Goal: Task Accomplishment & Management: Manage account settings

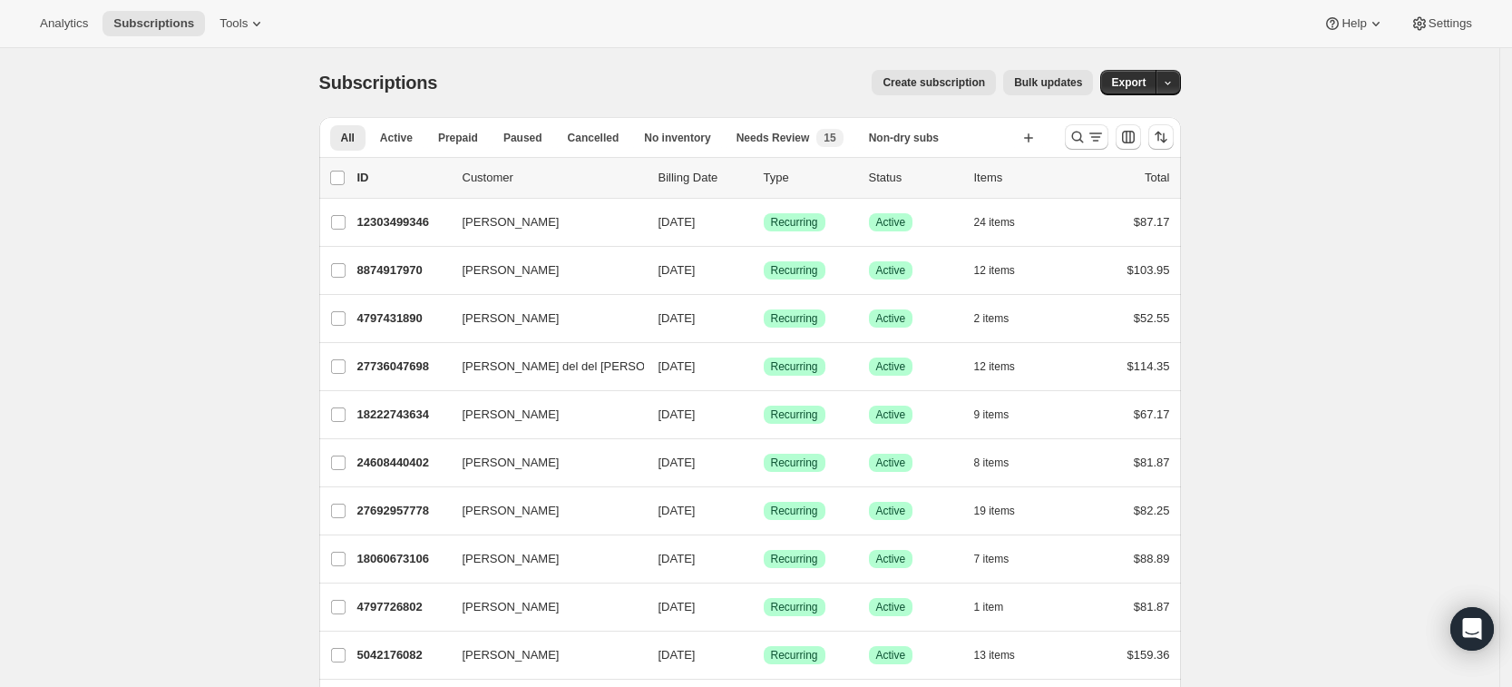
click at [1069, 137] on div at bounding box center [1118, 137] width 123 height 36
click at [1077, 137] on icon "Search and filter results" at bounding box center [1077, 137] width 12 height 12
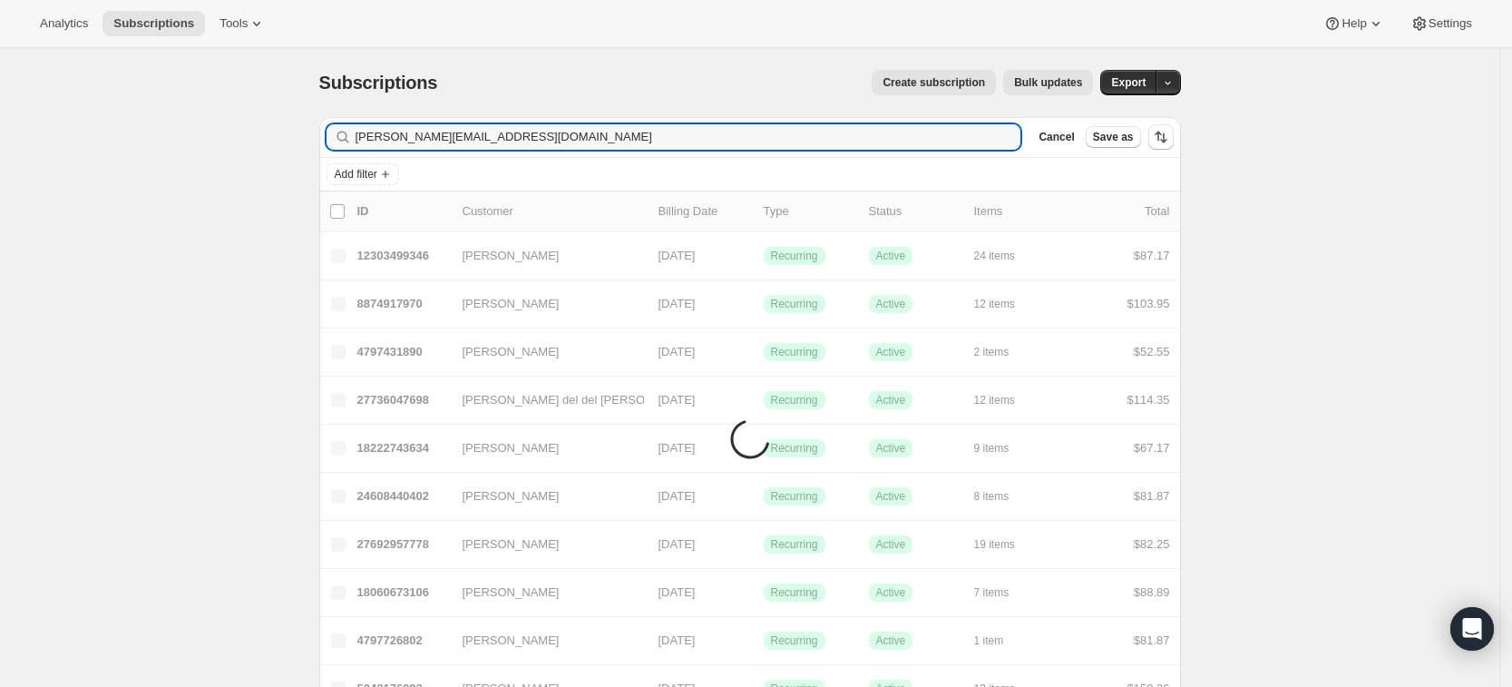
type input "paula.golahhsc@gmail.com"
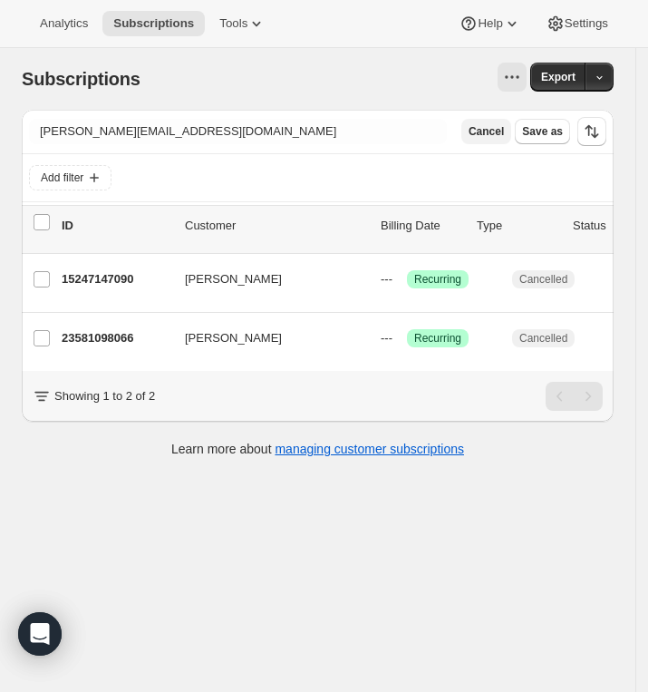
click at [504, 131] on span "Cancel" at bounding box center [486, 131] width 35 height 15
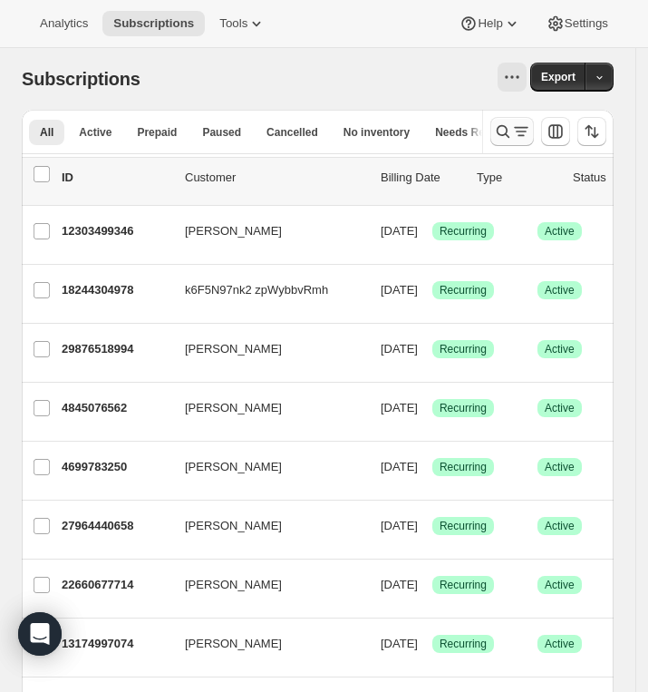
click at [510, 134] on icon "Search and filter results" at bounding box center [503, 131] width 13 height 13
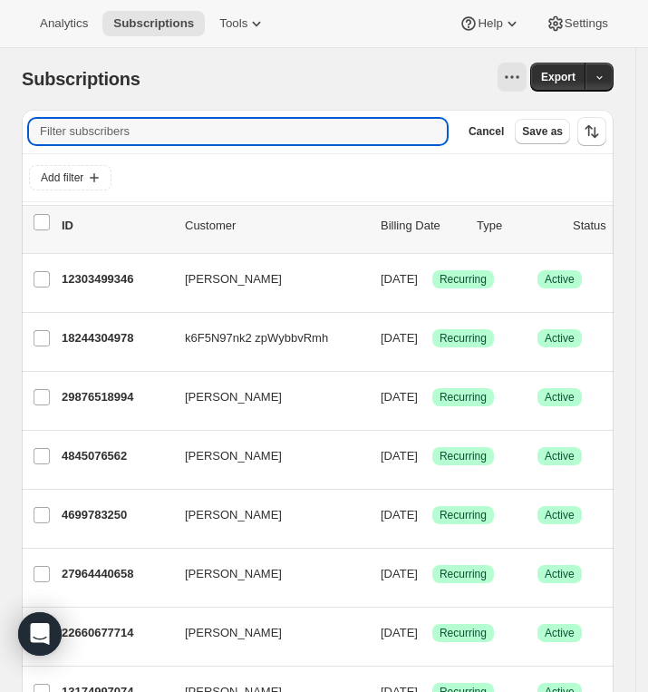
paste input "Grace Begazo"
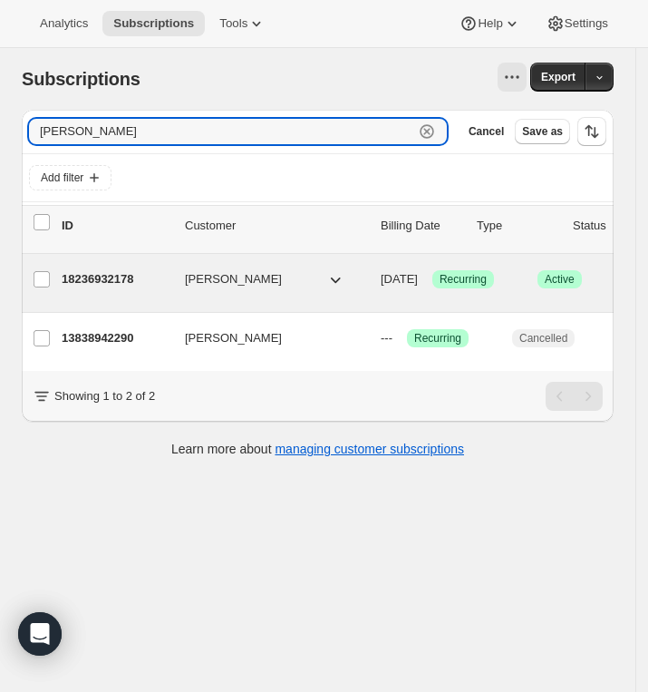
type input "Grace Begazo"
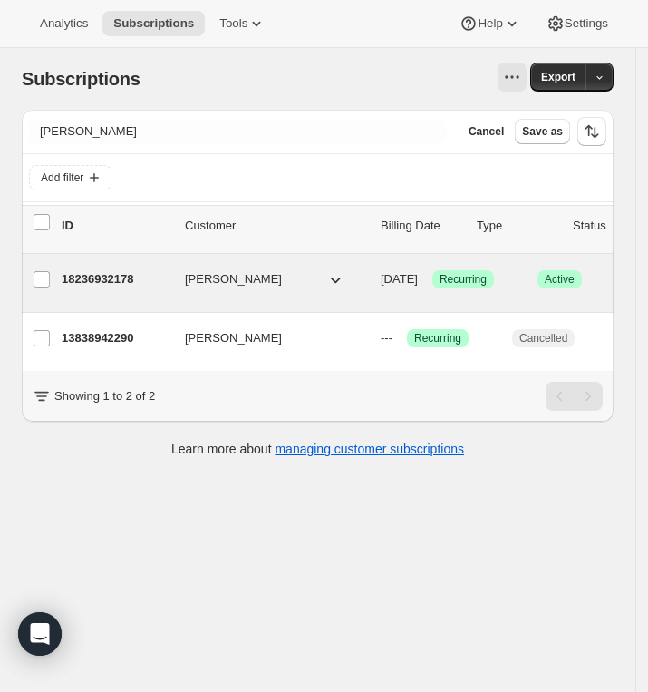
click at [108, 274] on p "18236932178" at bounding box center [116, 279] width 109 height 18
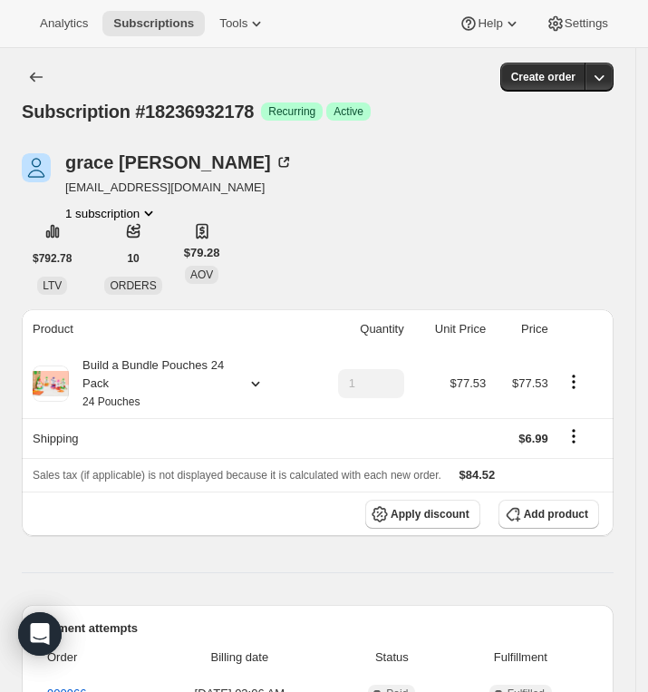
click at [284, 182] on div "grace begazo gcolindres1@gmail.com 1 subscription" at bounding box center [229, 187] width 414 height 69
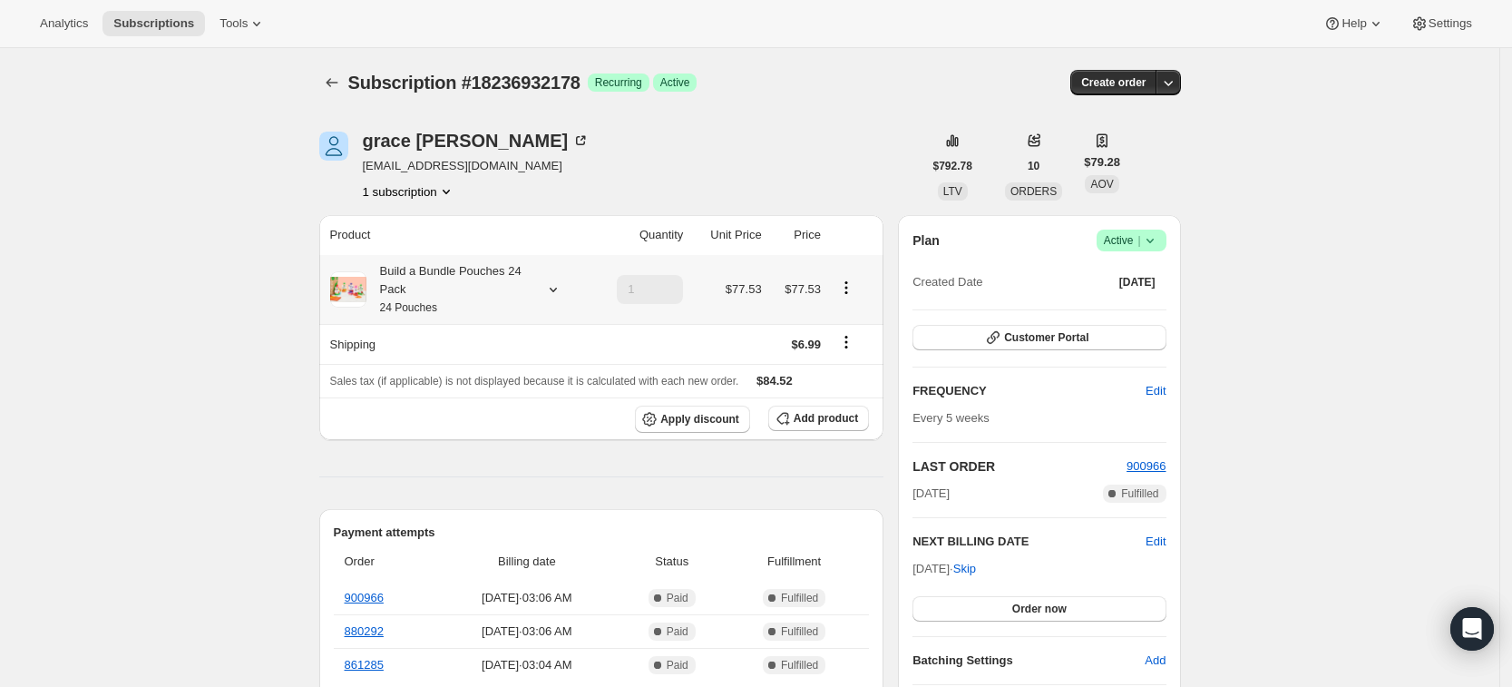
click at [561, 289] on icon at bounding box center [553, 289] width 18 height 18
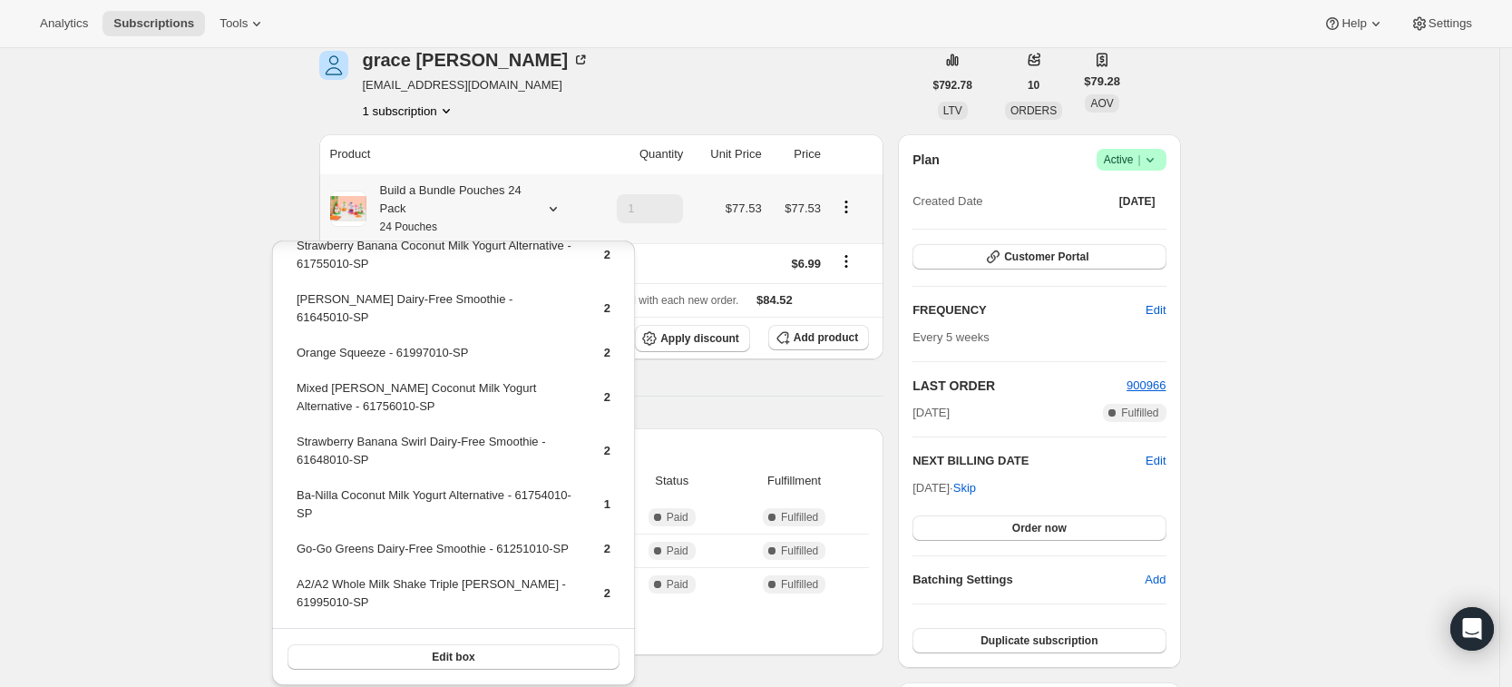
scroll to position [206, 0]
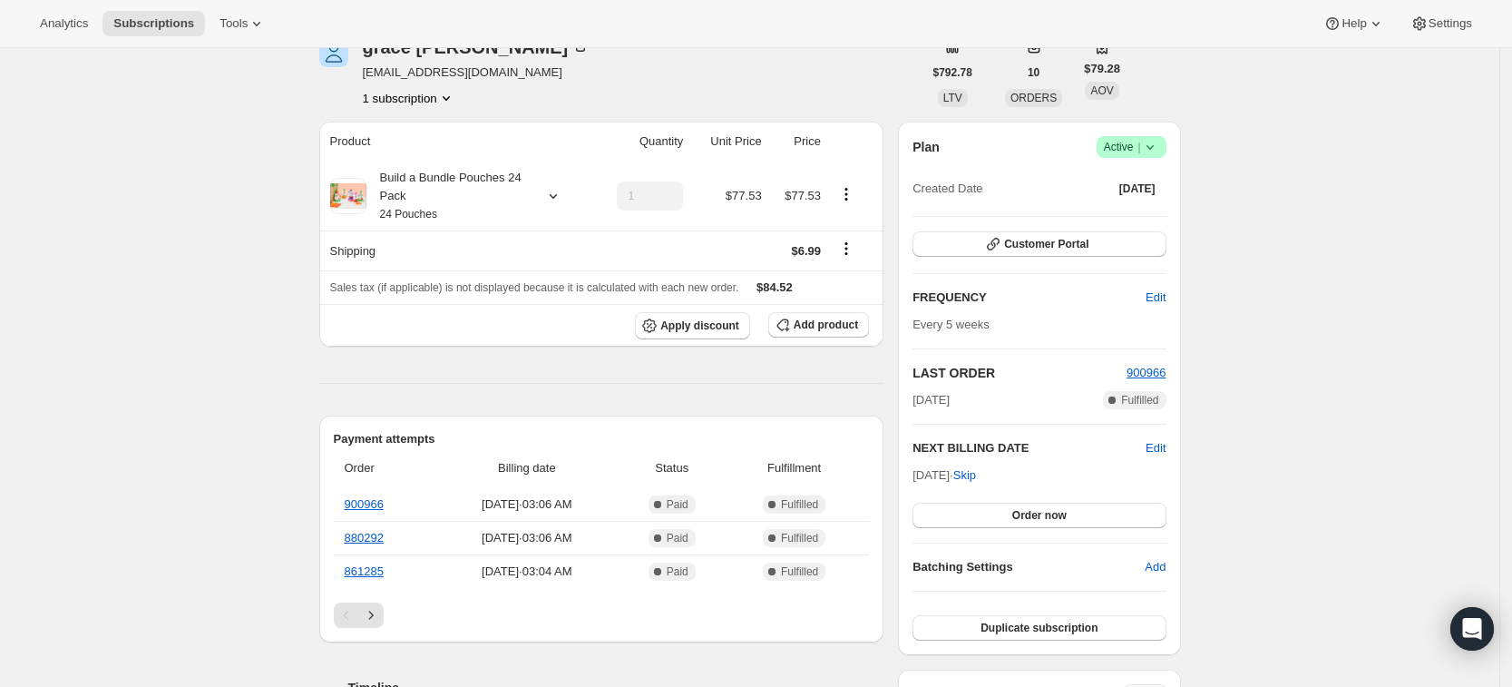
click at [659, 151] on icon at bounding box center [1150, 147] width 18 height 18
click at [659, 178] on span "Pause subscription" at bounding box center [1136, 183] width 100 height 14
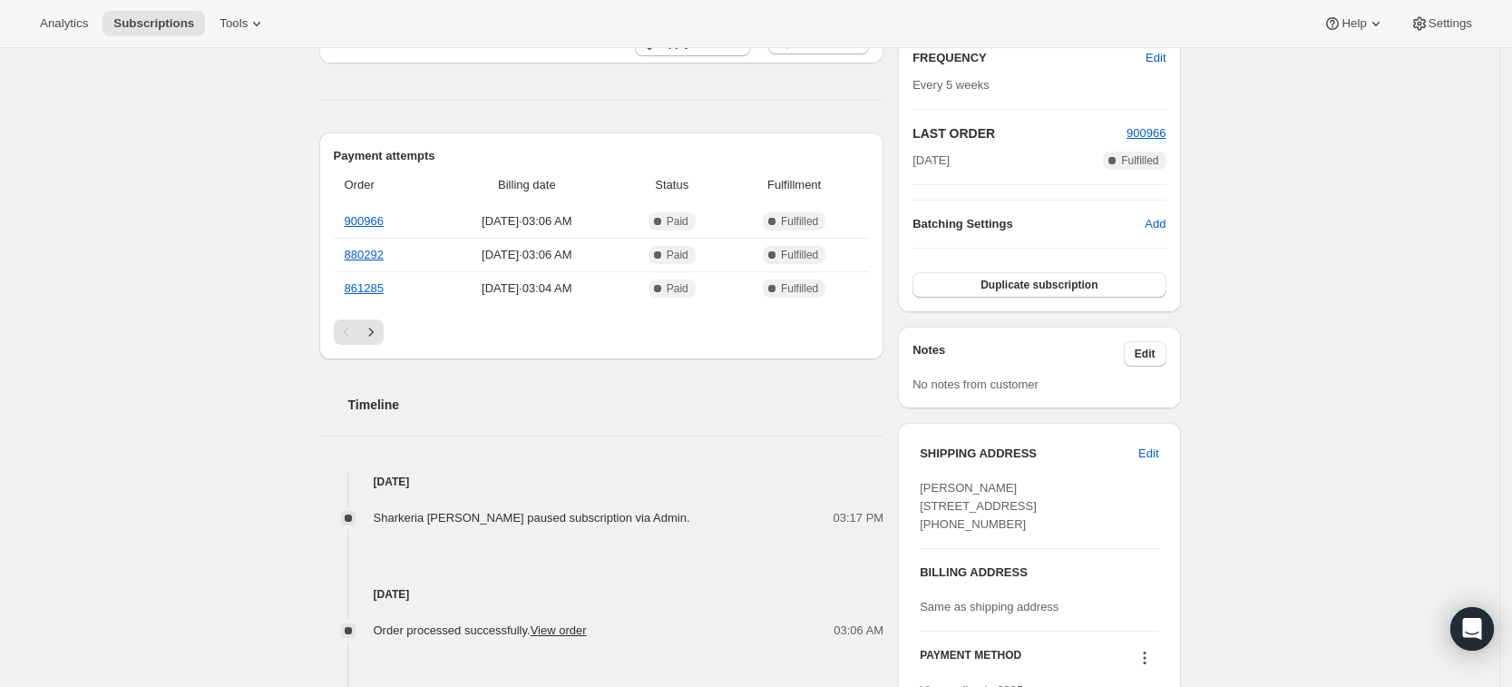
scroll to position [395, 0]
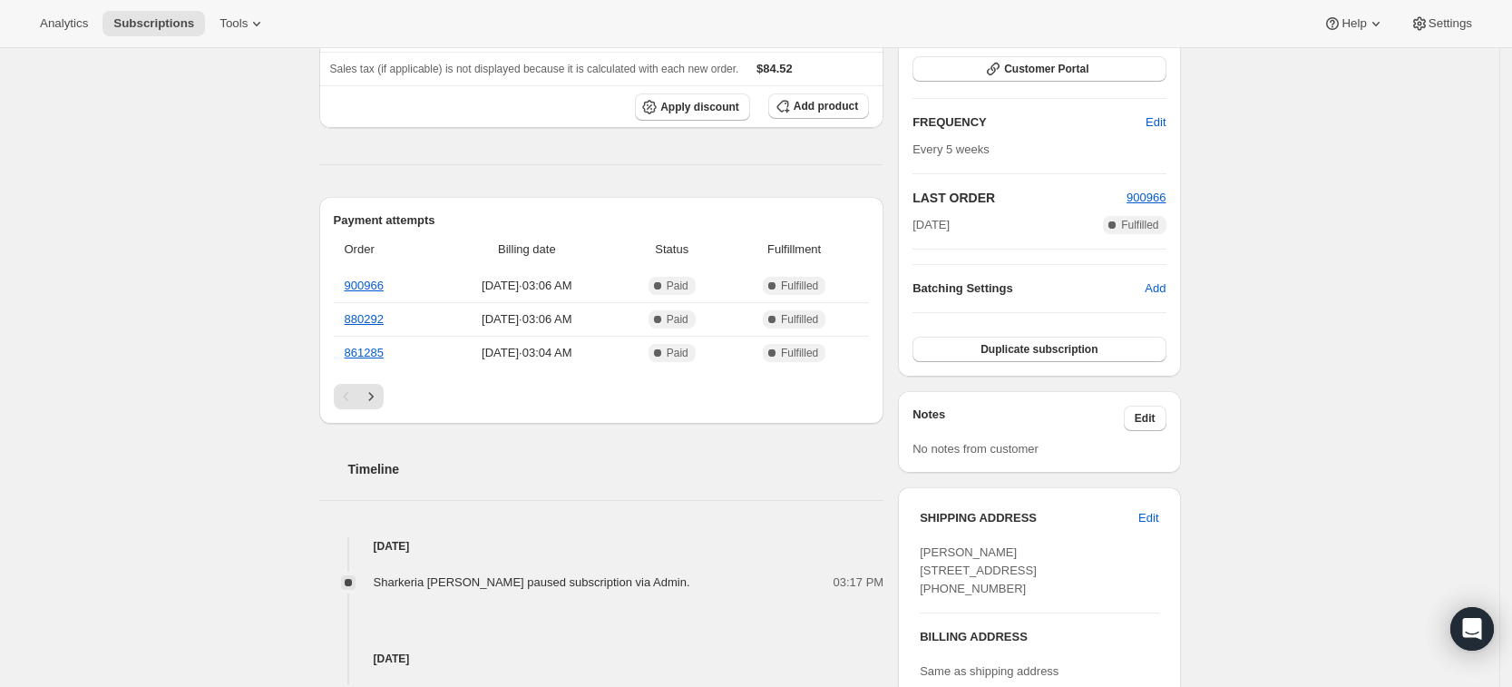
drag, startPoint x: 782, startPoint y: 322, endPoint x: 854, endPoint y: 472, distance: 167.1
click at [659, 472] on div "Product Quantity Unit Price Price Build a Bundle Pouches 24 Pack 24 Pouches 1 $…" at bounding box center [601, 500] width 565 height 1194
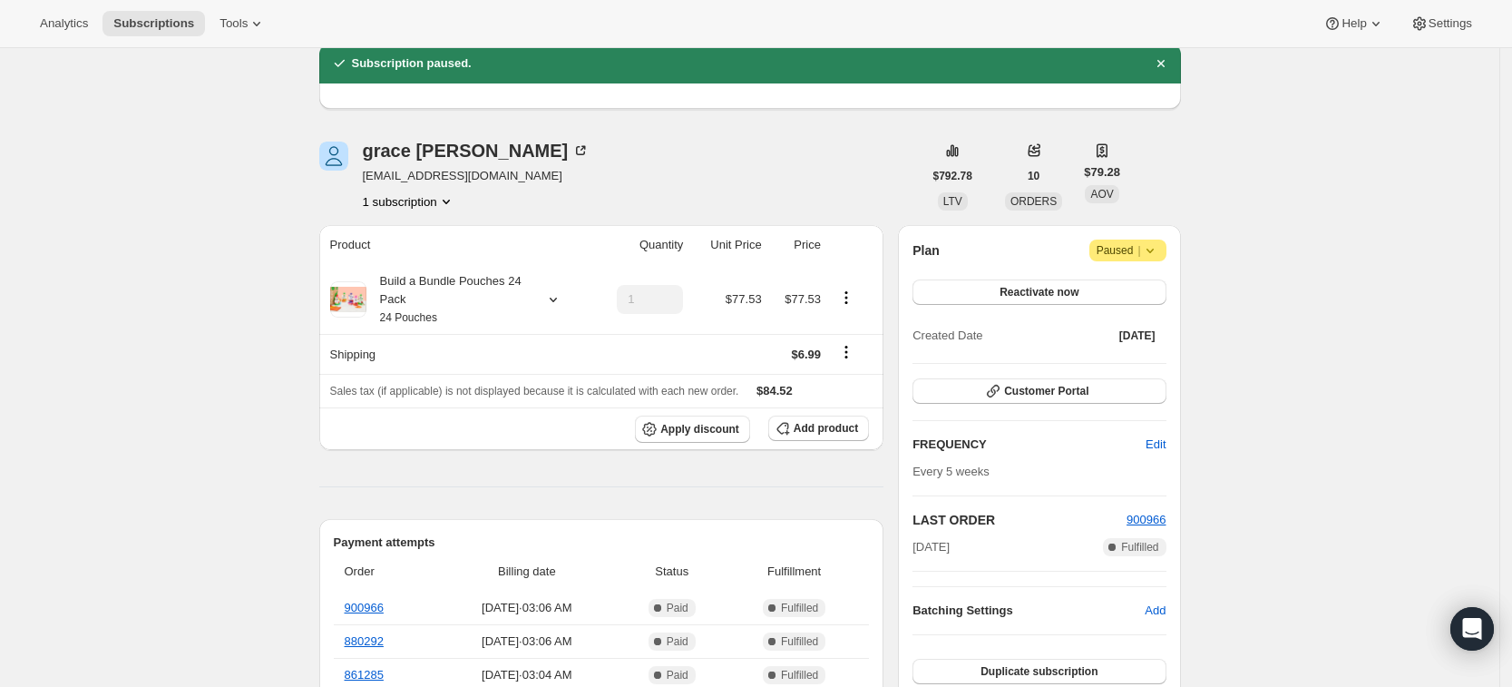
scroll to position [70, 0]
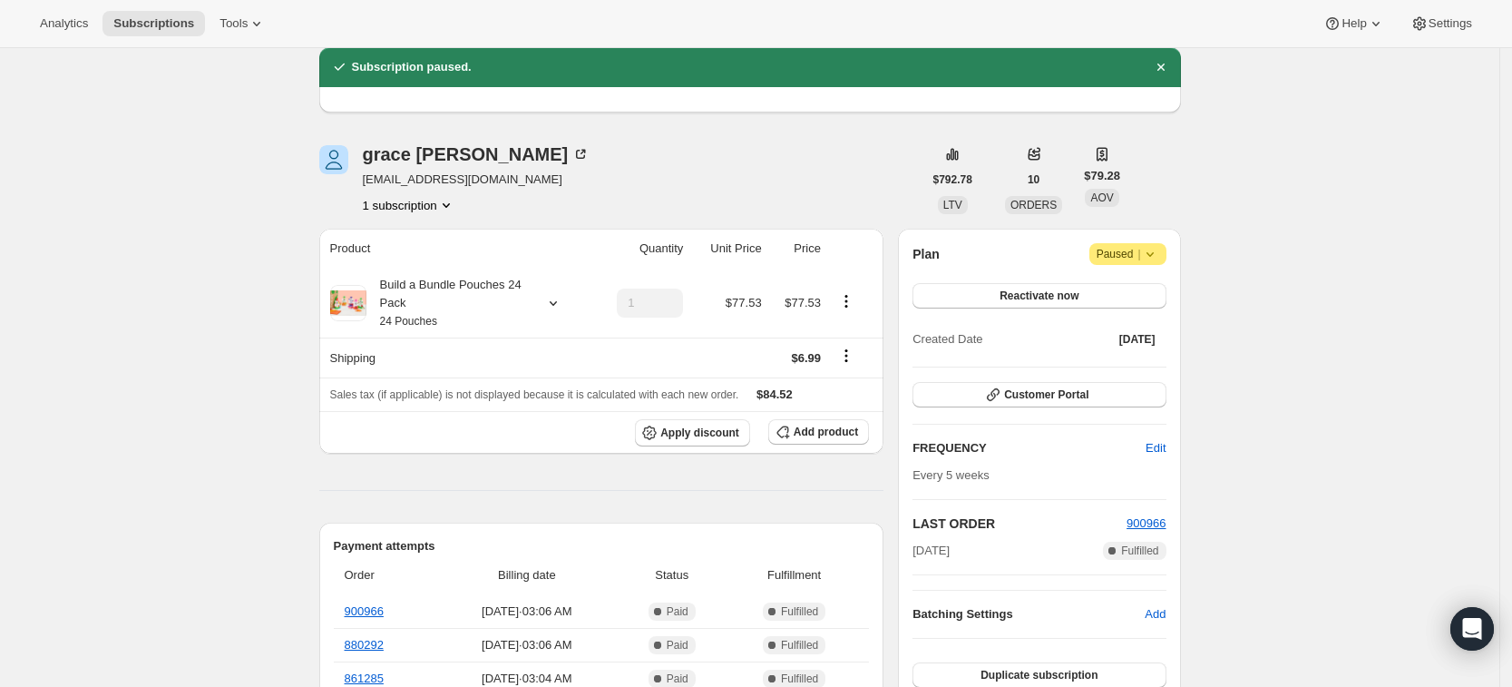
click at [659, 147] on div "grace begazo gcolindres1@gmail.com 1 subscription" at bounding box center [620, 179] width 603 height 69
click at [424, 159] on div "grace begazo" at bounding box center [477, 154] width 228 height 18
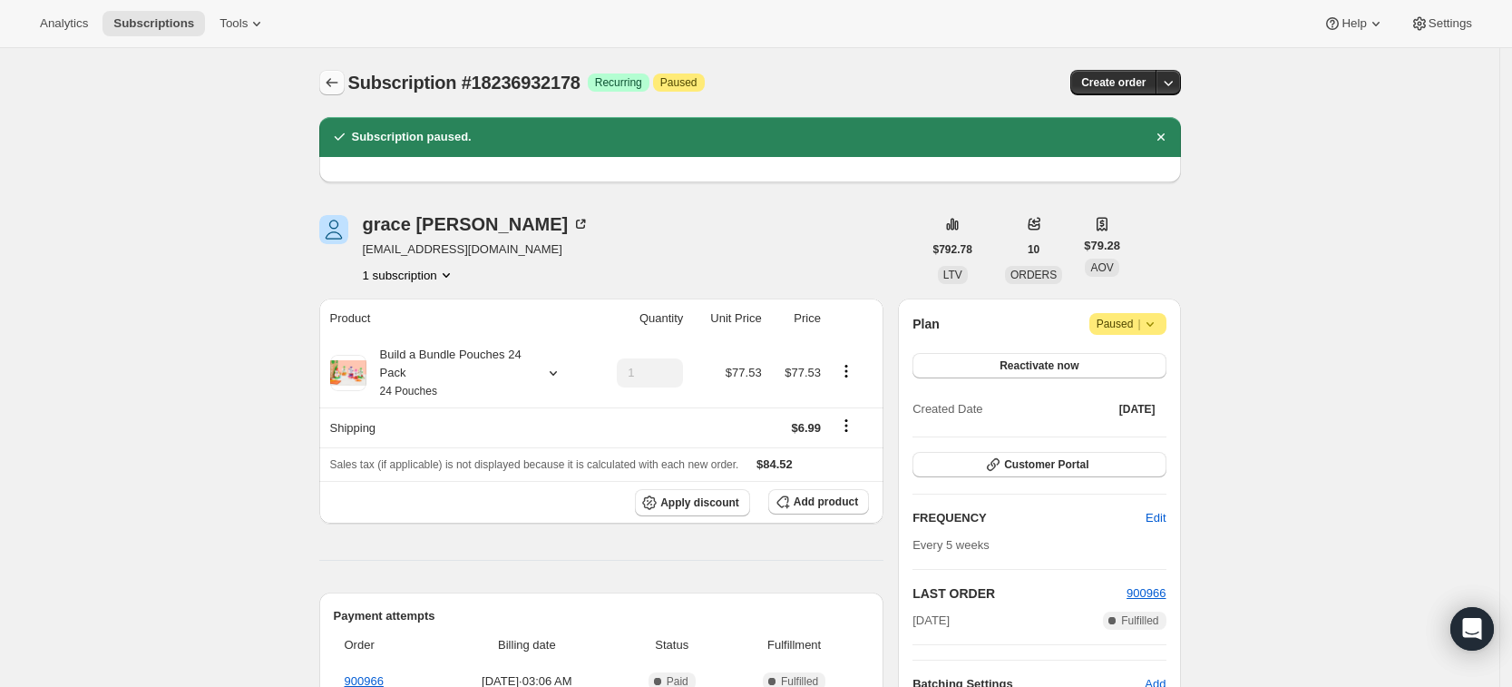
click at [333, 80] on icon "Subscriptions" at bounding box center [332, 82] width 18 height 18
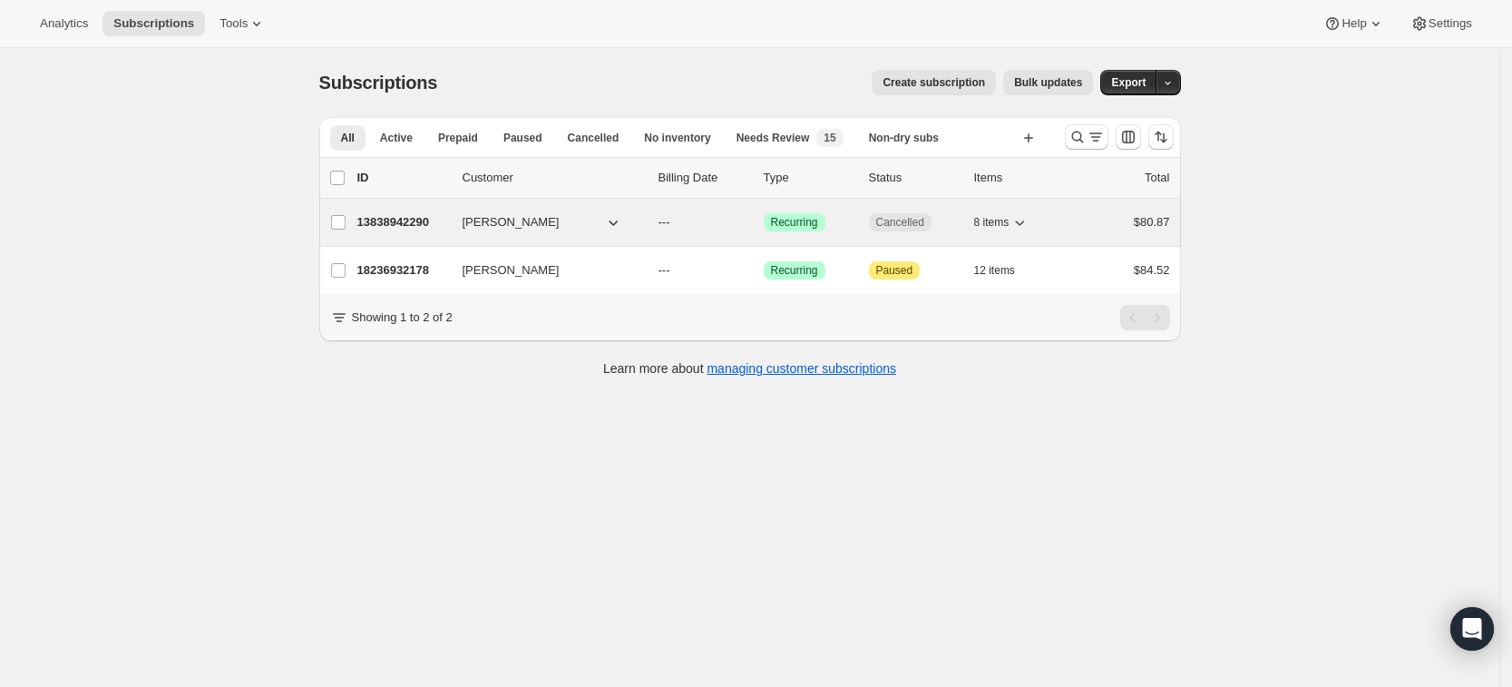
click at [410, 232] on div "13838942290 Grace Begazo --- Success Recurring Cancelled 8 items $80.87" at bounding box center [763, 221] width 813 height 25
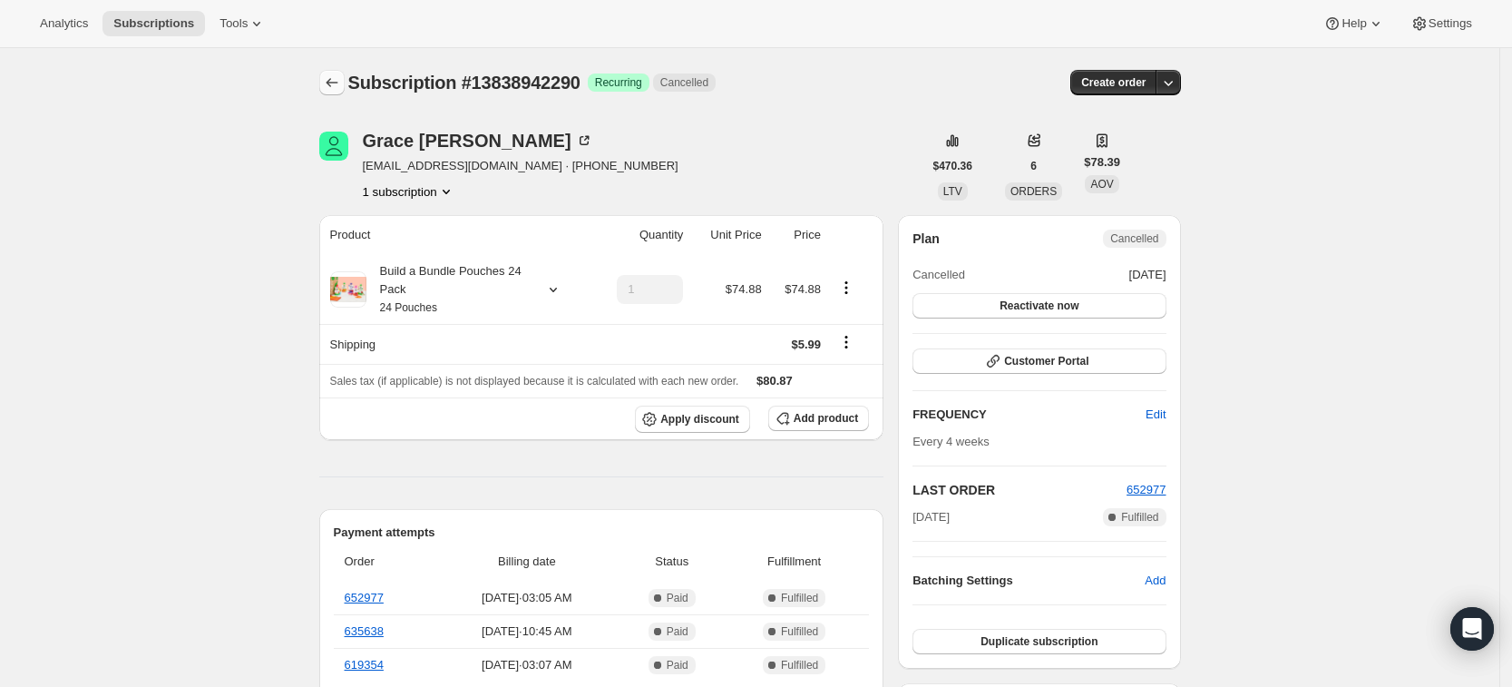
click at [335, 90] on icon "Subscriptions" at bounding box center [332, 82] width 18 height 18
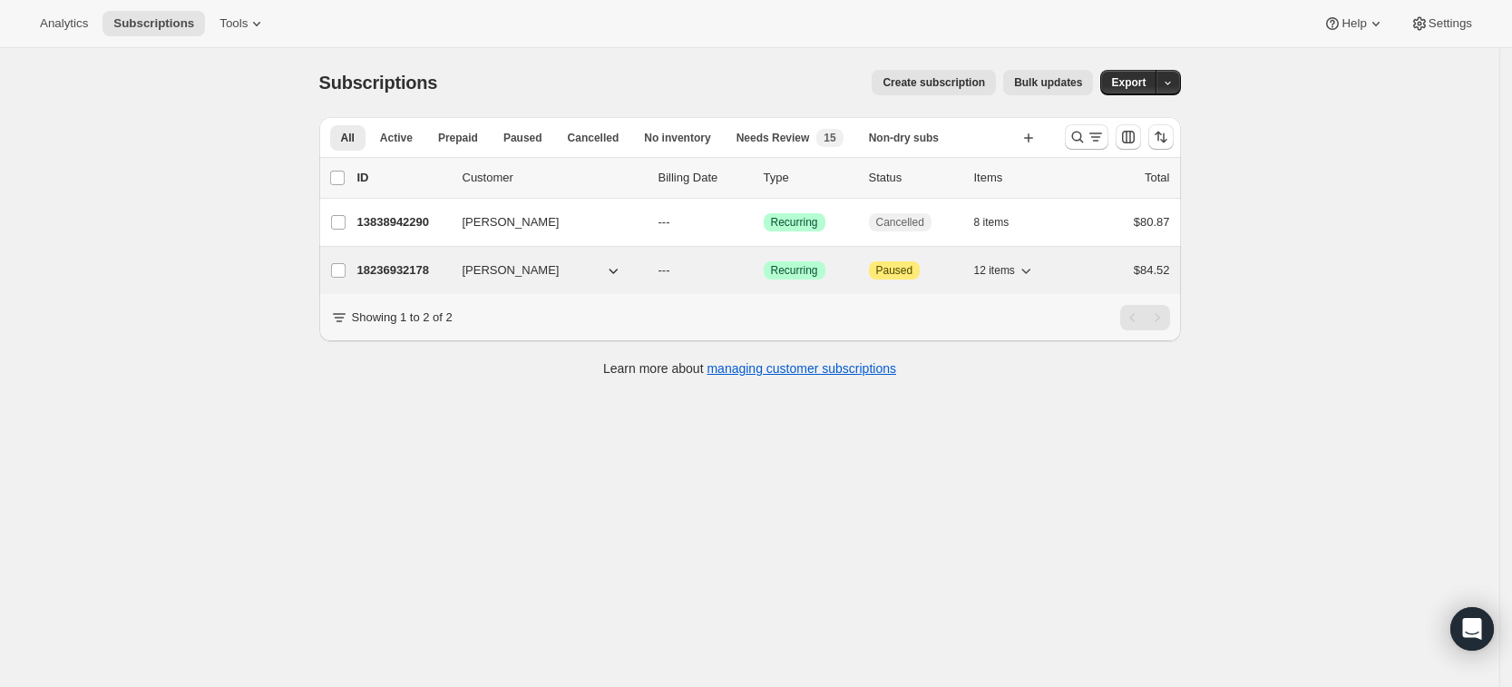
click at [393, 273] on p "18236932178" at bounding box center [402, 270] width 91 height 18
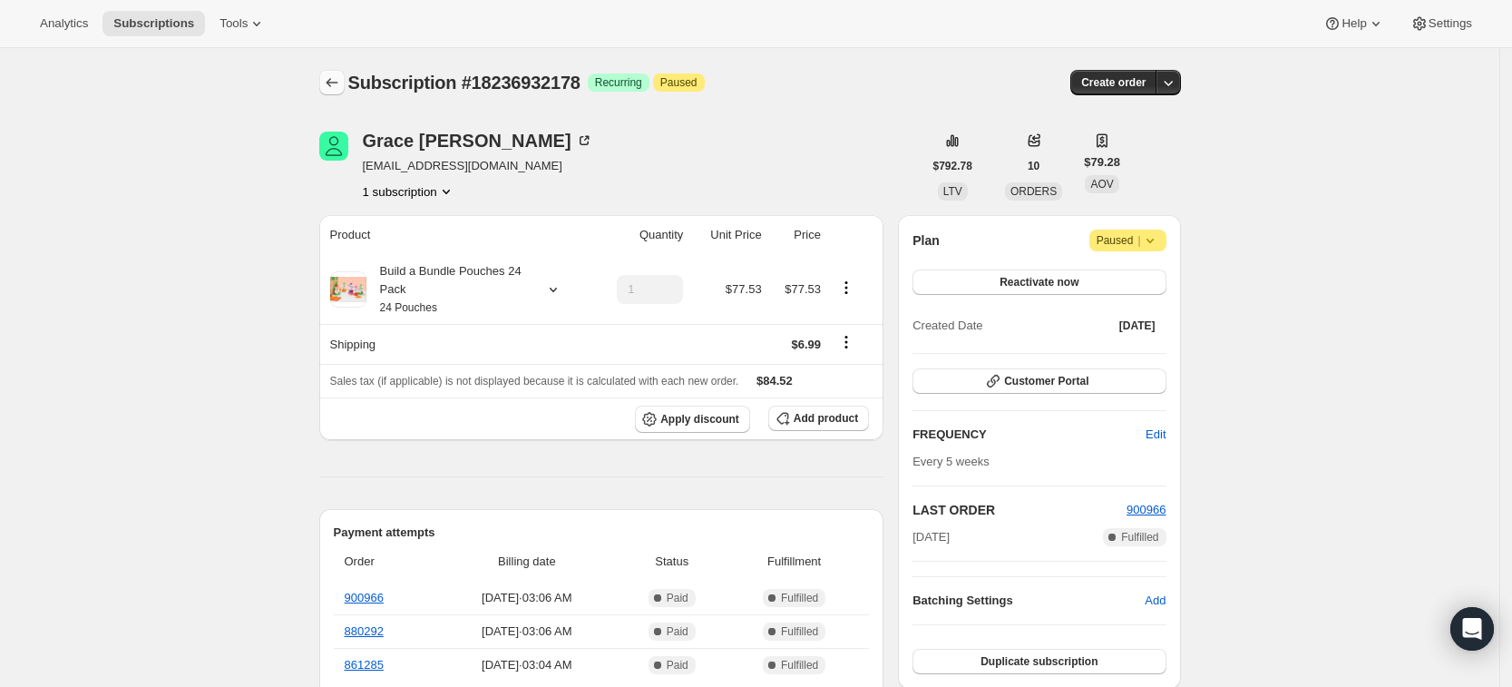
click at [335, 84] on icon "Subscriptions" at bounding box center [332, 82] width 12 height 9
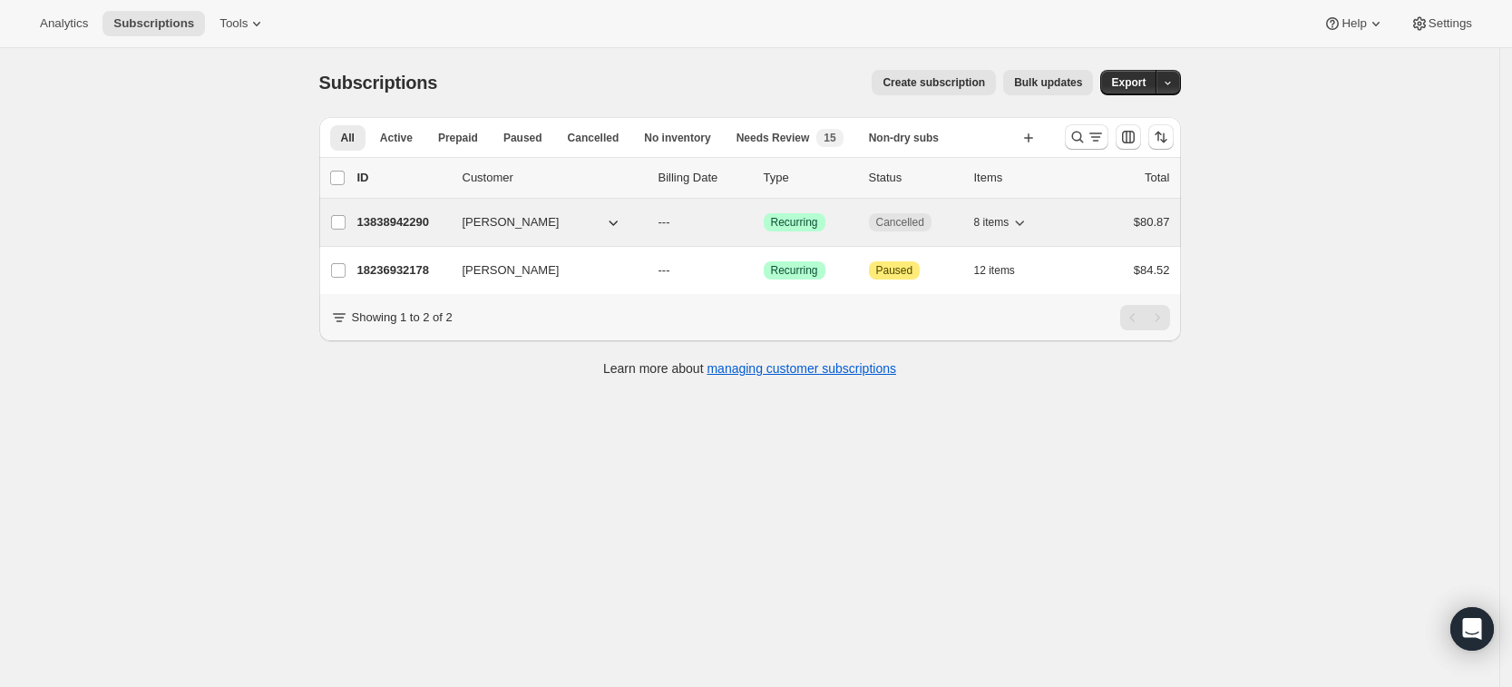
click at [429, 221] on p "13838942290" at bounding box center [402, 222] width 91 height 18
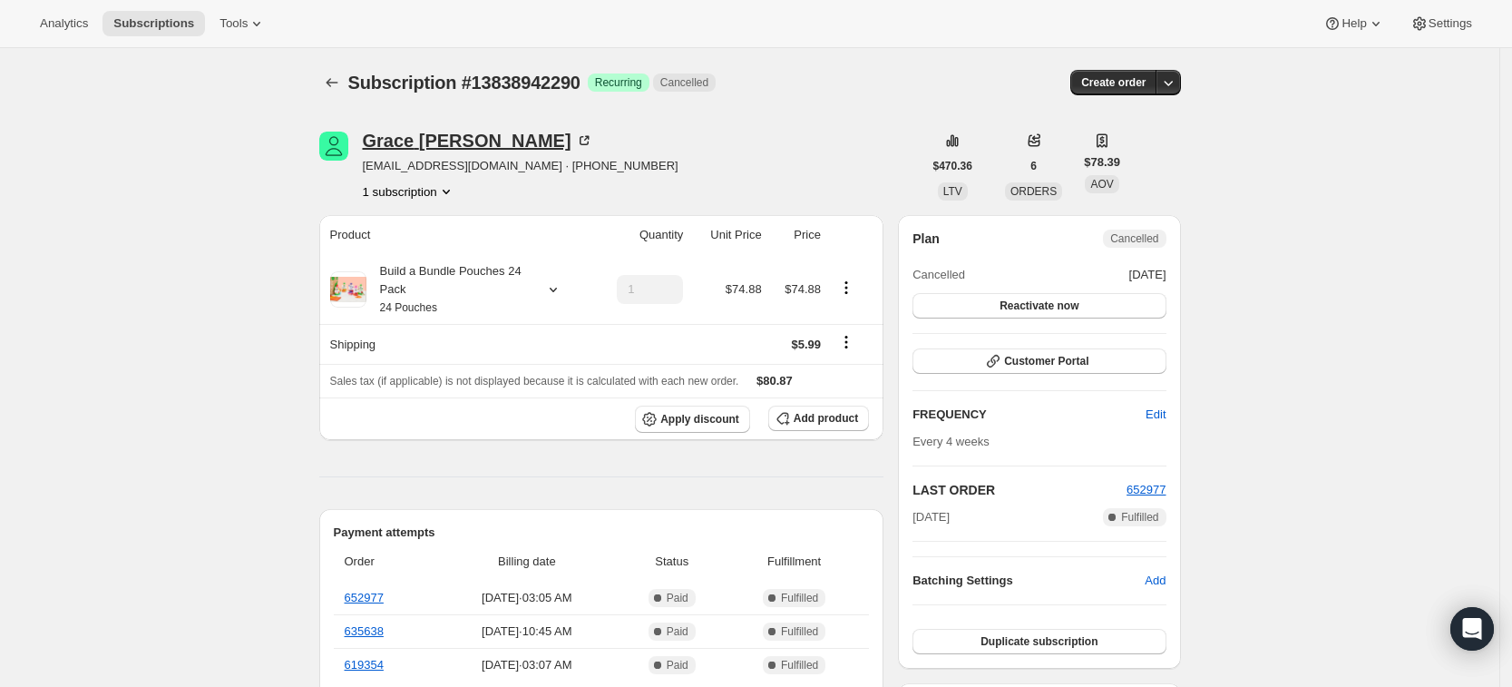
click at [468, 143] on div "Grace Begazo" at bounding box center [478, 140] width 230 height 18
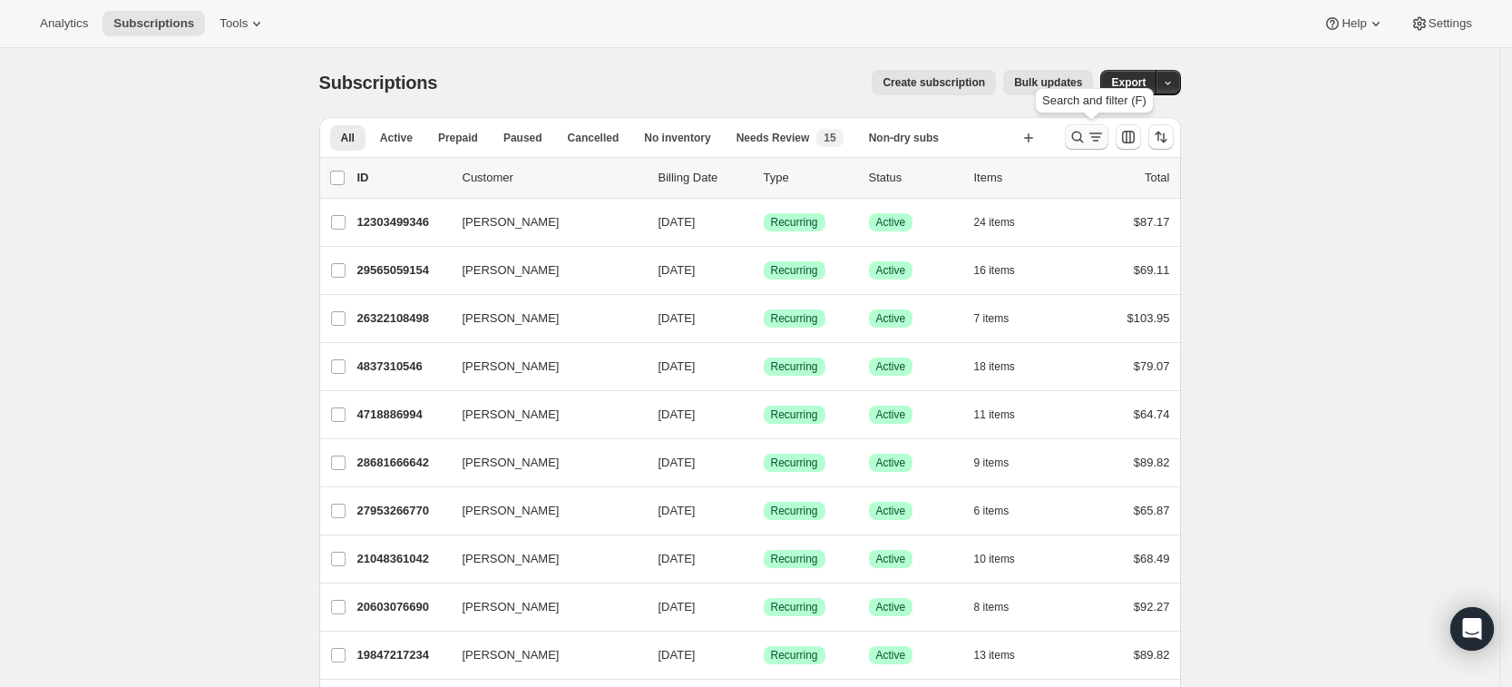
click at [1086, 141] on icon "Search and filter results" at bounding box center [1077, 137] width 18 height 18
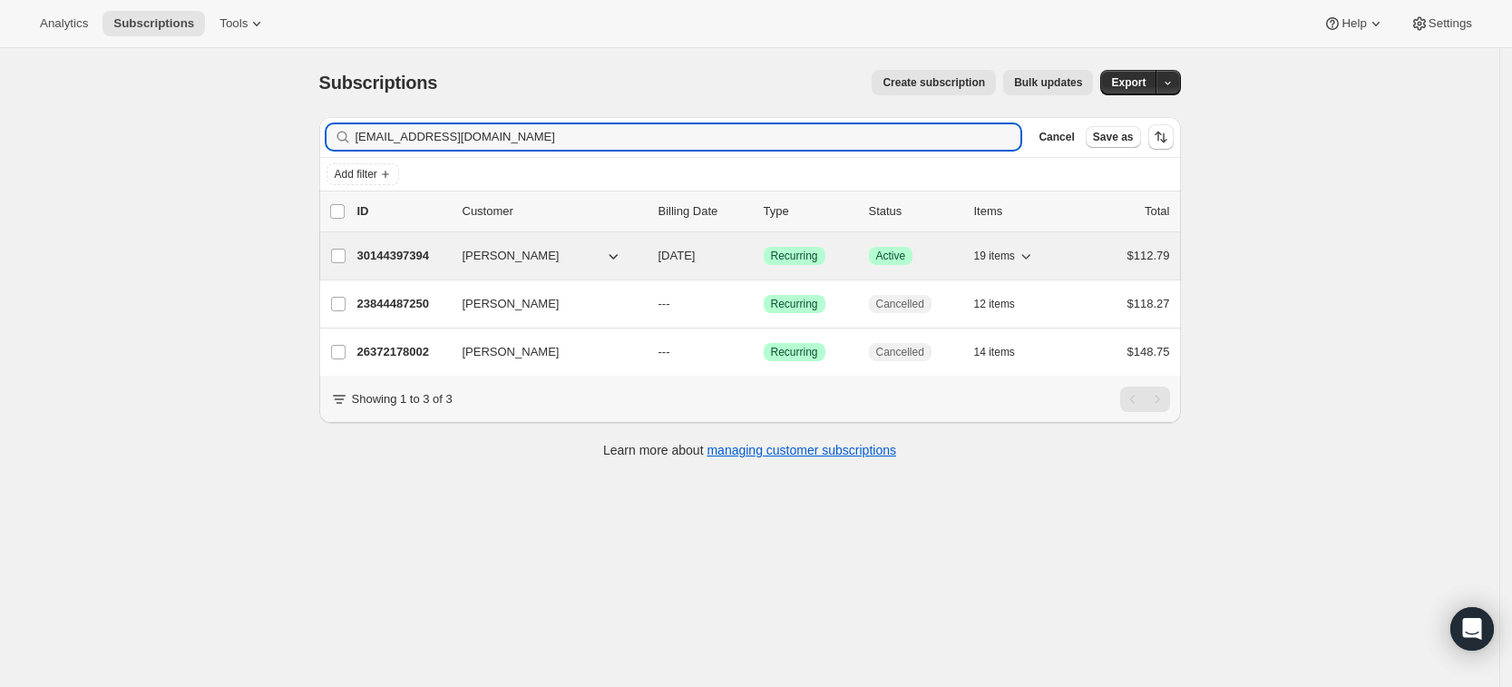
type input "allisondorough@gmail.com"
click at [410, 257] on p "30144397394" at bounding box center [402, 256] width 91 height 18
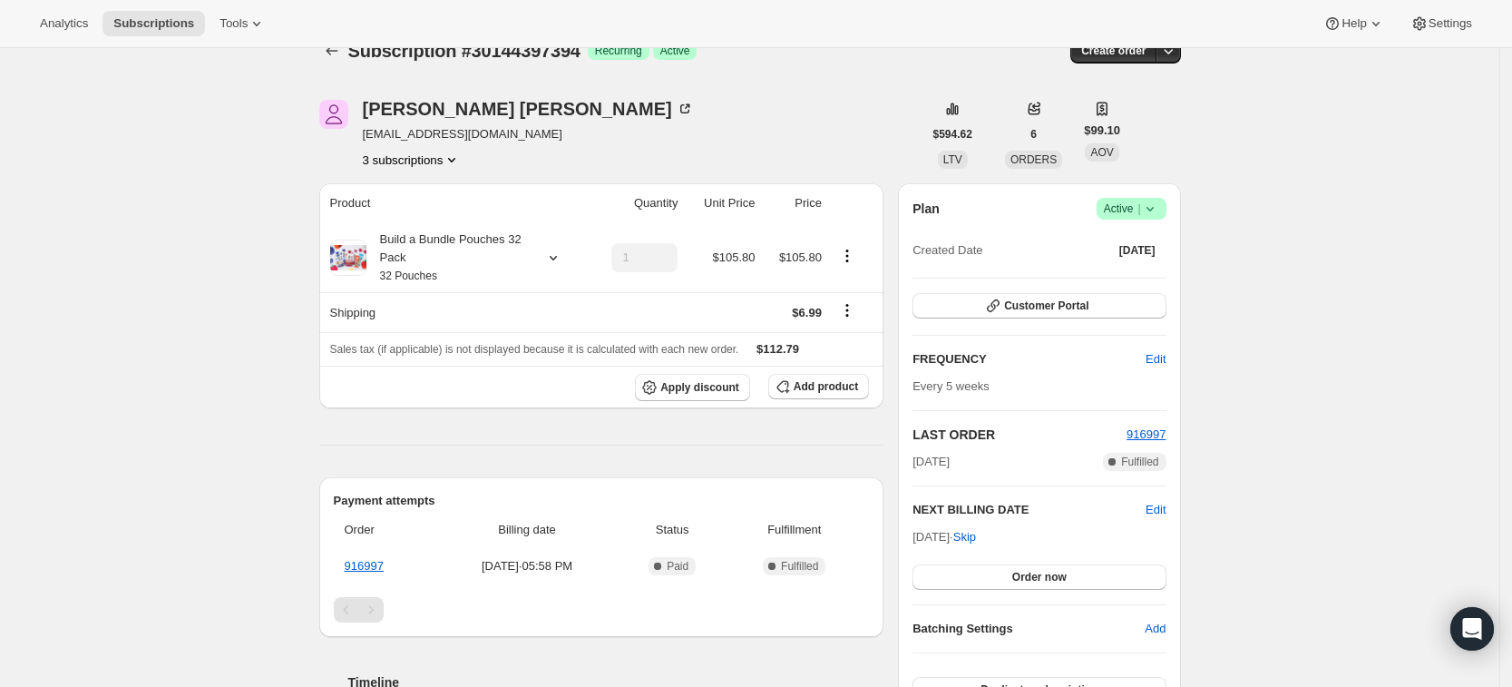
scroll to position [34, 0]
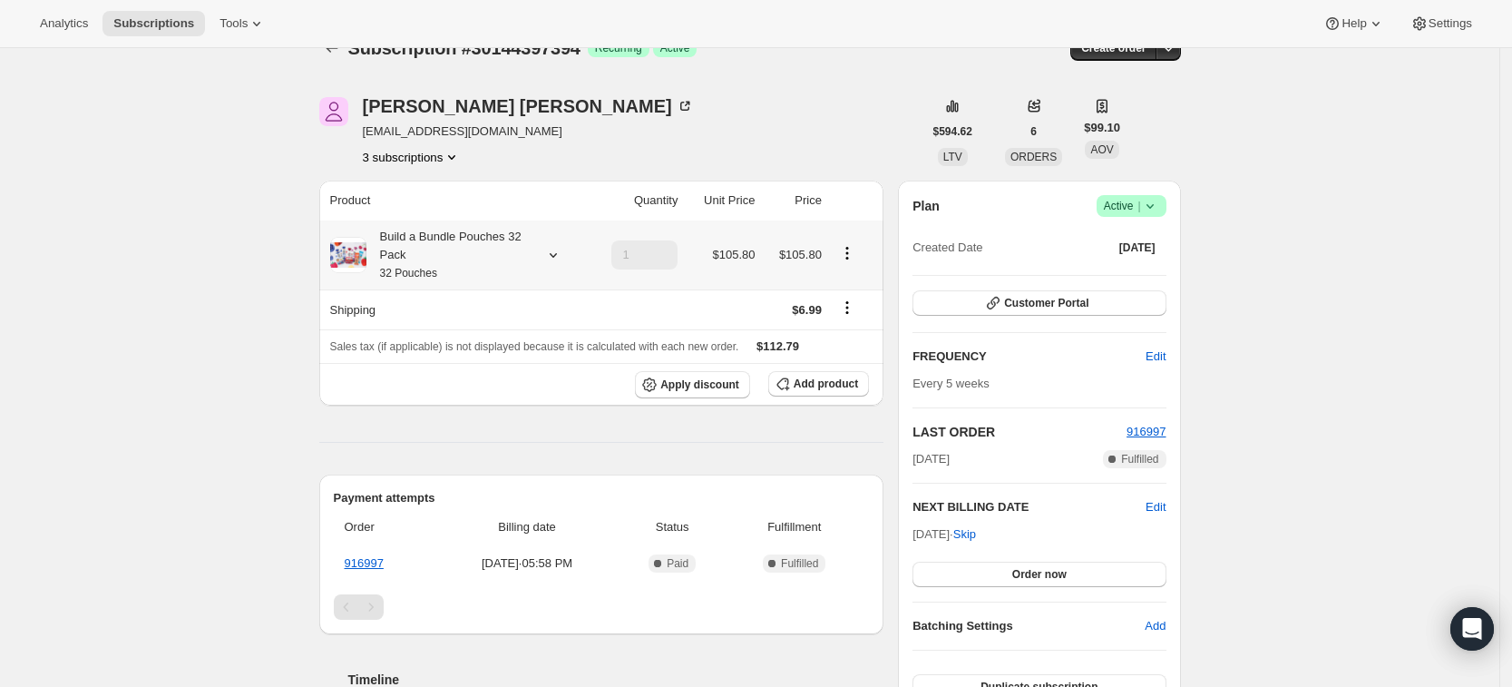
click at [560, 258] on icon at bounding box center [553, 255] width 18 height 18
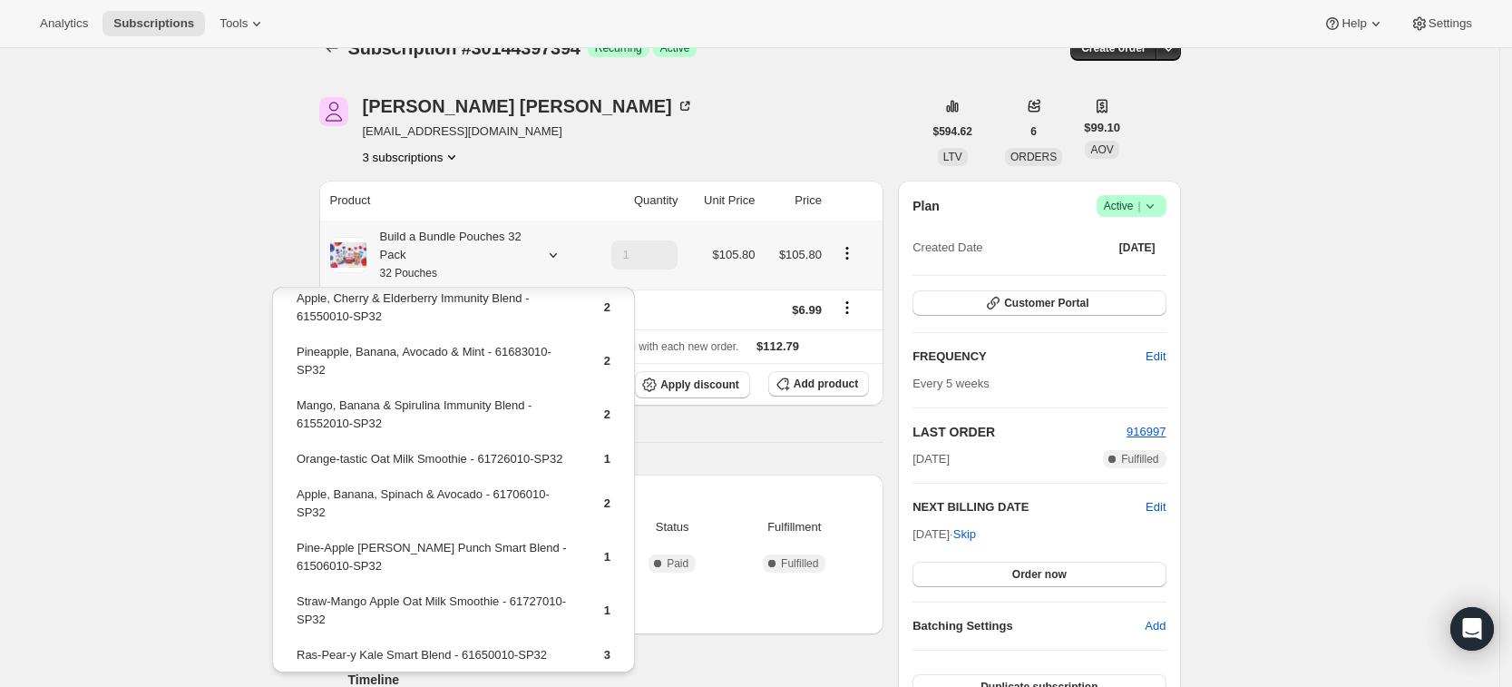
scroll to position [585, 0]
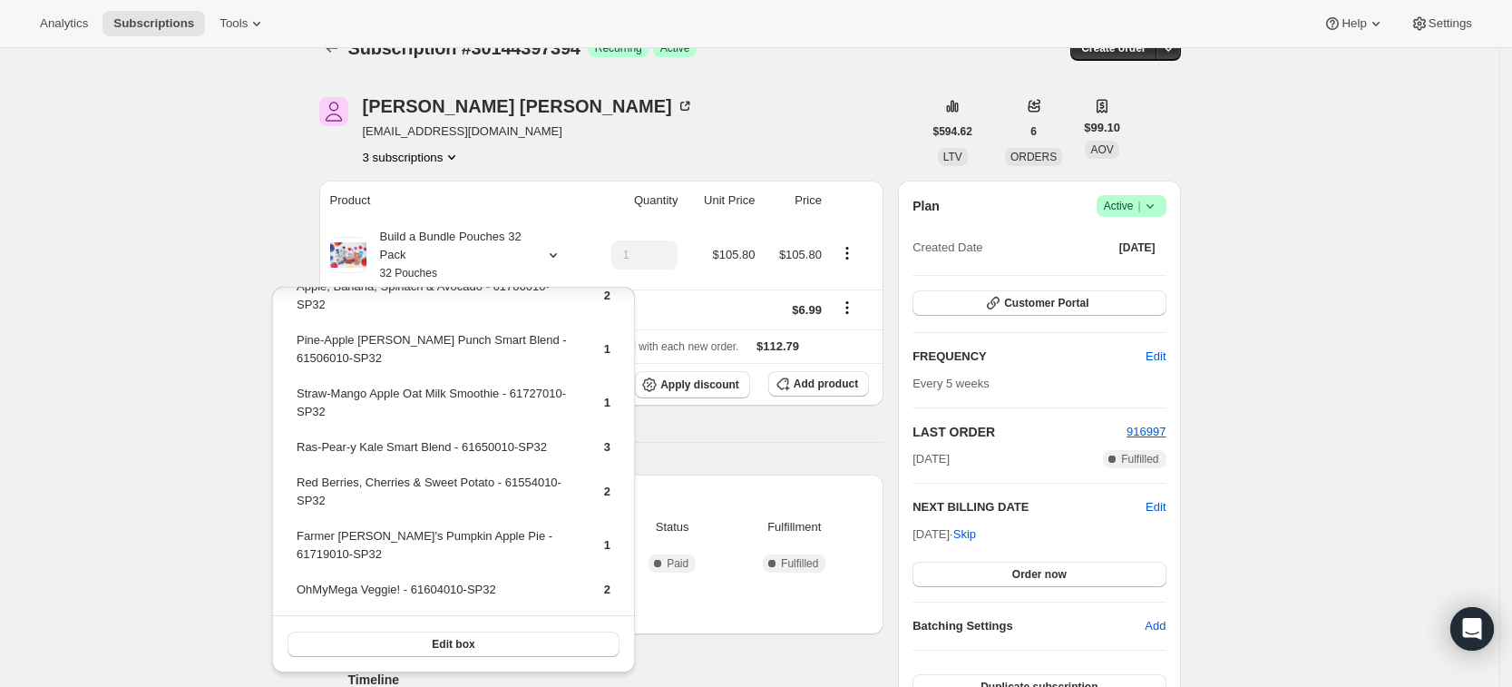
click at [183, 425] on div "Subscription #30144397394. This page is ready Subscription #30144397394 Success…" at bounding box center [749, 669] width 1499 height 1310
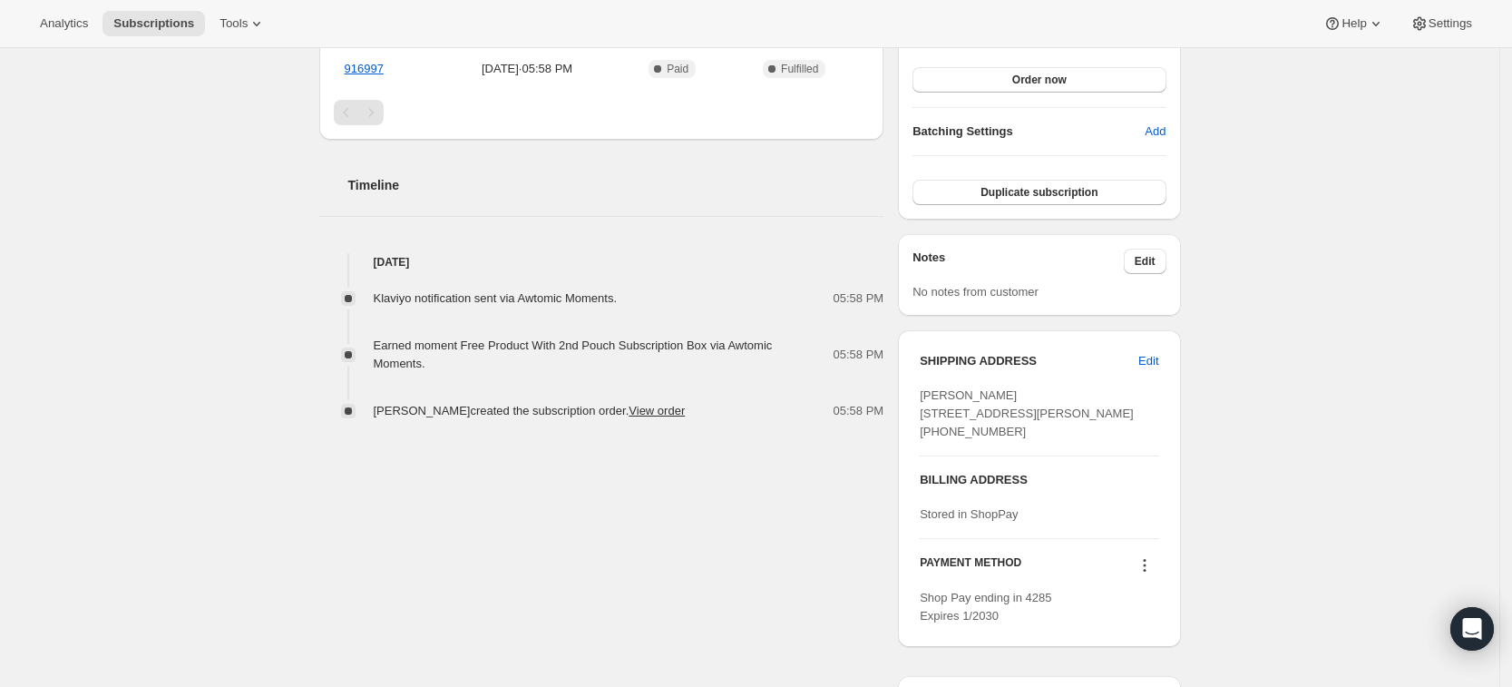
scroll to position [0, 0]
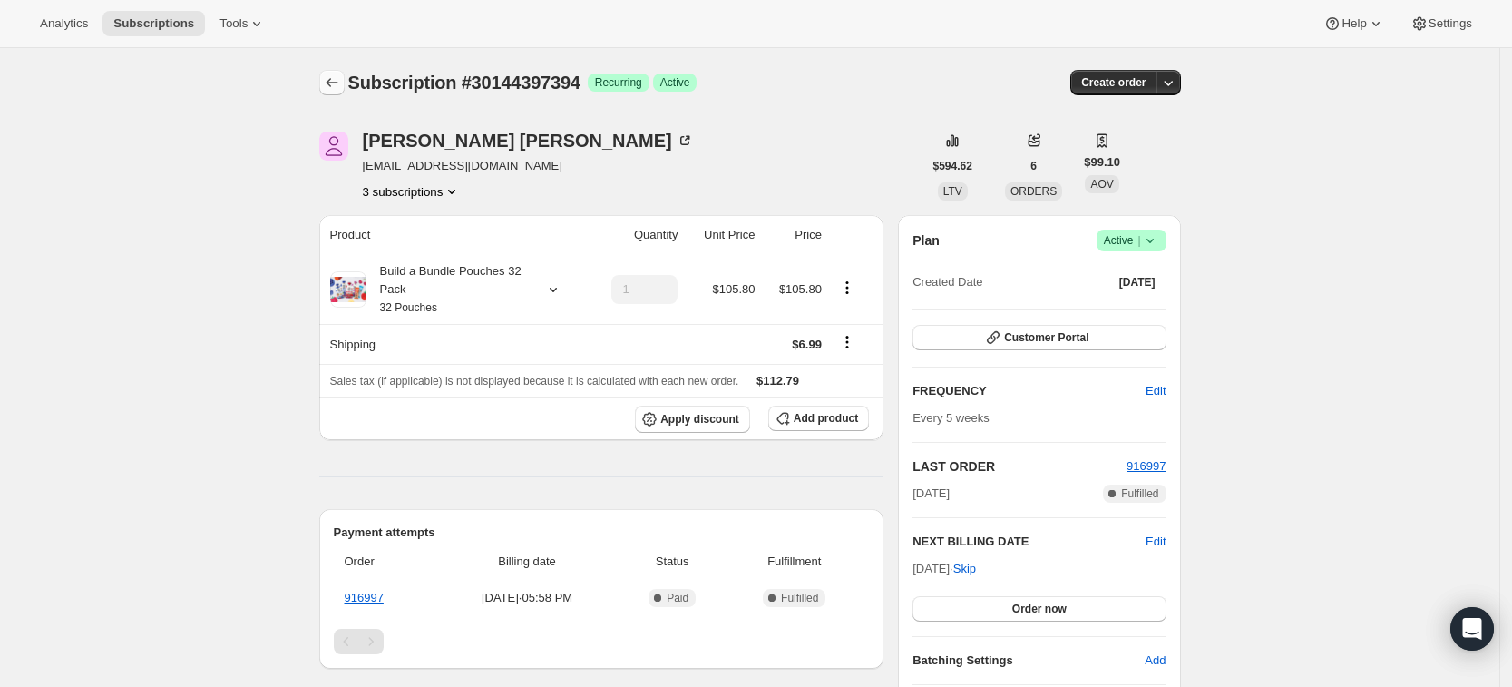
click at [335, 81] on icon "Subscriptions" at bounding box center [332, 82] width 18 height 18
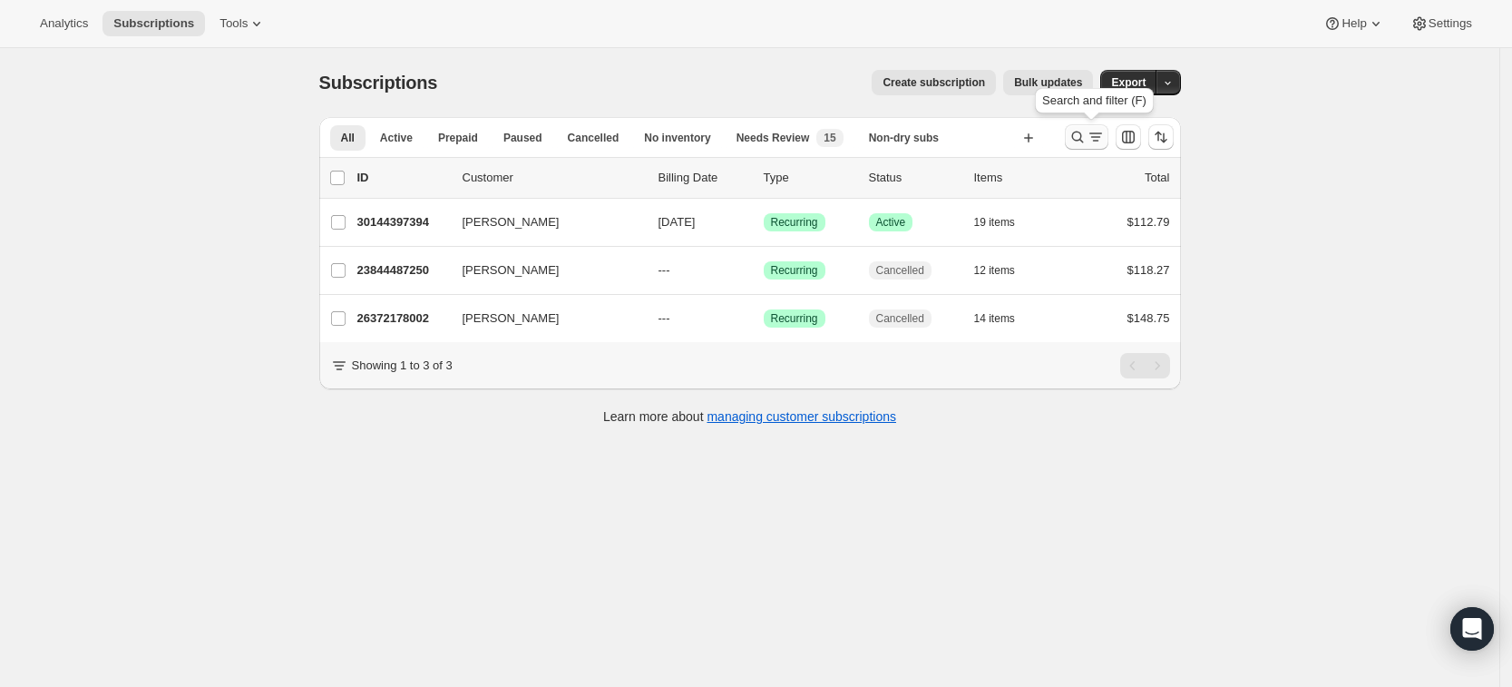
click at [1081, 141] on icon "Search and filter results" at bounding box center [1077, 137] width 18 height 18
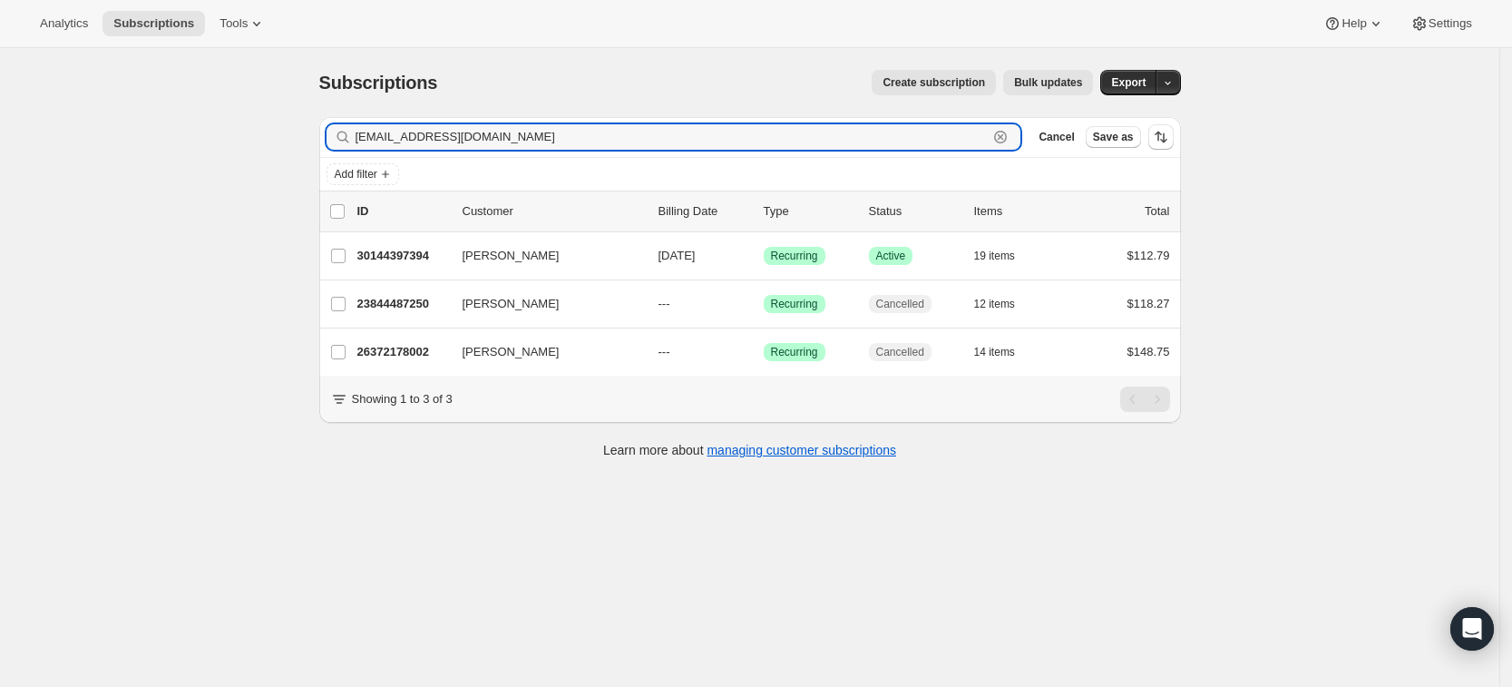
click at [1009, 139] on icon "button" at bounding box center [1000, 137] width 18 height 18
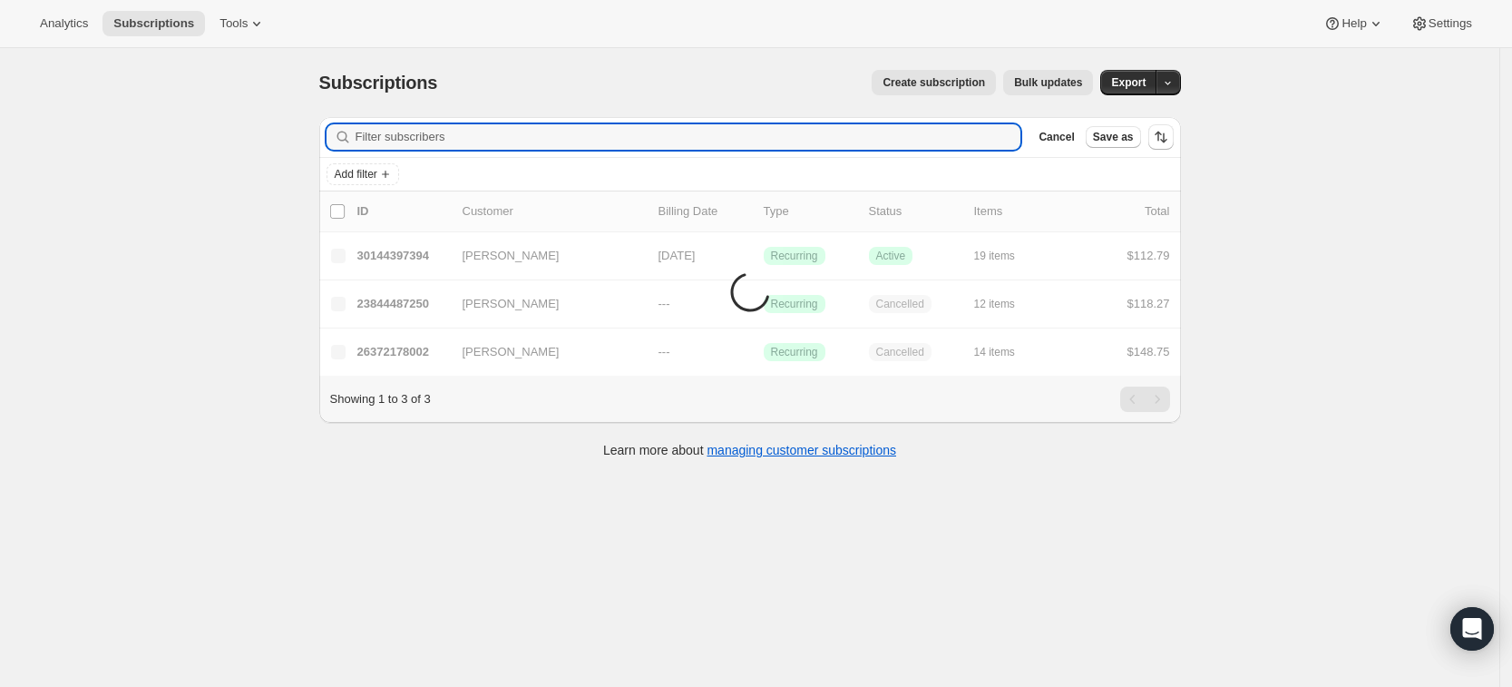
paste input "lauren.ciancaglini@gmail.com"
type input "lauren.ciancaglini@gmail.com"
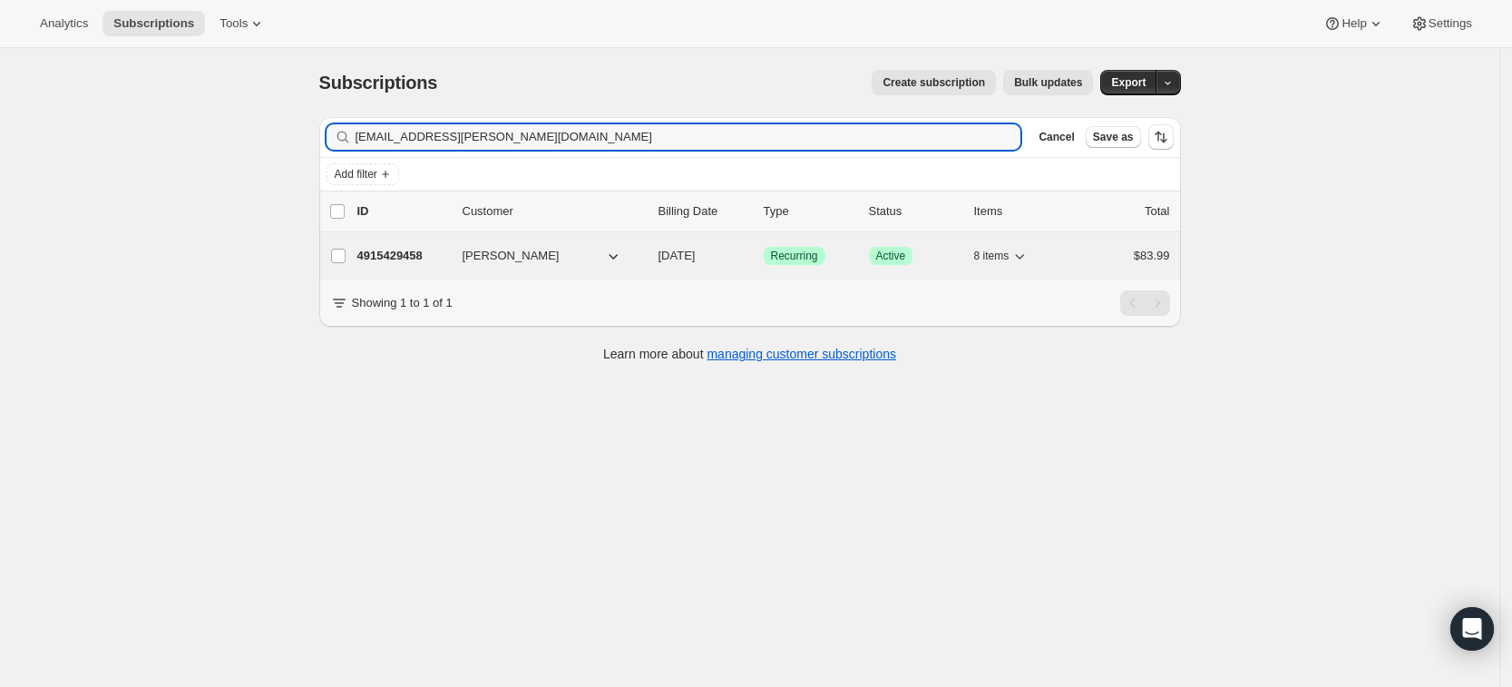
click at [404, 264] on p "4915429458" at bounding box center [402, 256] width 91 height 18
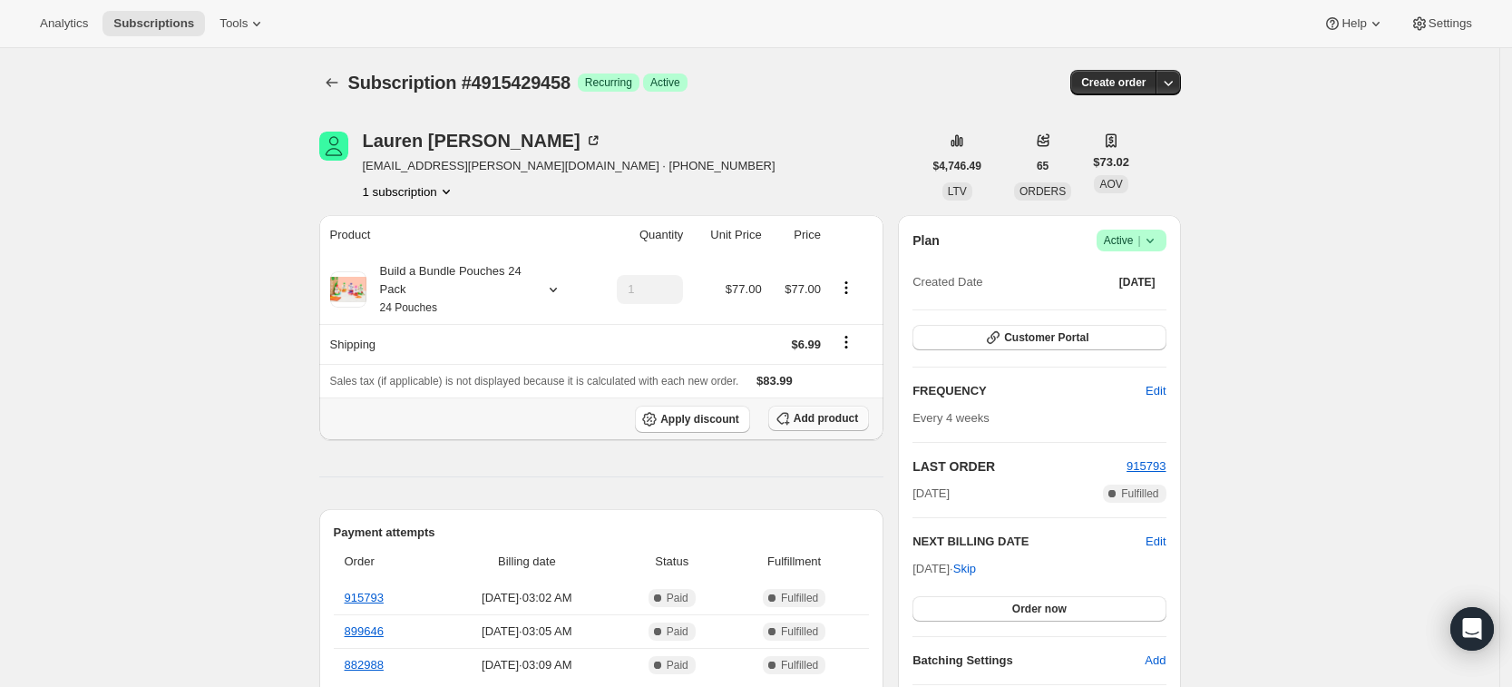
click at [824, 428] on button "Add product" at bounding box center [818, 417] width 101 height 25
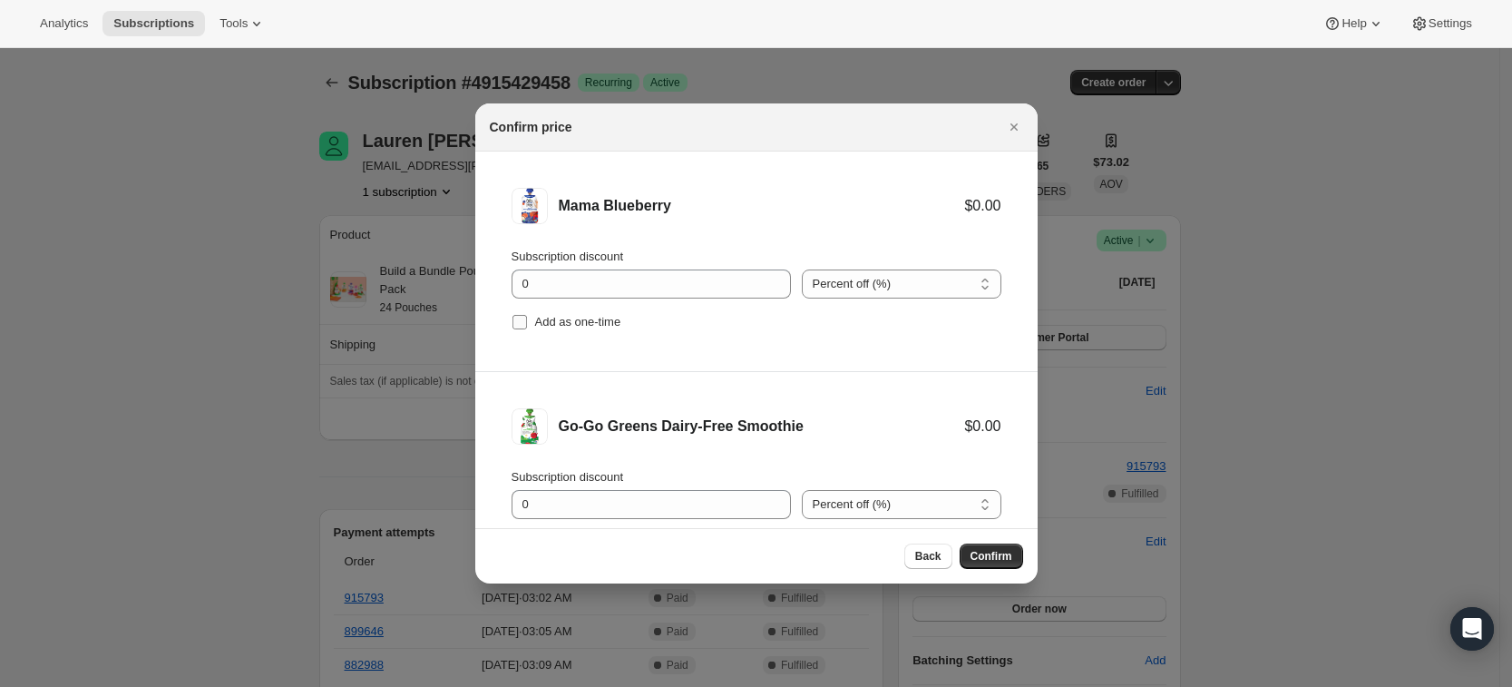
click at [598, 321] on span "Add as one-time" at bounding box center [578, 322] width 86 height 14
click at [527, 321] on input "Add as one-time" at bounding box center [519, 322] width 15 height 15
checkbox input "true"
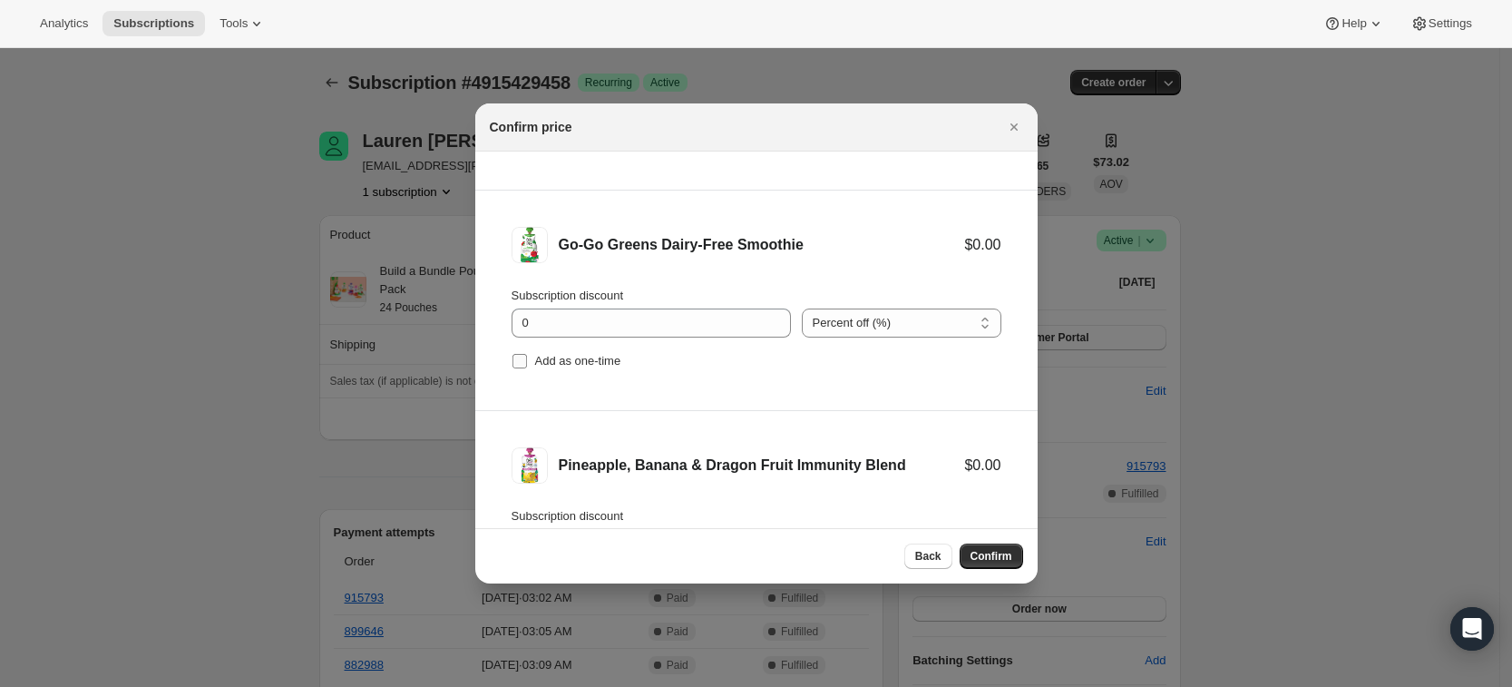
click at [579, 356] on span "Add as one-time" at bounding box center [578, 361] width 86 height 14
click at [527, 356] on input "Add as one-time" at bounding box center [519, 361] width 15 height 15
checkbox input "true"
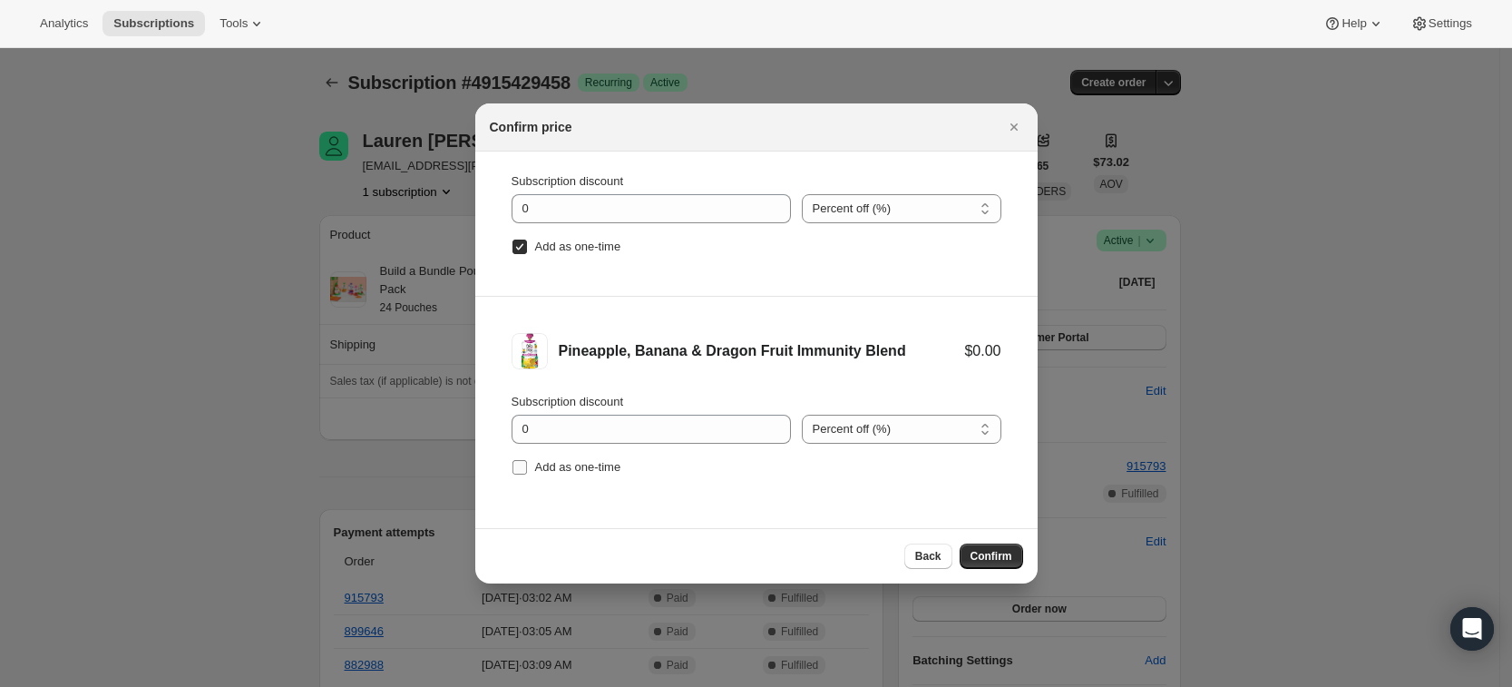
click at [580, 468] on span "Add as one-time" at bounding box center [578, 467] width 86 height 14
click at [527, 468] on input "Add as one-time" at bounding box center [519, 467] width 15 height 15
checkbox input "true"
click at [995, 554] on span "Confirm" at bounding box center [991, 556] width 42 height 15
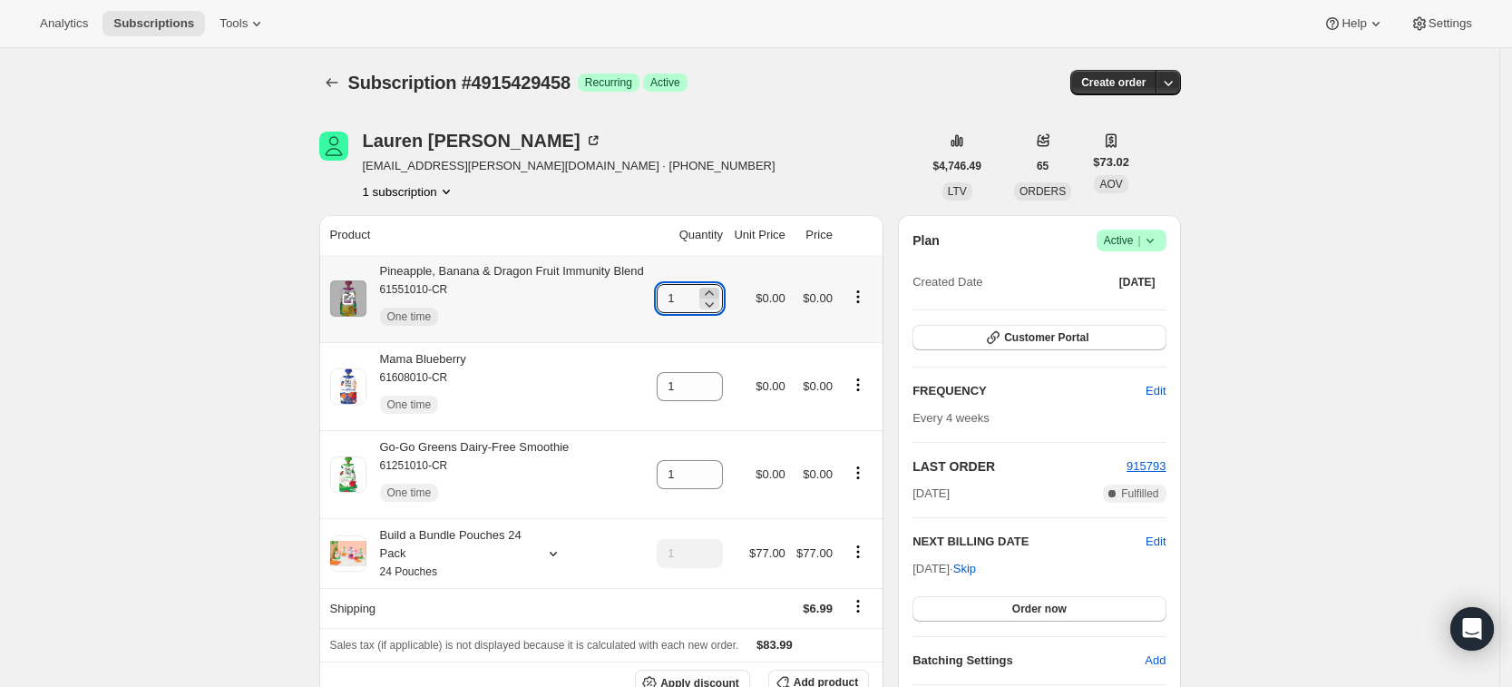
click at [713, 291] on icon at bounding box center [709, 292] width 8 height 5
type input "3"
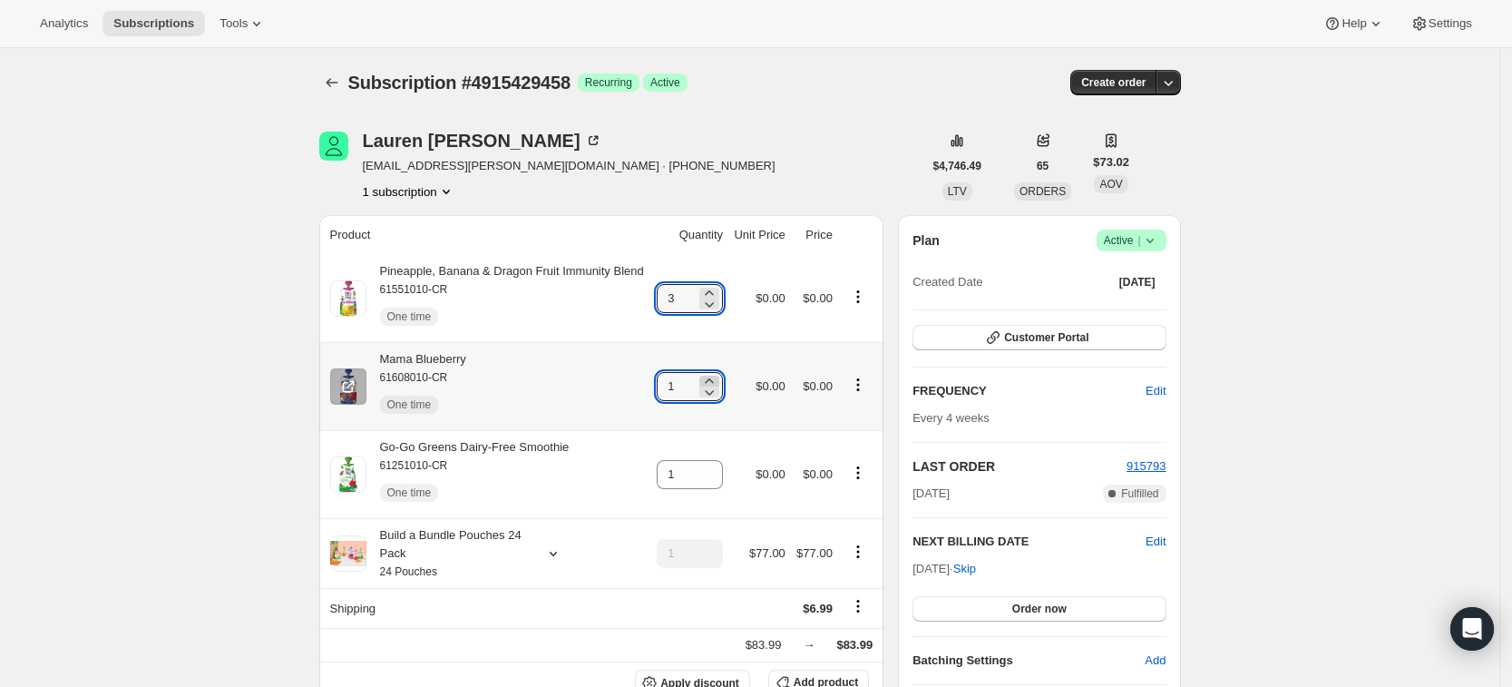
click at [718, 376] on icon at bounding box center [709, 381] width 18 height 18
type input "3"
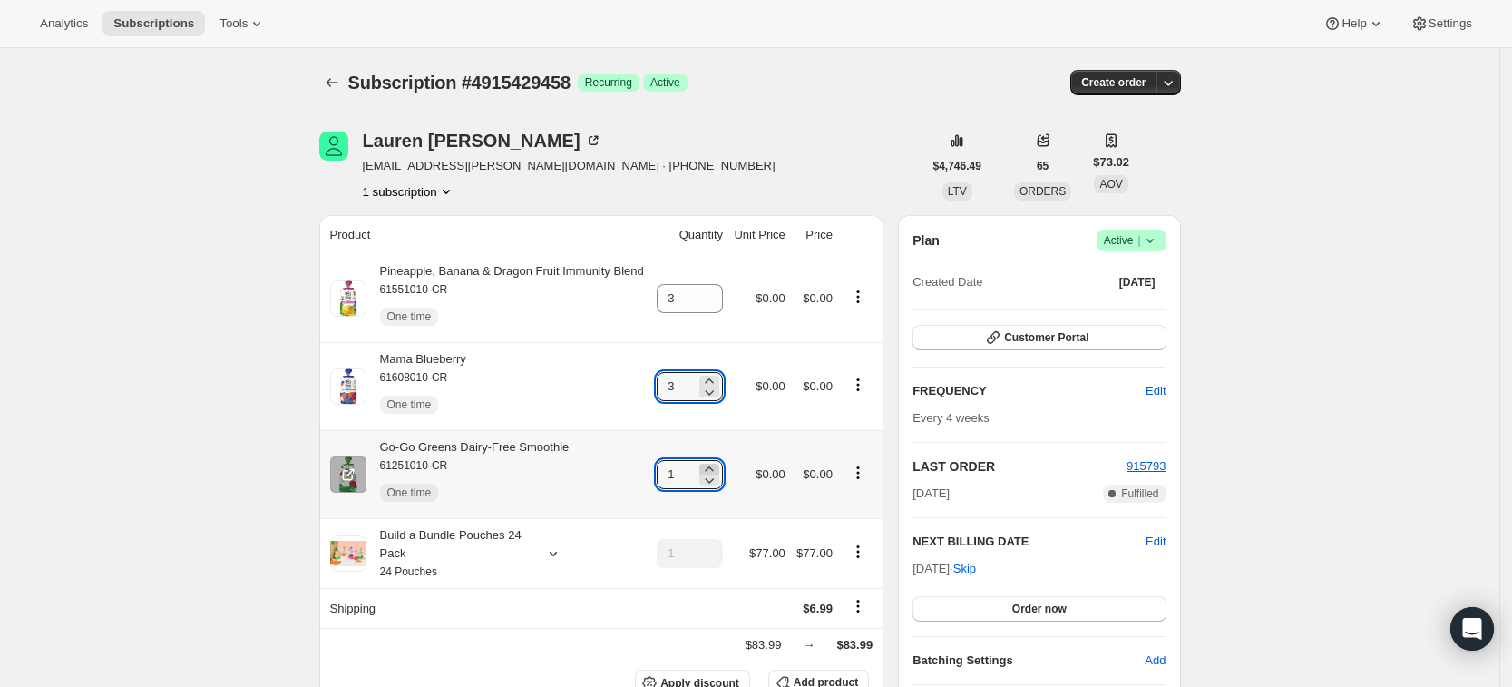
click at [713, 469] on icon at bounding box center [709, 468] width 8 height 5
type input "3"
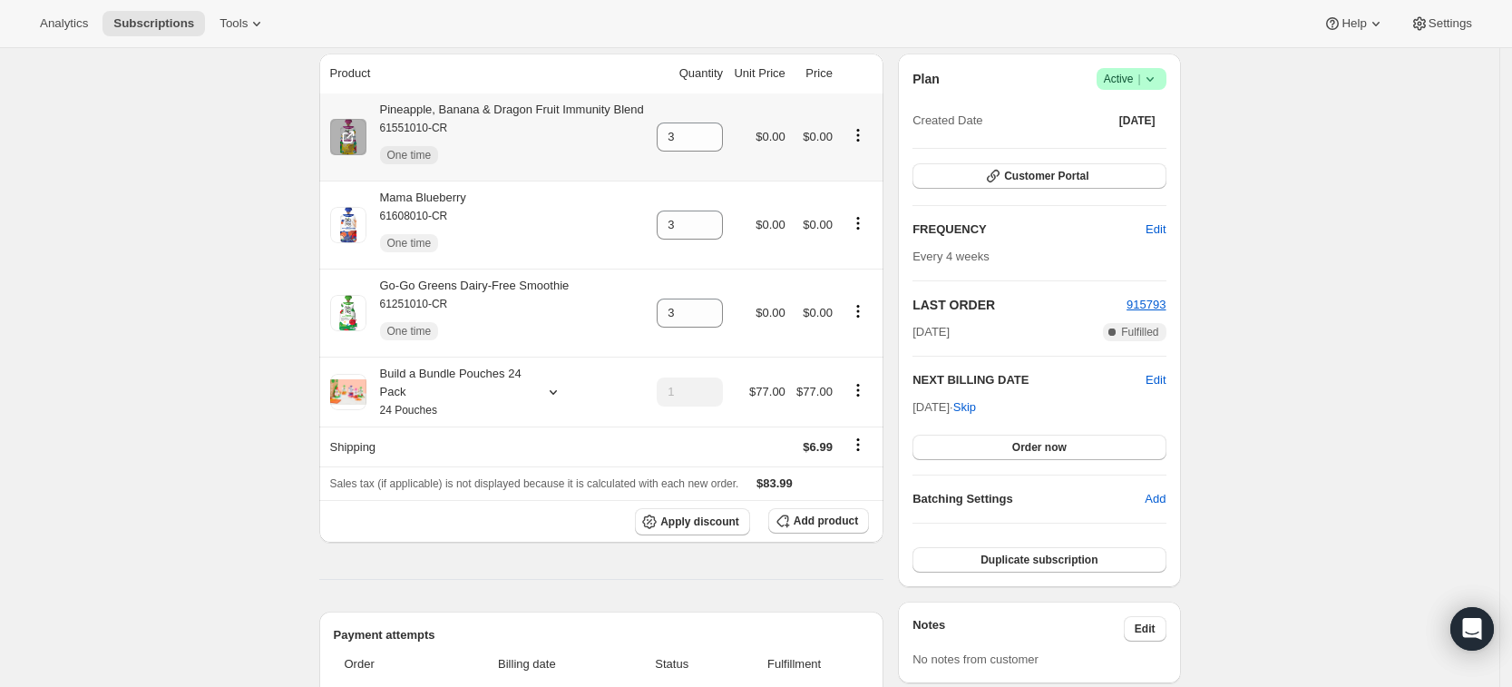
scroll to position [0, 0]
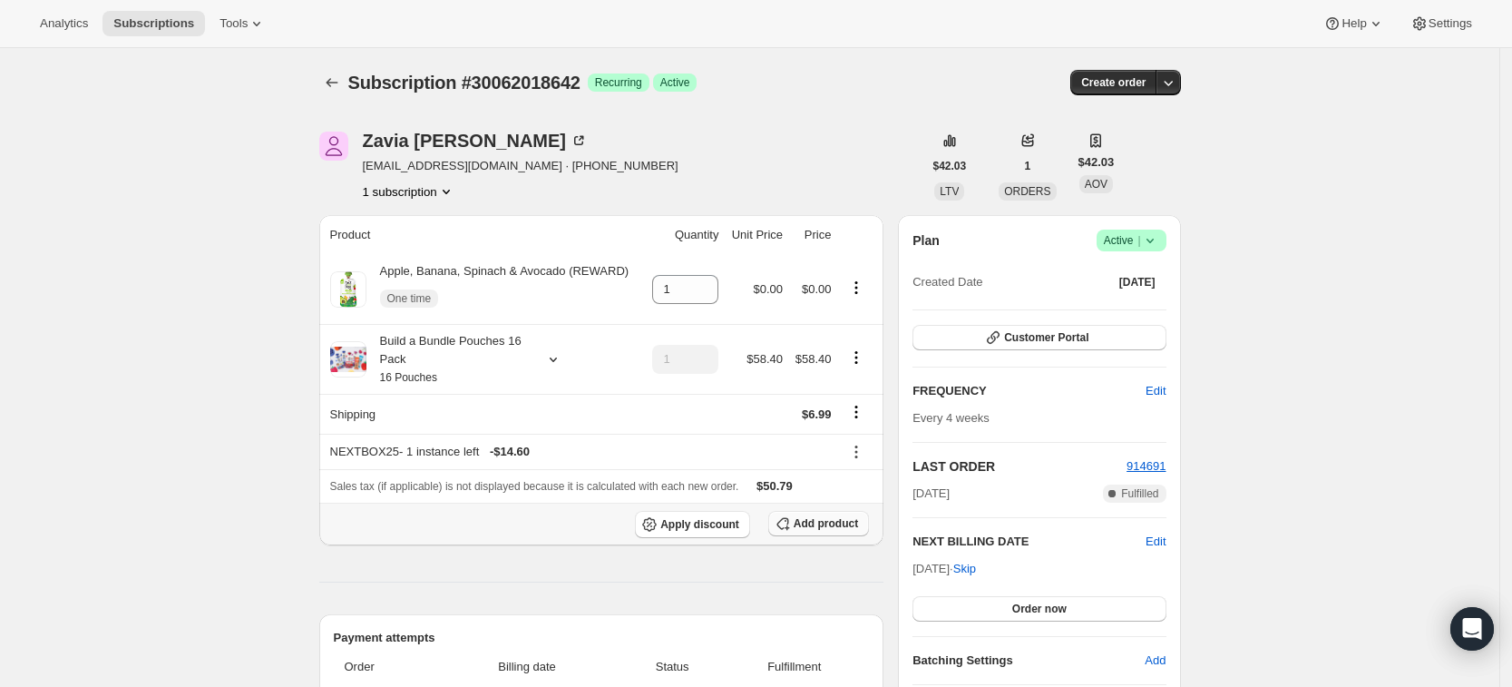
click at [827, 523] on span "Add product" at bounding box center [826, 523] width 64 height 15
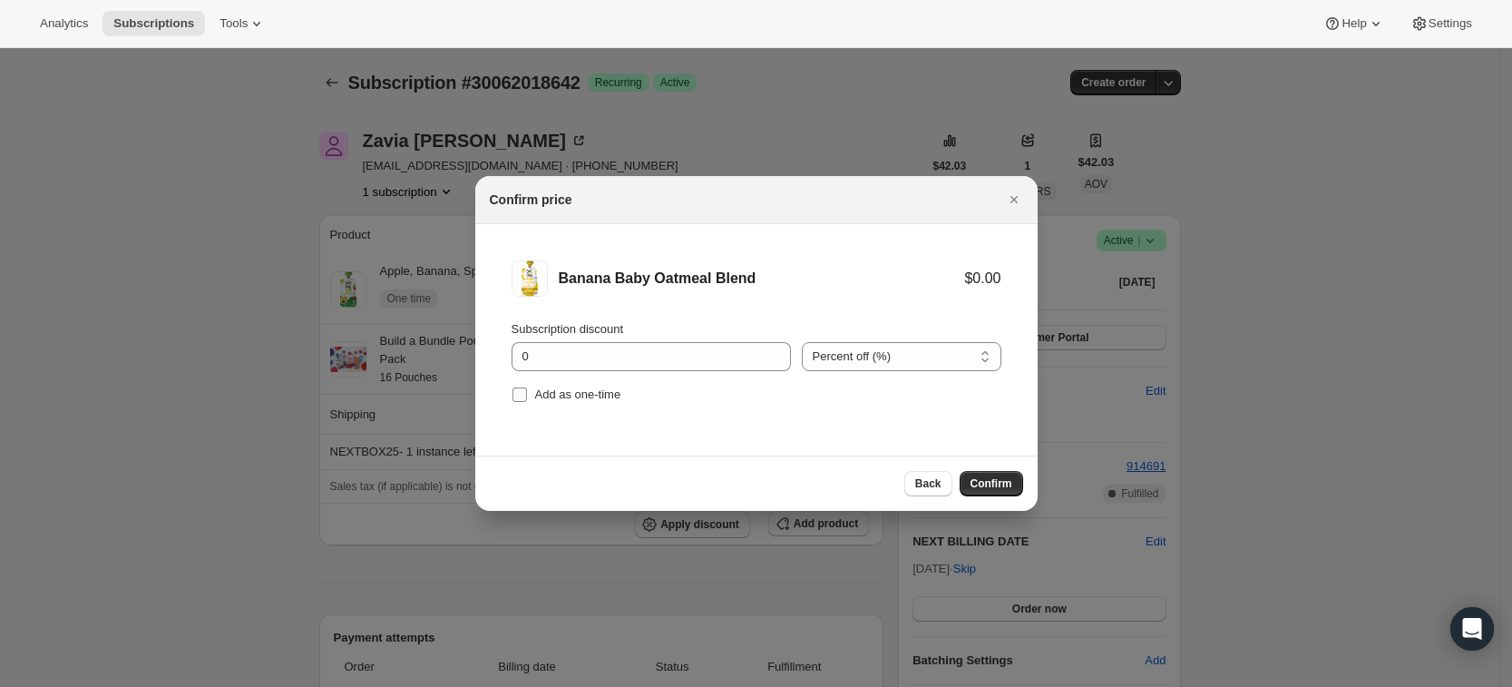
click at [545, 394] on span "Add as one-time" at bounding box center [578, 394] width 86 height 14
click at [527, 394] on input "Add as one-time" at bounding box center [519, 394] width 15 height 15
checkbox input "true"
click at [981, 482] on span "Confirm" at bounding box center [991, 483] width 42 height 15
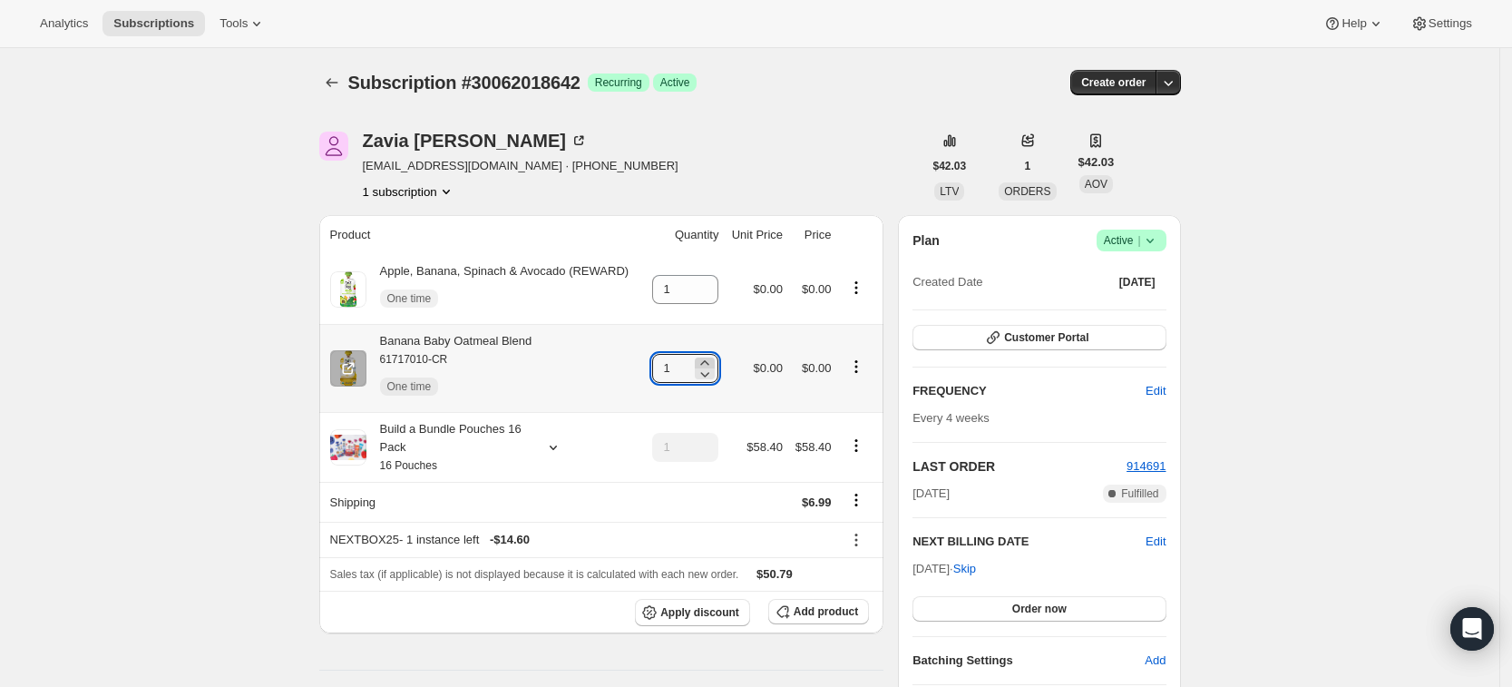
click at [710, 359] on icon at bounding box center [705, 363] width 18 height 18
type input "3"
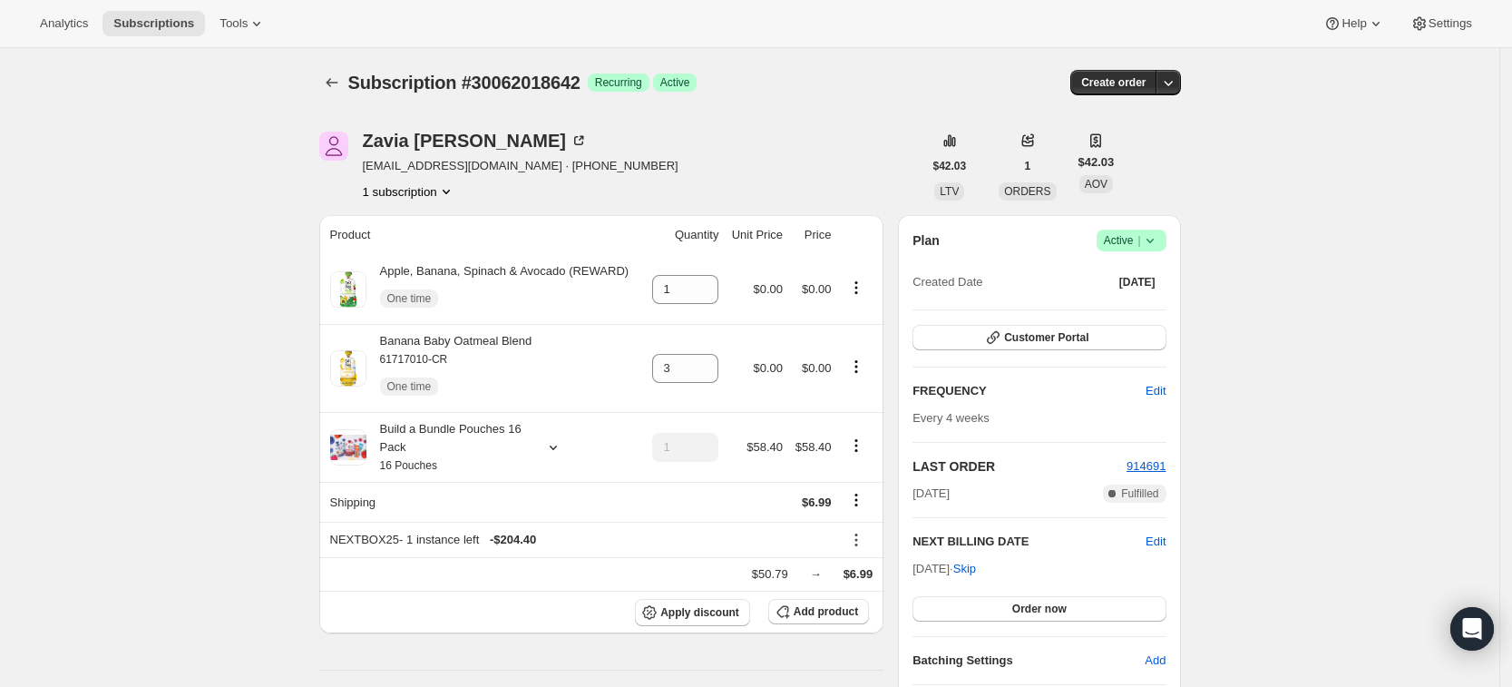
click at [845, 88] on div "Subscription #30062018642 Success Recurring Success Active" at bounding box center [610, 82] width 525 height 25
click at [339, 87] on icon "Subscriptions" at bounding box center [332, 82] width 18 height 18
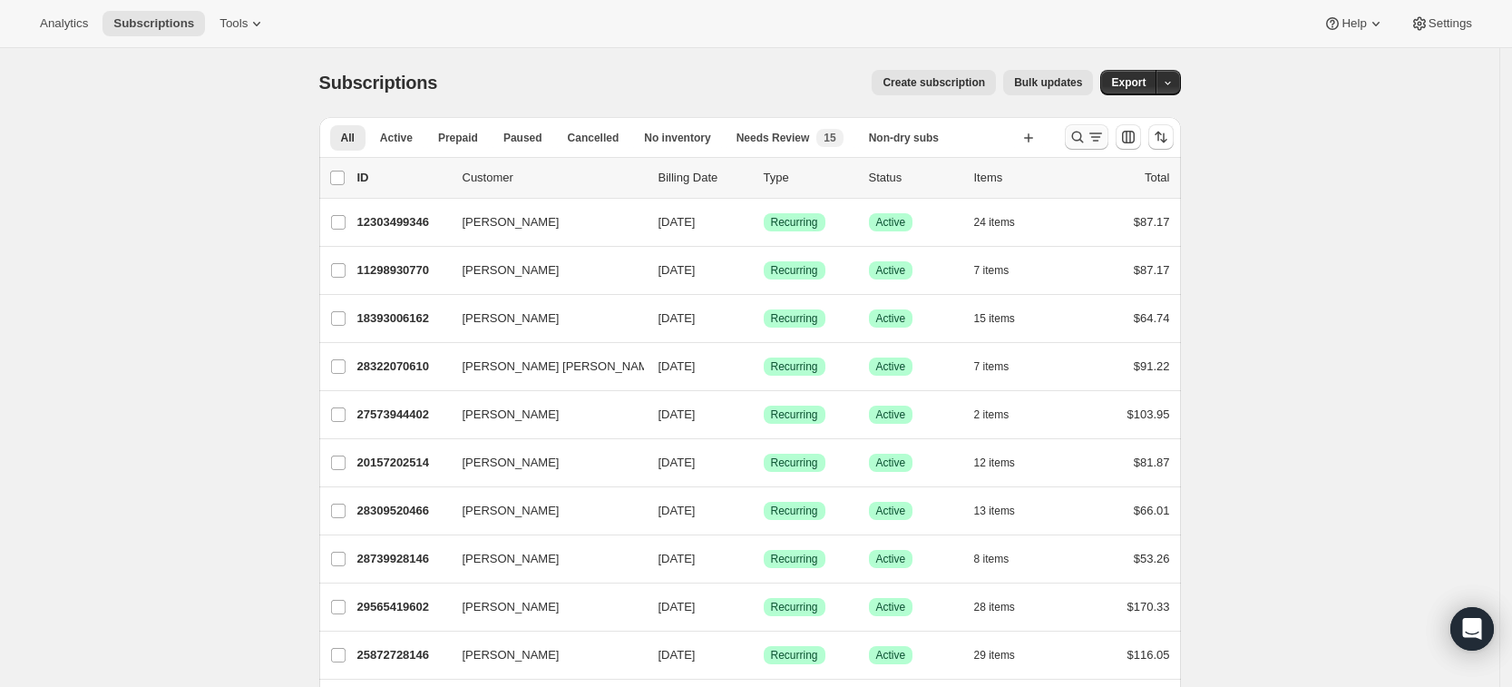
click at [1076, 140] on icon "Search and filter results" at bounding box center [1077, 137] width 18 height 18
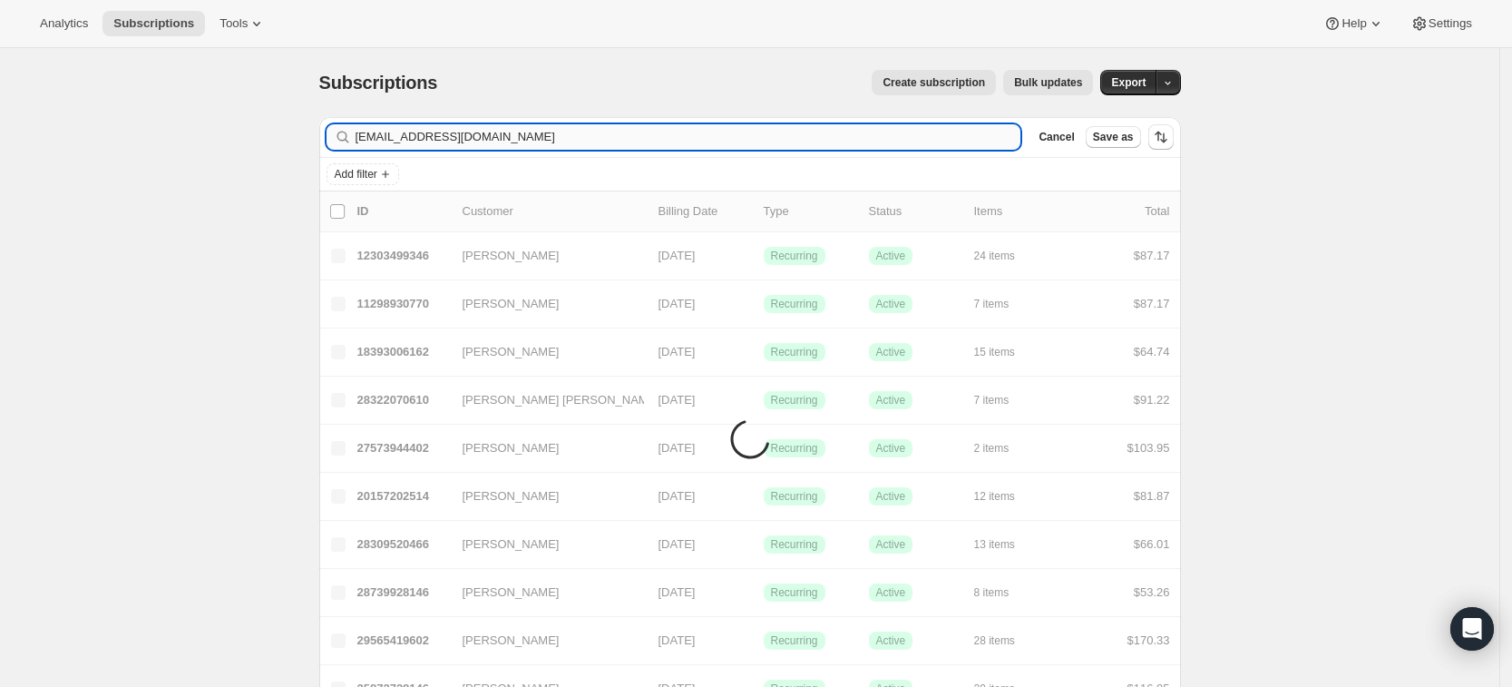
type input "catie.jmaj@gmail.com"
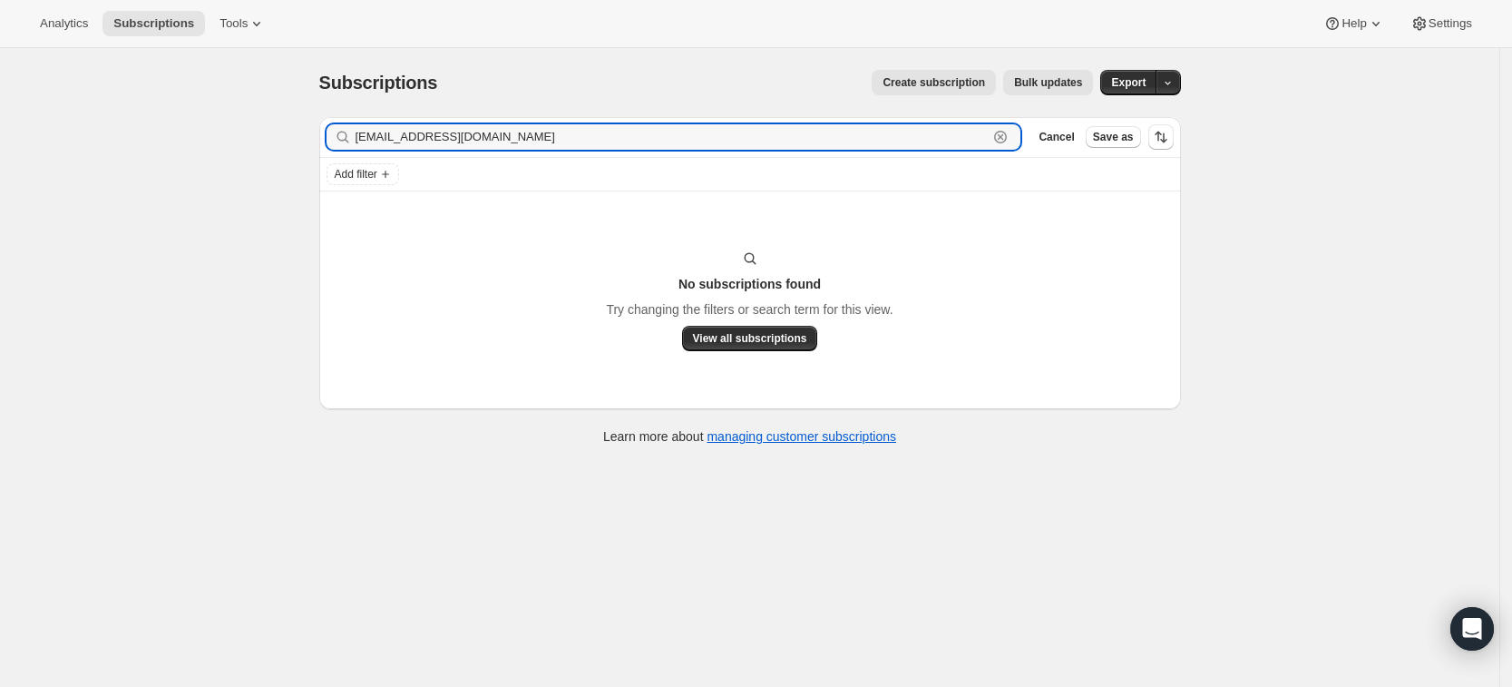
drag, startPoint x: 611, startPoint y: 147, endPoint x: 327, endPoint y: 157, distance: 284.0
click at [327, 157] on div "Filter subscribers catie.jmaj@gmail.com Clear Cancel Save as" at bounding box center [750, 137] width 862 height 41
paste input "Catie Majkrzak"
type input "Catie Majkrzak"
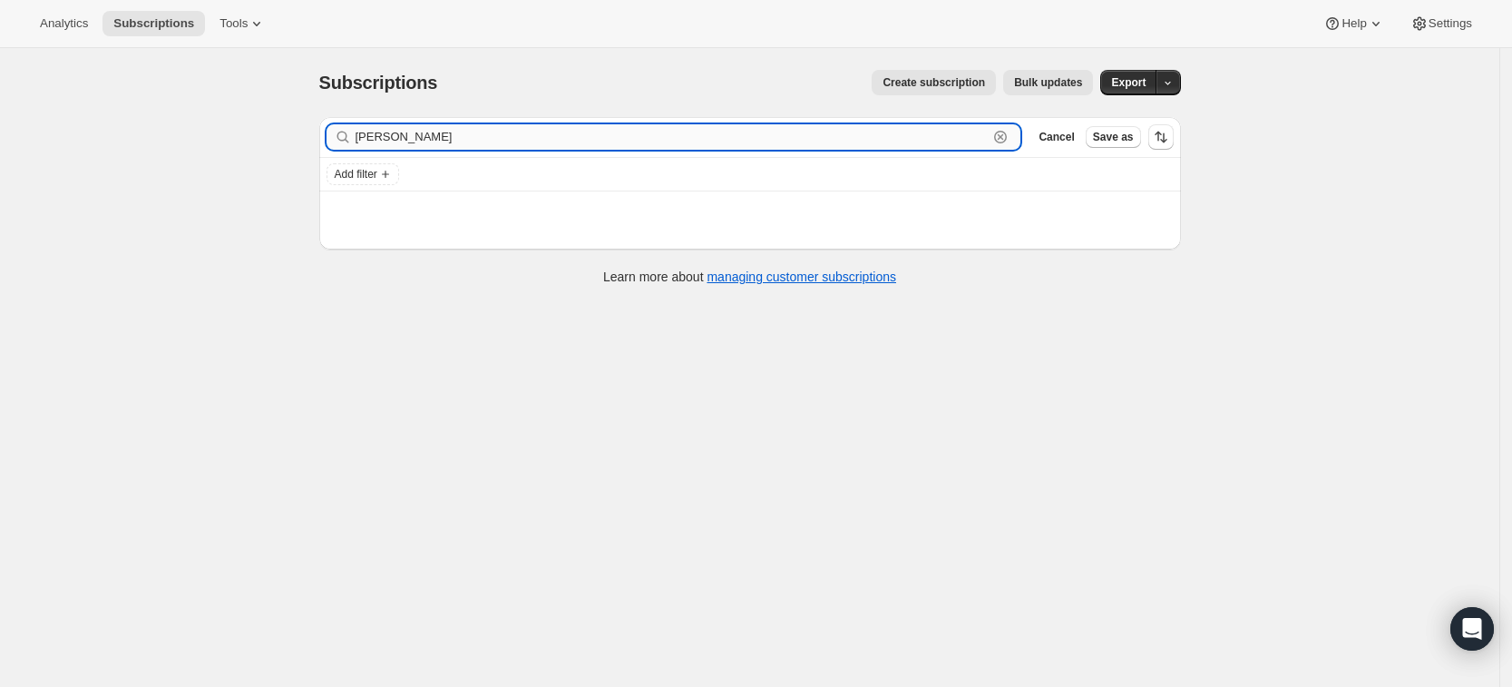
click at [498, 135] on input "Catie Majkrzak" at bounding box center [672, 136] width 633 height 25
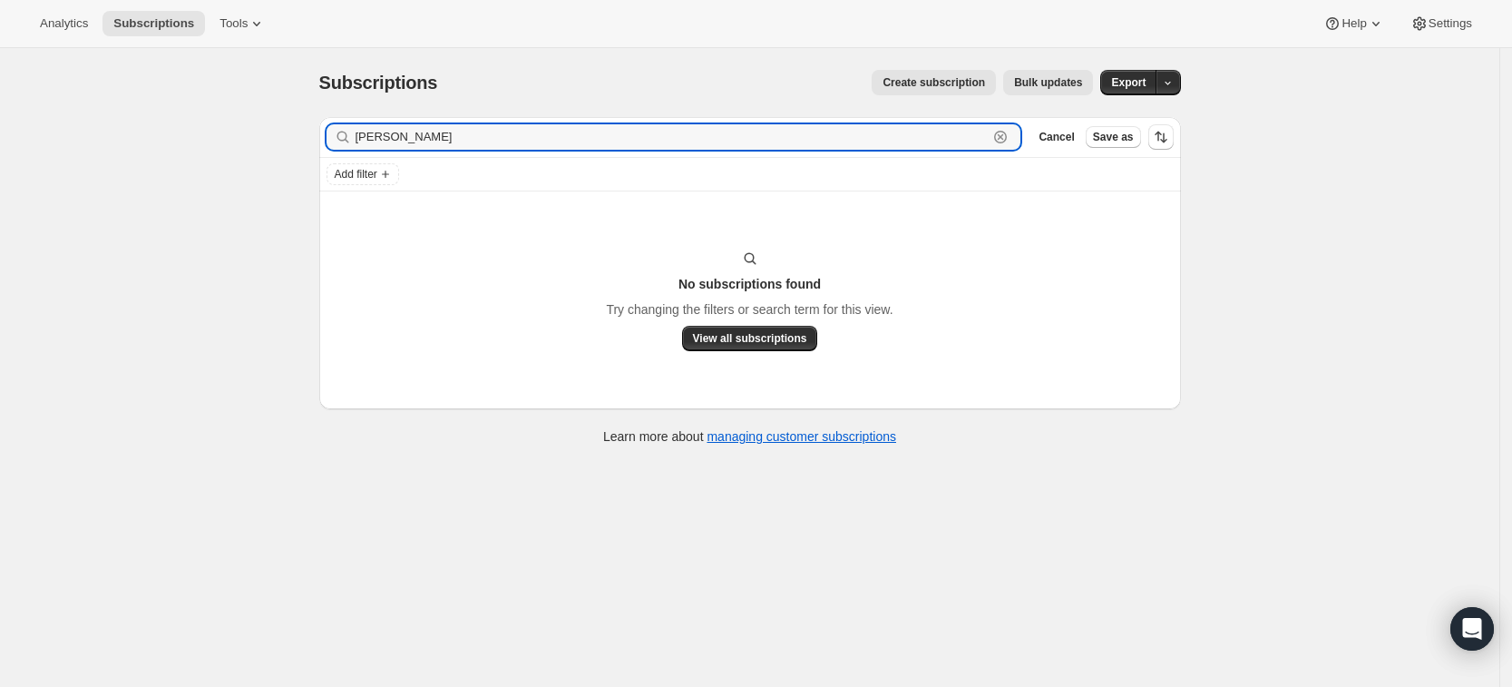
drag, startPoint x: 483, startPoint y: 132, endPoint x: 352, endPoint y: 141, distance: 131.8
click at [352, 141] on div "Catie Majkrzak Clear" at bounding box center [673, 136] width 695 height 25
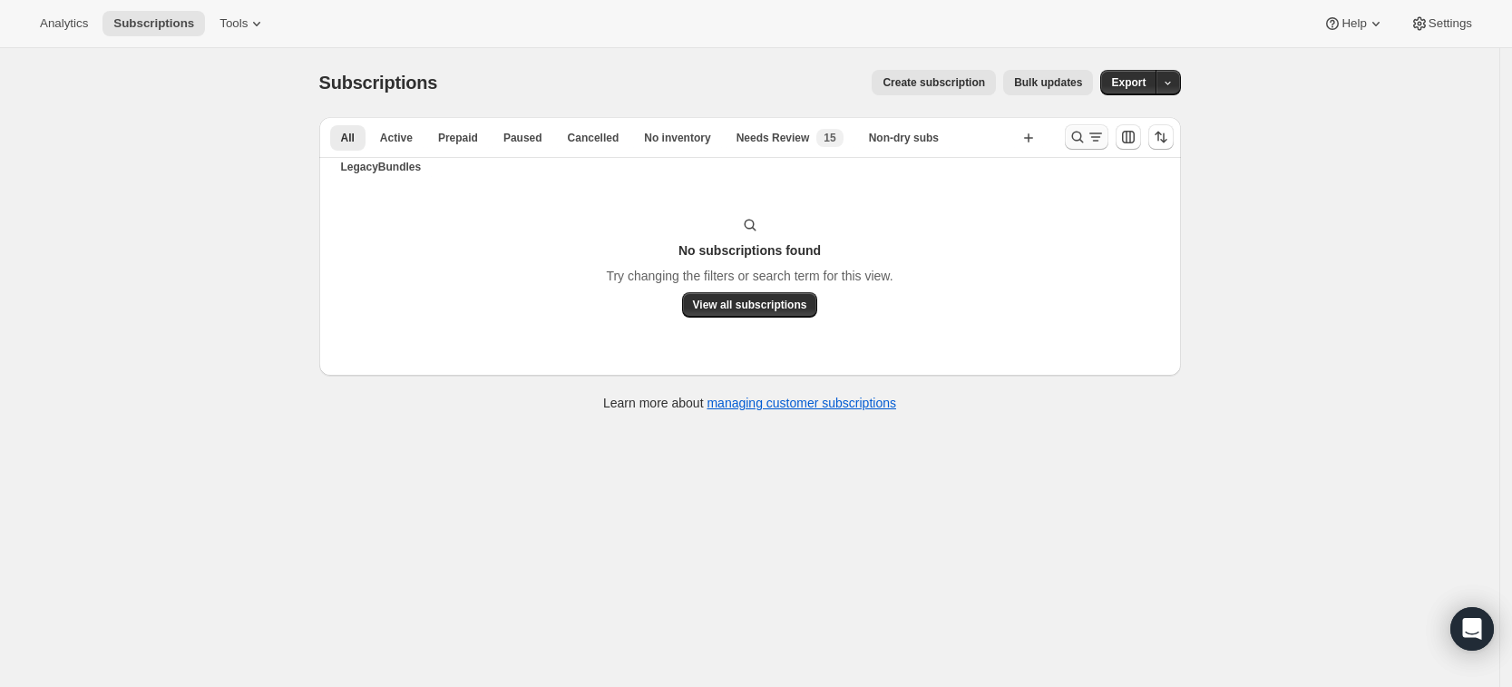
click at [1083, 139] on icon "Search and filter results" at bounding box center [1077, 137] width 12 height 12
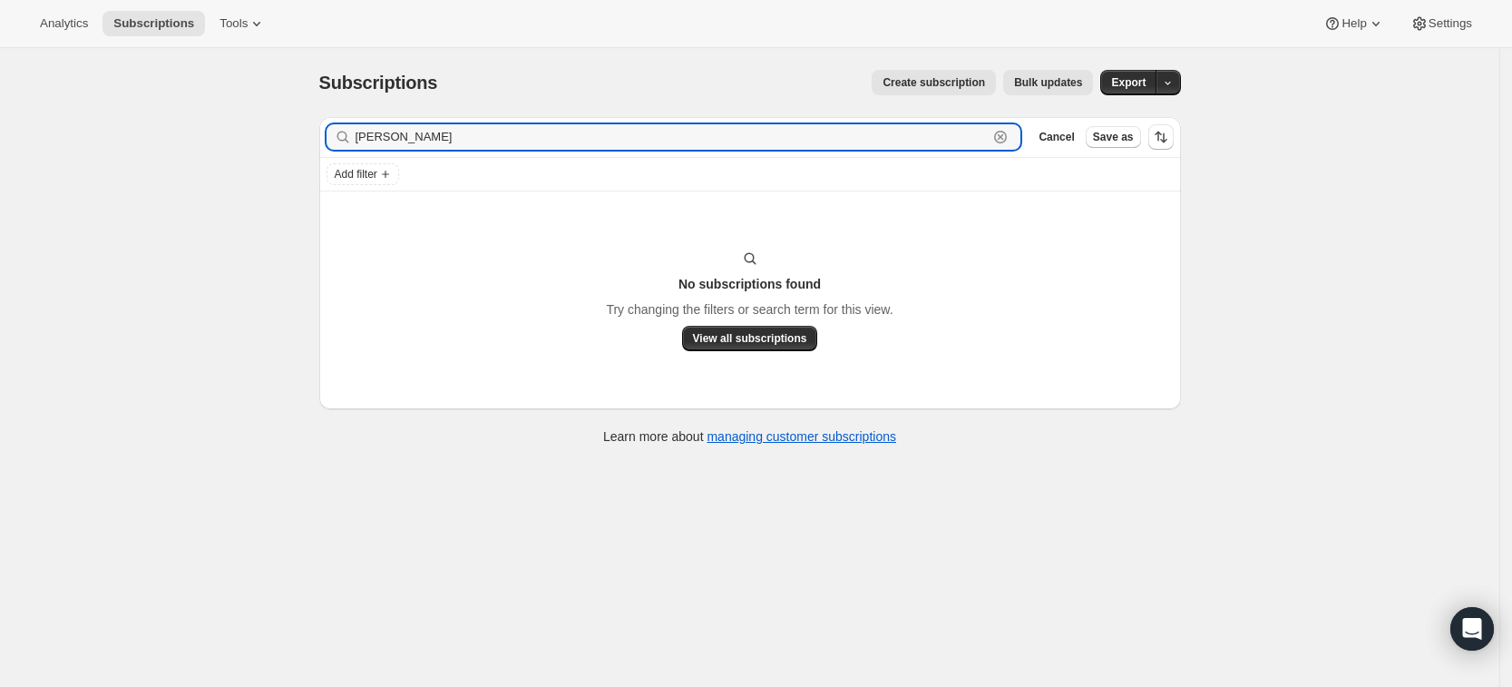
click at [1009, 145] on icon "button" at bounding box center [1000, 137] width 18 height 18
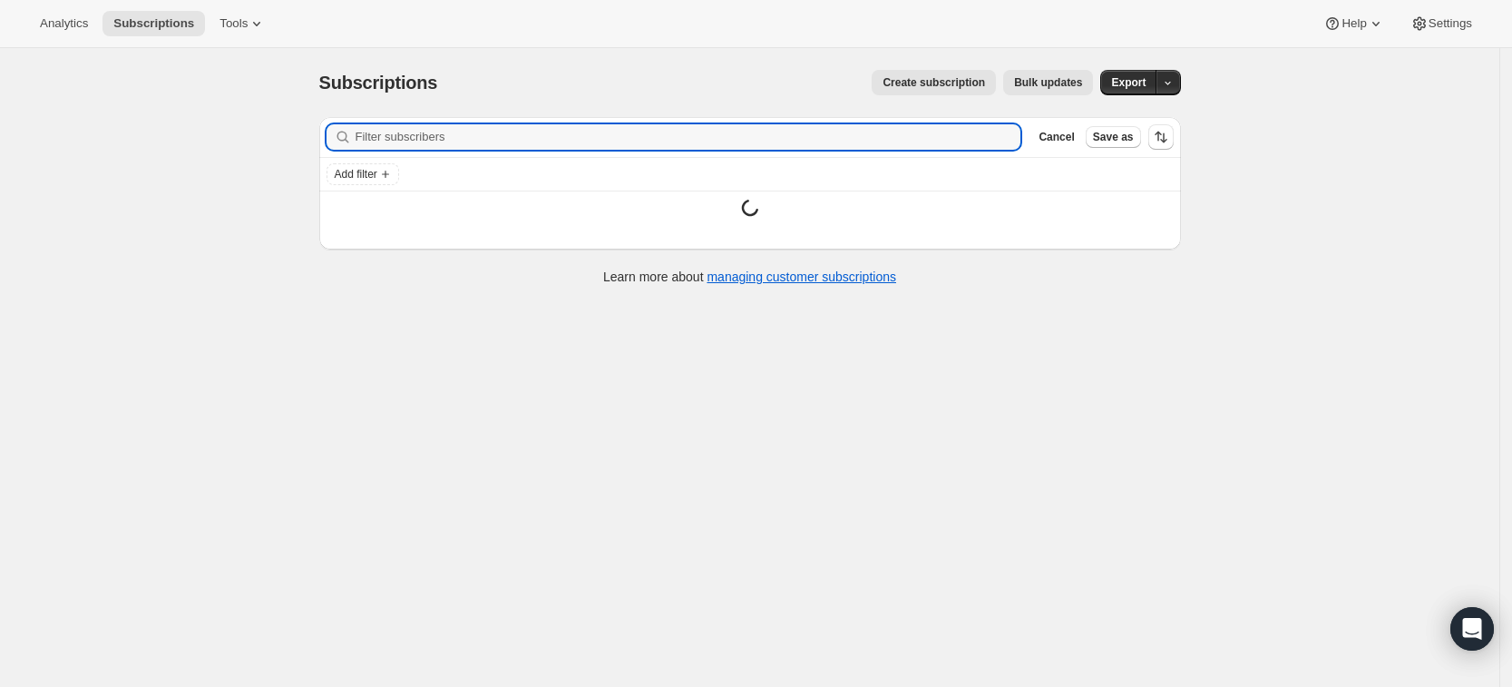
paste input "[PERSON_NAME]"
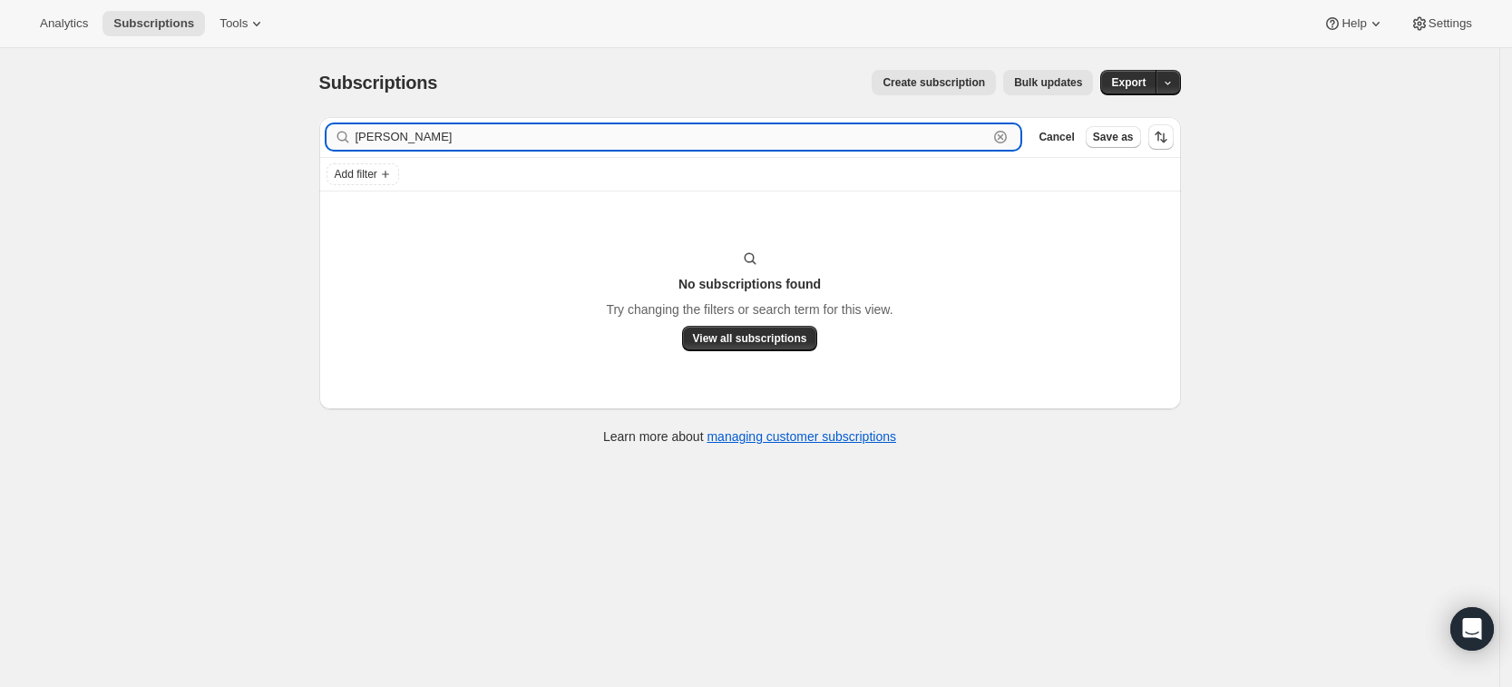
drag, startPoint x: 519, startPoint y: 122, endPoint x: 367, endPoint y: 137, distance: 152.1
click at [367, 137] on input "[PERSON_NAME]" at bounding box center [672, 136] width 633 height 25
type input "C"
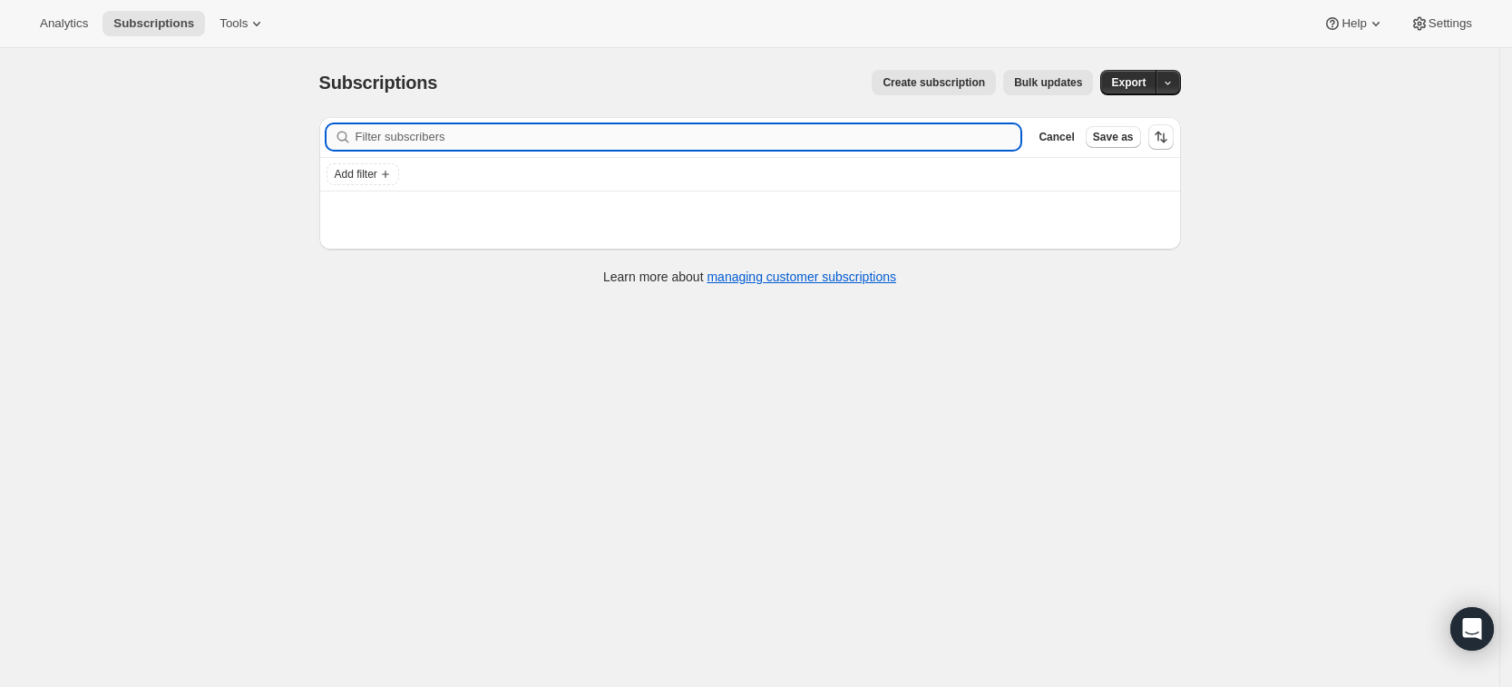
paste input "[EMAIL_ADDRESS][DOMAIN_NAME]"
type input "[EMAIL_ADDRESS][DOMAIN_NAME]"
click at [521, 143] on input "[EMAIL_ADDRESS][DOMAIN_NAME]" at bounding box center [672, 136] width 633 height 25
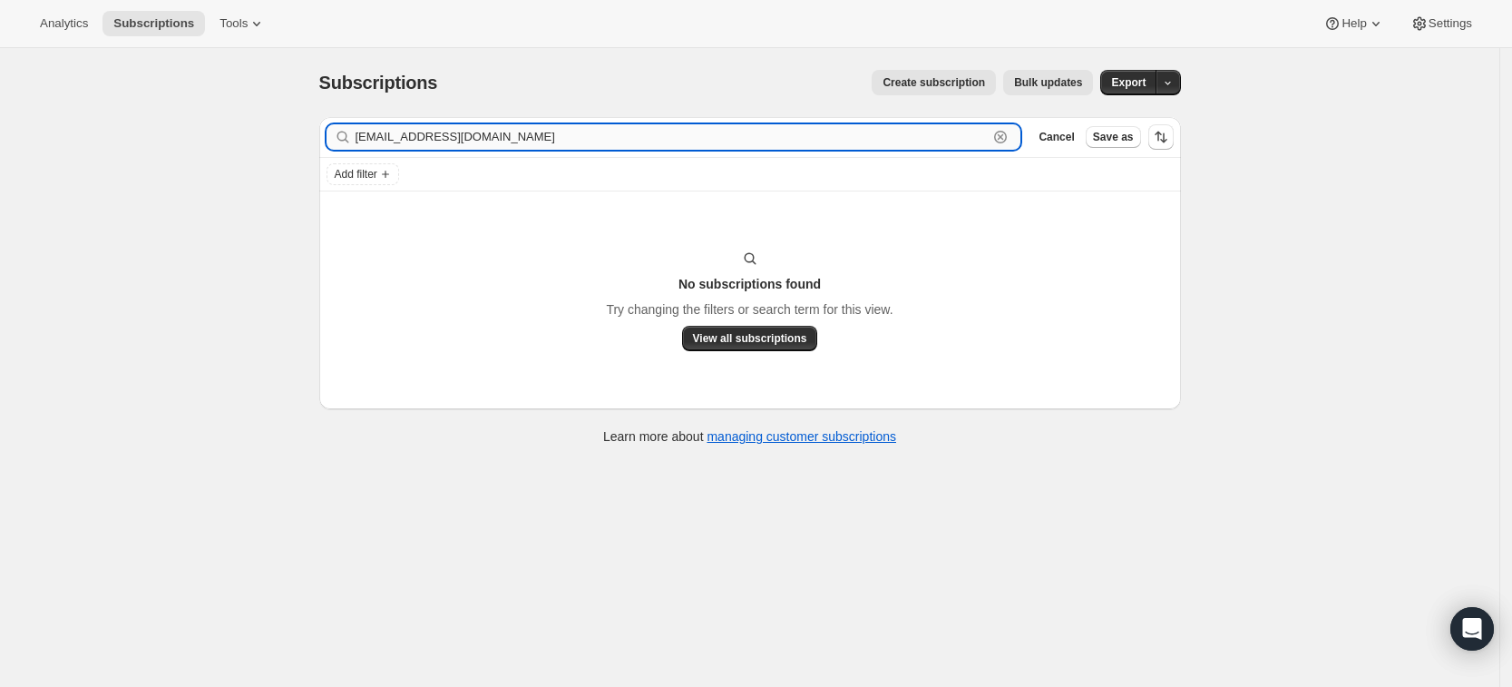
click at [510, 139] on input "[EMAIL_ADDRESS][DOMAIN_NAME]" at bounding box center [672, 136] width 633 height 25
drag, startPoint x: 508, startPoint y: 131, endPoint x: 332, endPoint y: 160, distance: 178.3
click at [332, 160] on div "Filter subscribers [EMAIL_ADDRESS][DOMAIN_NAME] Clear Cancel Save as Add filter" at bounding box center [750, 154] width 862 height 74
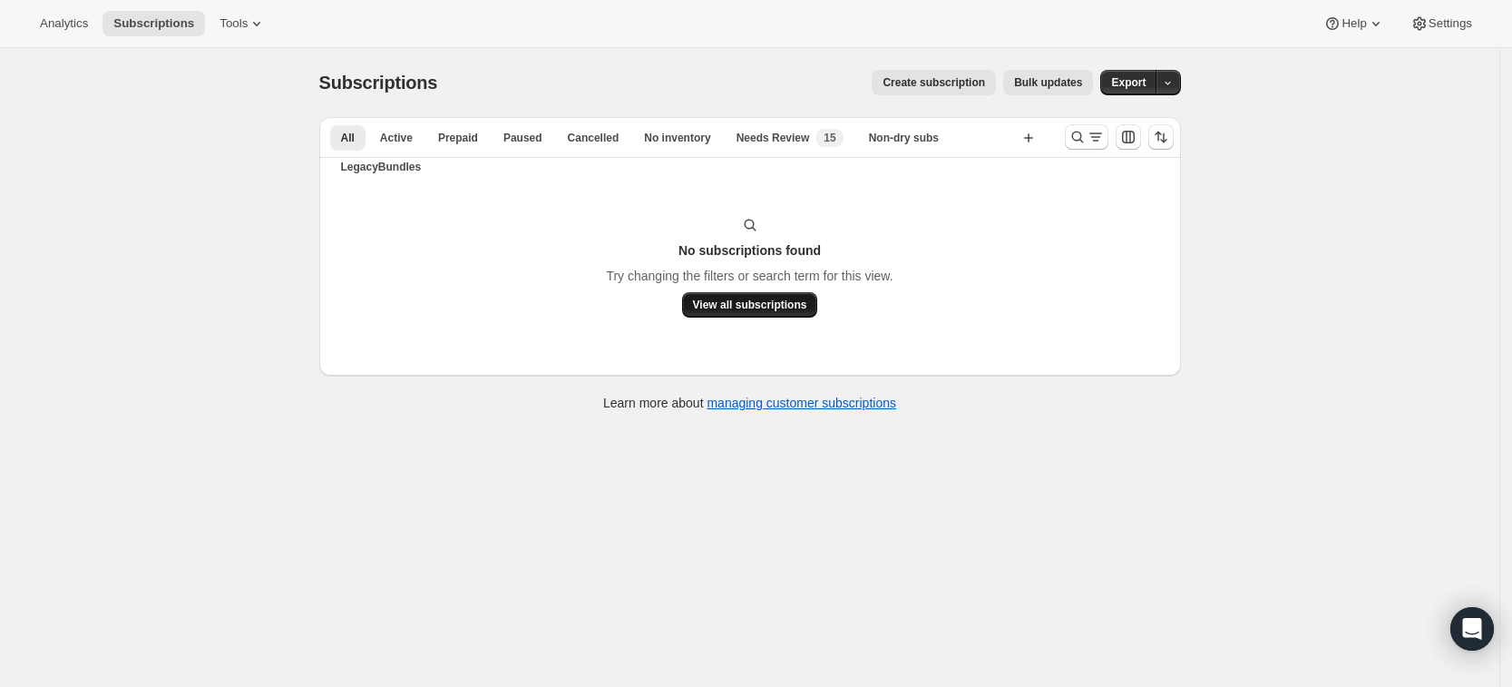
click at [735, 307] on span "View all subscriptions" at bounding box center [750, 304] width 114 height 15
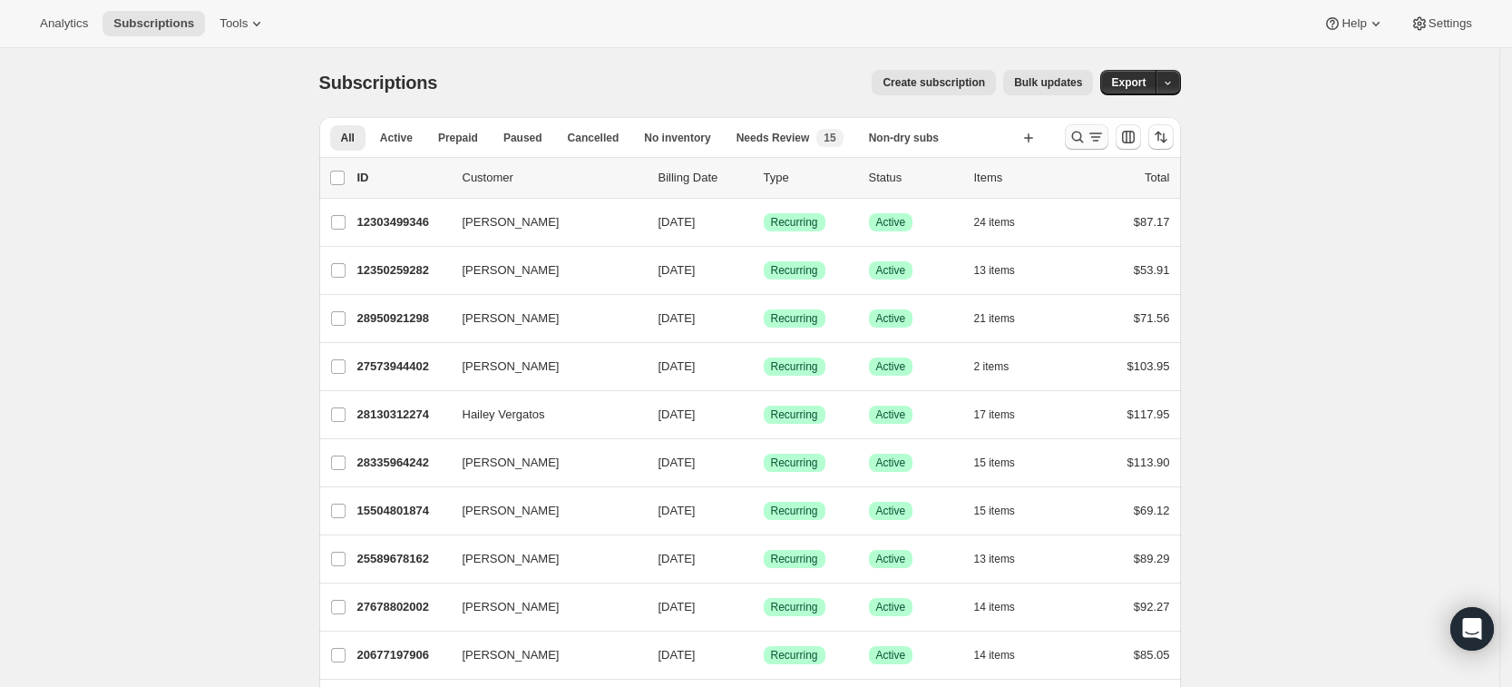
click at [1073, 134] on button "Search and filter results" at bounding box center [1087, 136] width 44 height 25
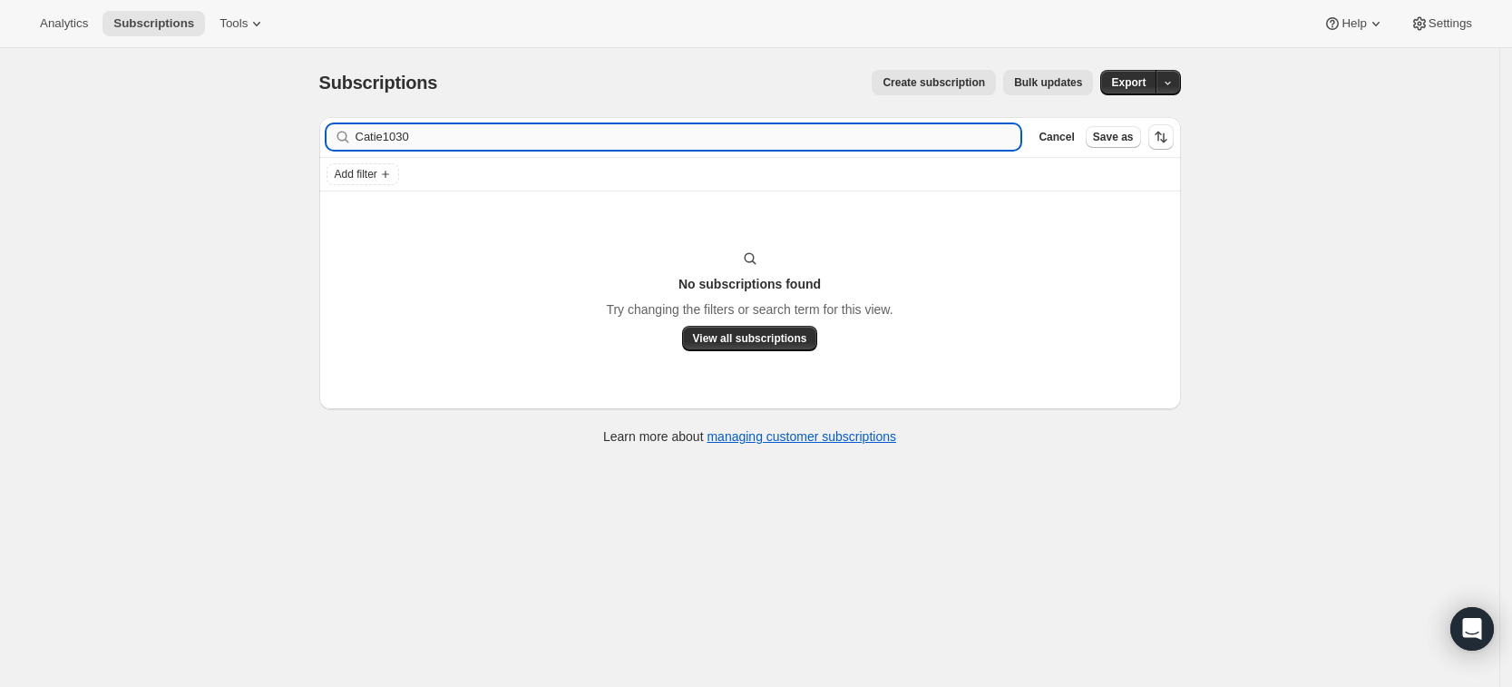
click at [502, 134] on input "Catie1030" at bounding box center [689, 136] width 666 height 25
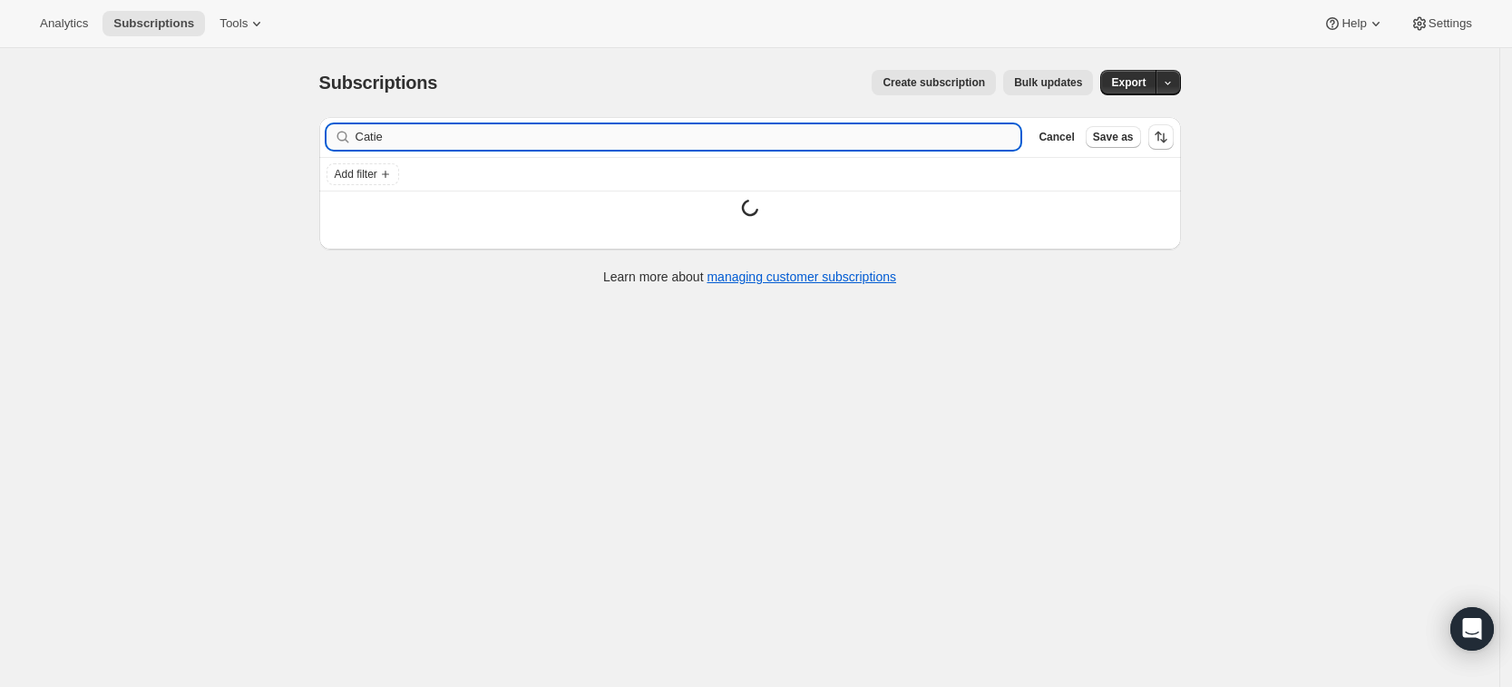
type input "Catie"
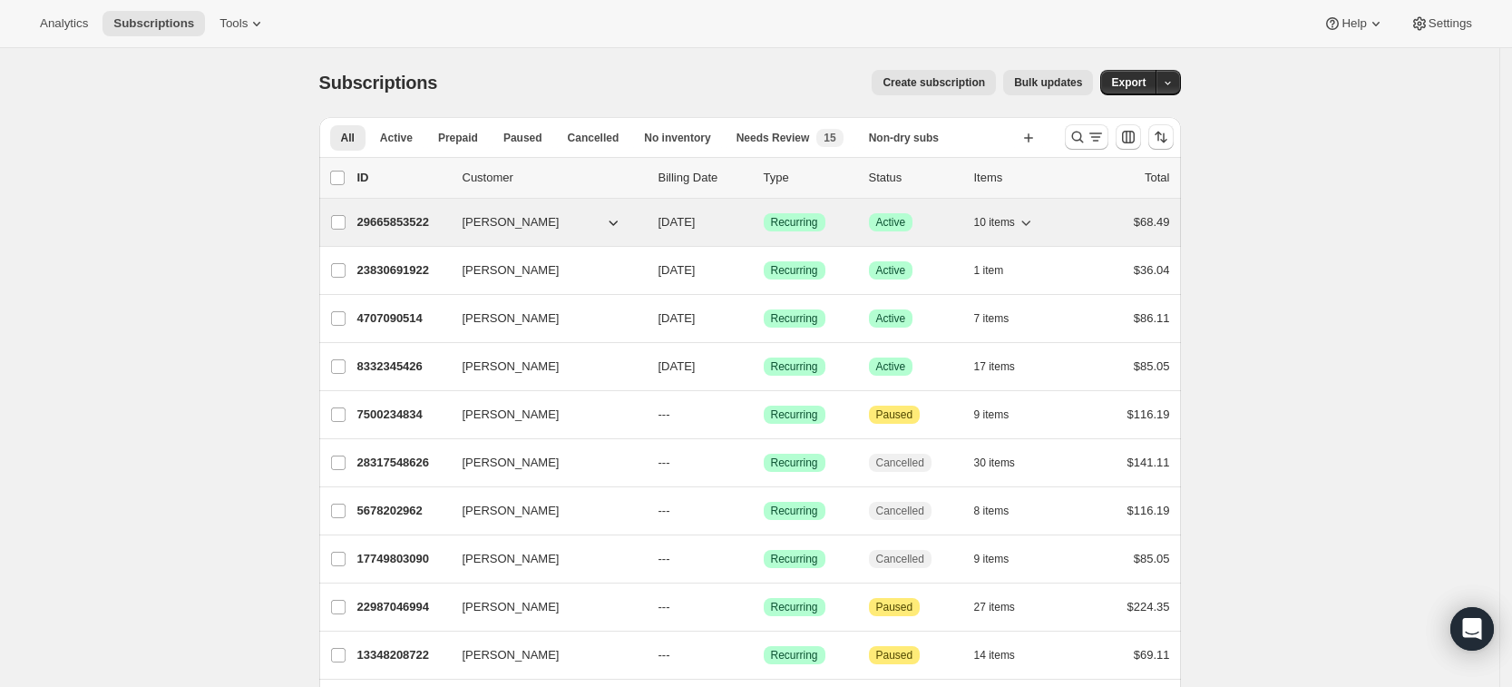
drag, startPoint x: 787, startPoint y: 39, endPoint x: 567, endPoint y: 211, distance: 279.7
click at [787, 39] on div "Analytics Subscriptions Tools Help Settings" at bounding box center [756, 24] width 1512 height 48
click at [422, 224] on p "29665853522" at bounding box center [402, 222] width 91 height 18
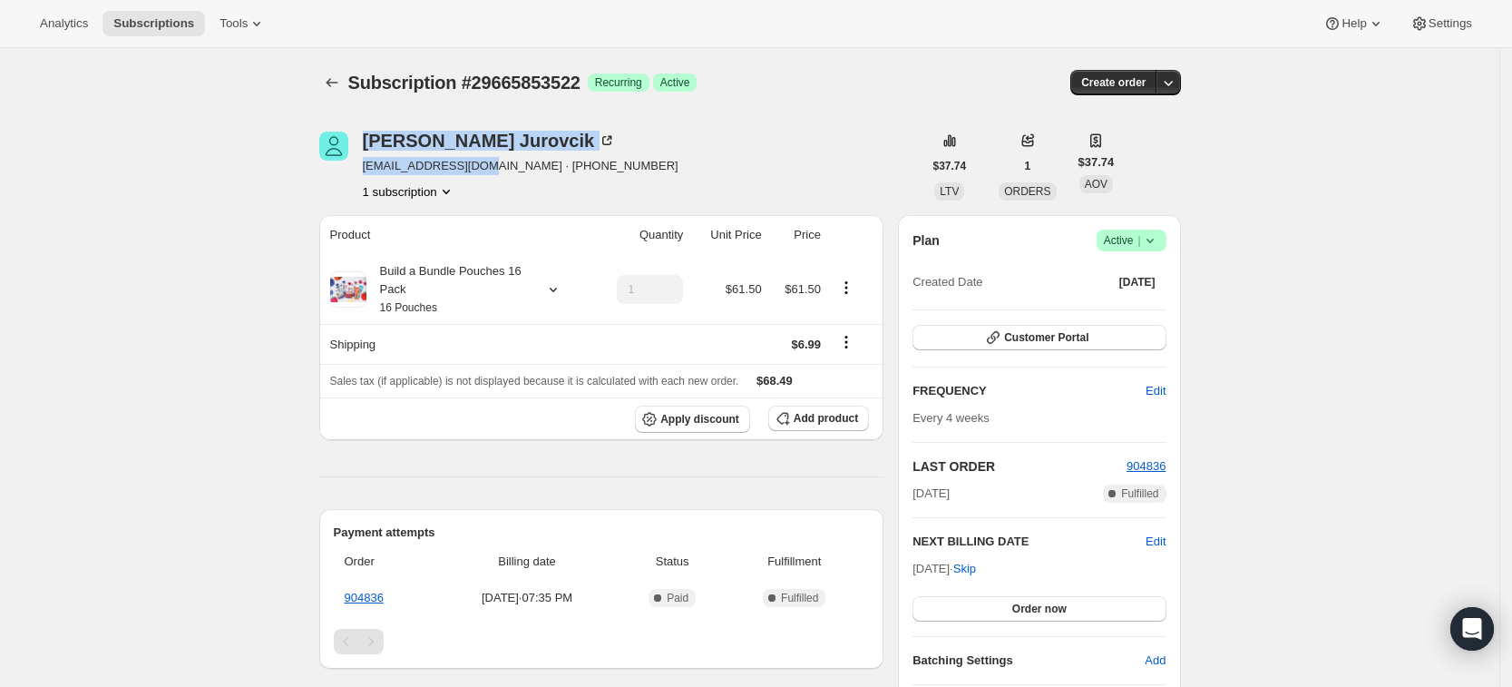
drag, startPoint x: 474, startPoint y: 165, endPoint x: 360, endPoint y: 169, distance: 114.3
click at [360, 169] on div "[PERSON_NAME] [PERSON_NAME][EMAIL_ADDRESS][DOMAIN_NAME] · [PHONE_NUMBER] 1 subs…" at bounding box center [620, 165] width 603 height 69
click at [460, 171] on span "[EMAIL_ADDRESS][DOMAIN_NAME] · [PHONE_NUMBER]" at bounding box center [521, 166] width 316 height 18
drag, startPoint x: 471, startPoint y: 169, endPoint x: 369, endPoint y: 172, distance: 101.6
click at [369, 172] on span "[EMAIL_ADDRESS][DOMAIN_NAME] · [PHONE_NUMBER]" at bounding box center [521, 166] width 316 height 18
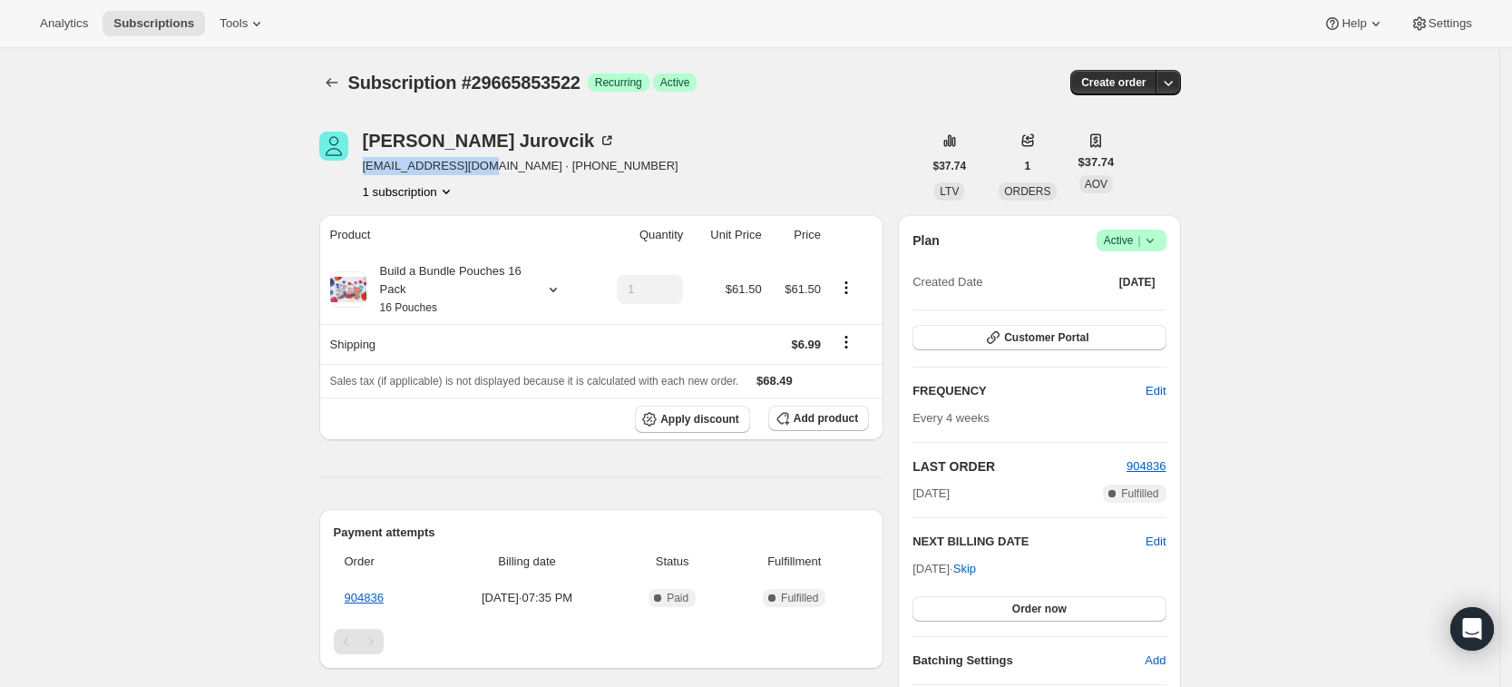
copy span "[EMAIL_ADDRESS][DOMAIN_NAME]"
click at [380, 182] on button "1 subscription" at bounding box center [409, 191] width 93 height 18
click at [327, 89] on button "Subscriptions" at bounding box center [331, 82] width 25 height 25
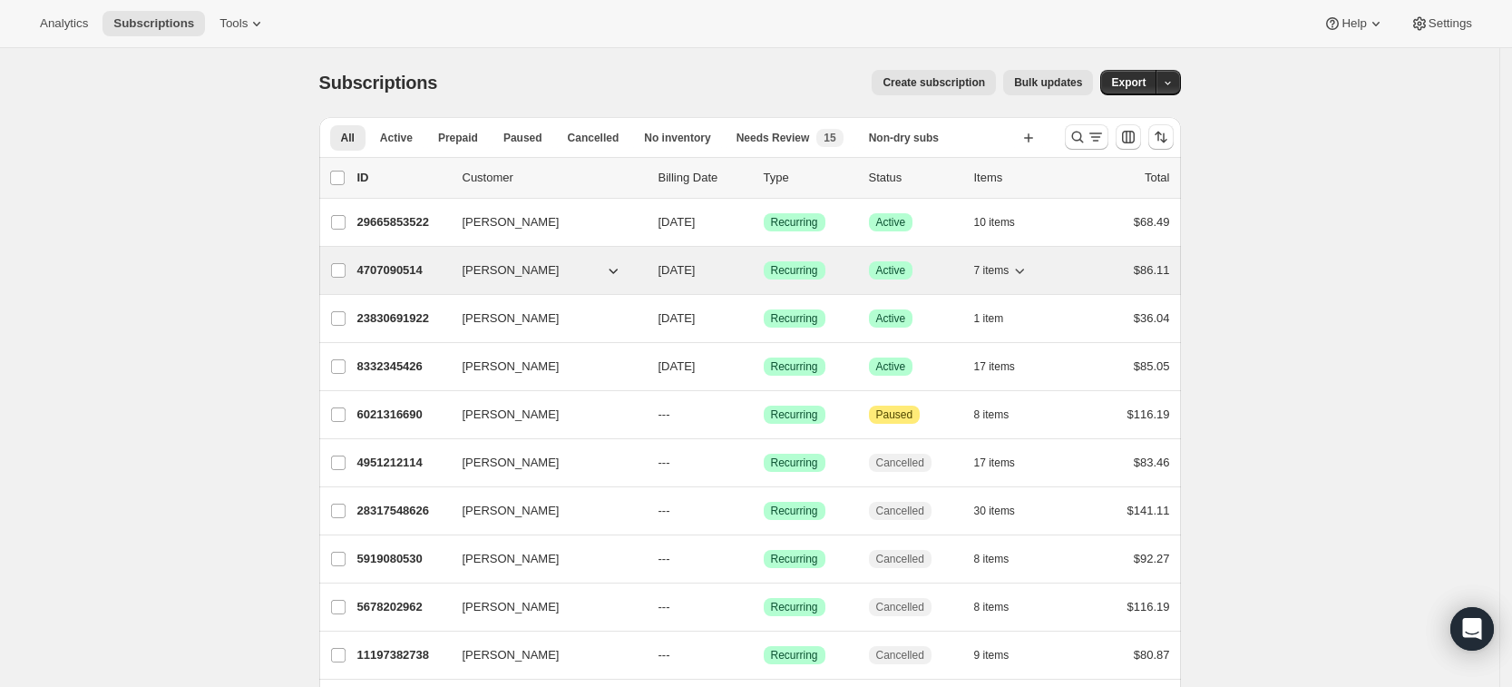
click at [419, 272] on p "4707090514" at bounding box center [402, 270] width 91 height 18
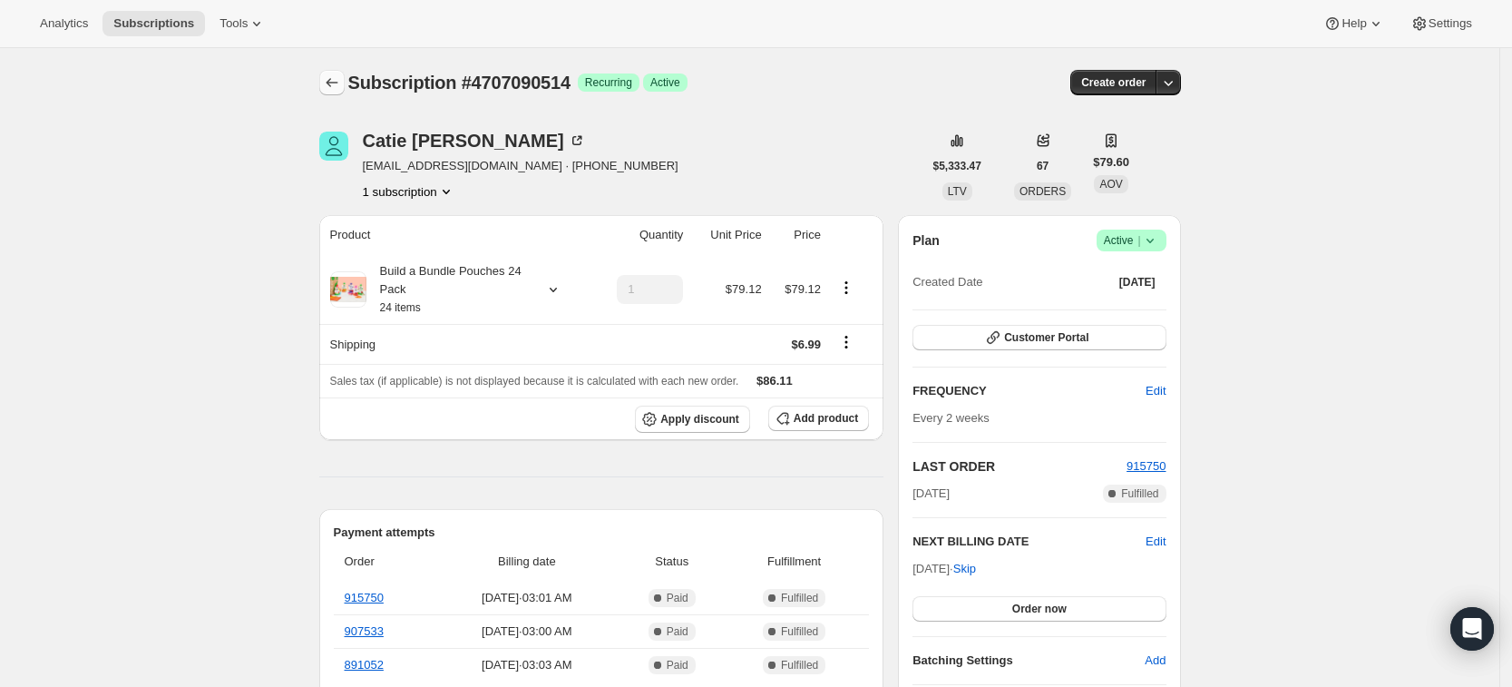
click at [335, 86] on icon "Subscriptions" at bounding box center [332, 82] width 18 height 18
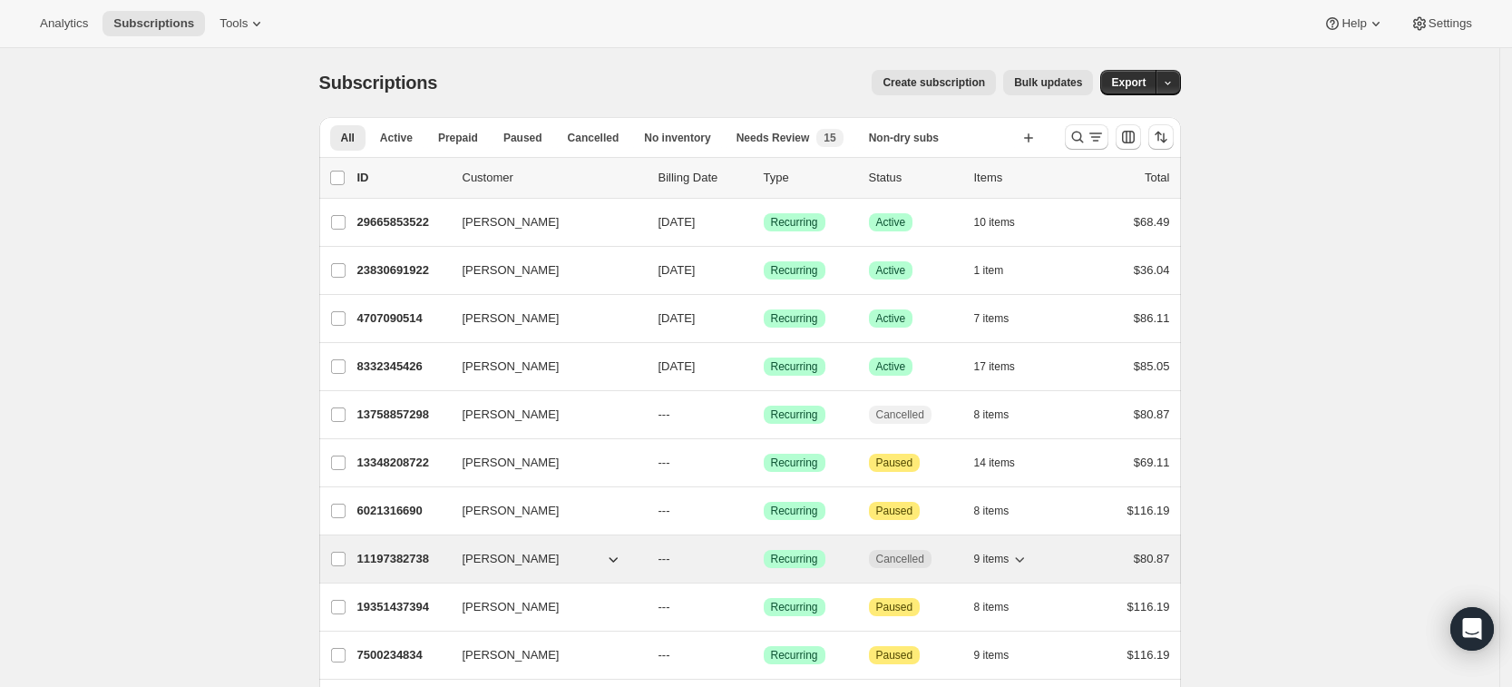
click at [414, 555] on p "11197382738" at bounding box center [402, 559] width 91 height 18
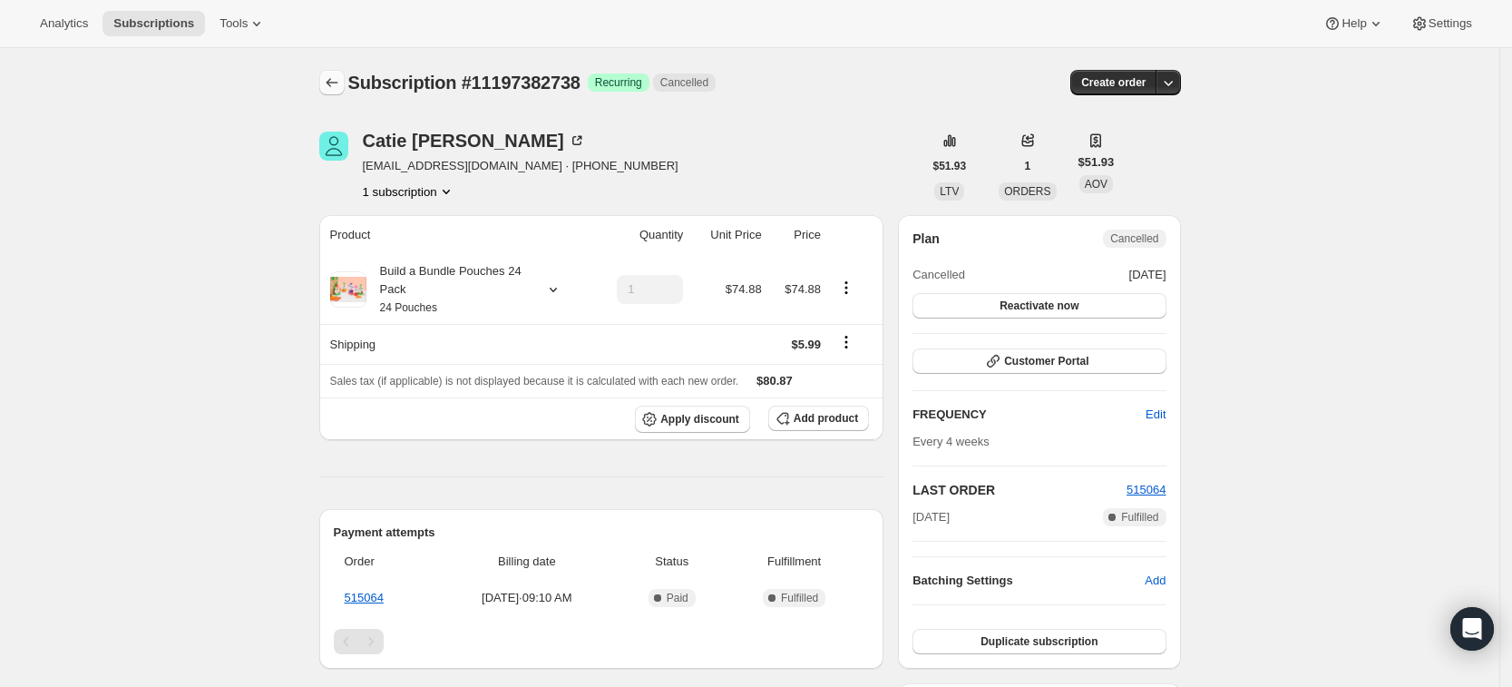
click at [327, 71] on button "Subscriptions" at bounding box center [331, 82] width 25 height 25
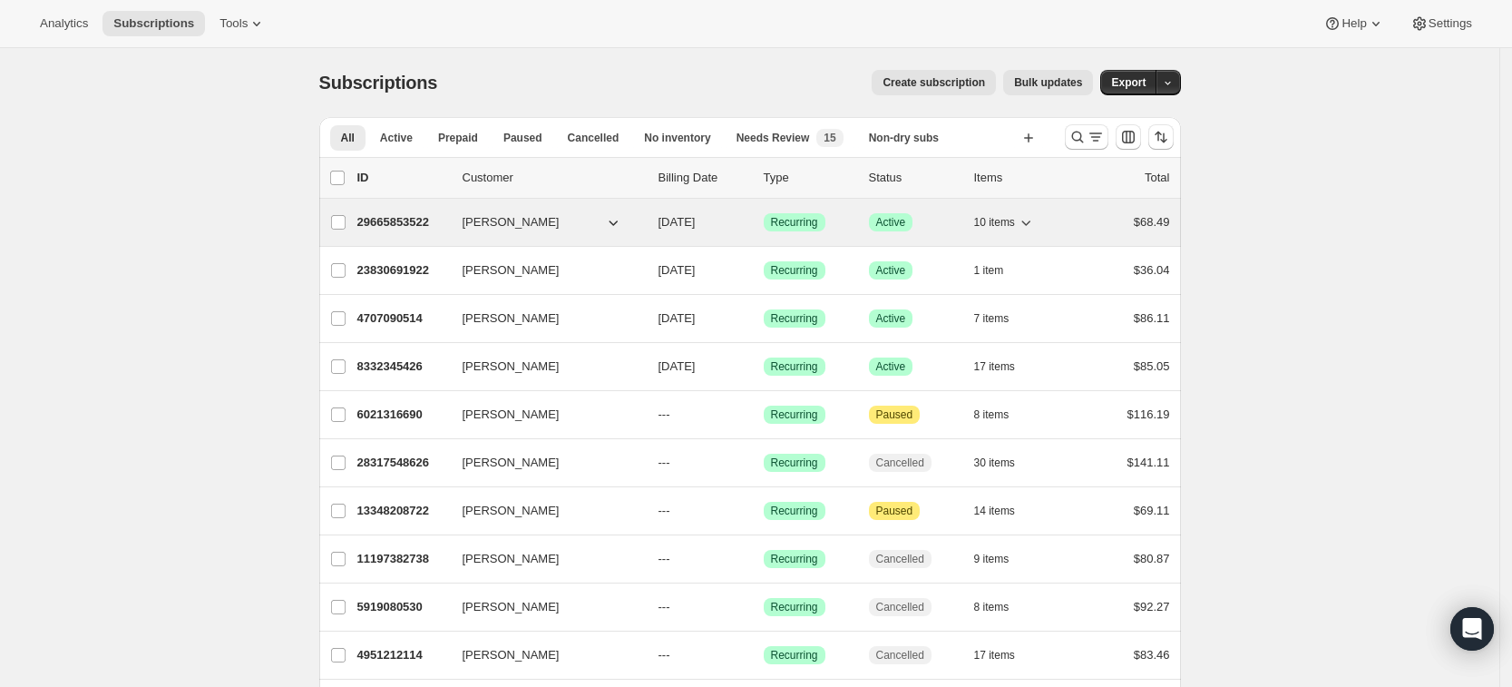
click at [421, 225] on p "29665853522" at bounding box center [402, 222] width 91 height 18
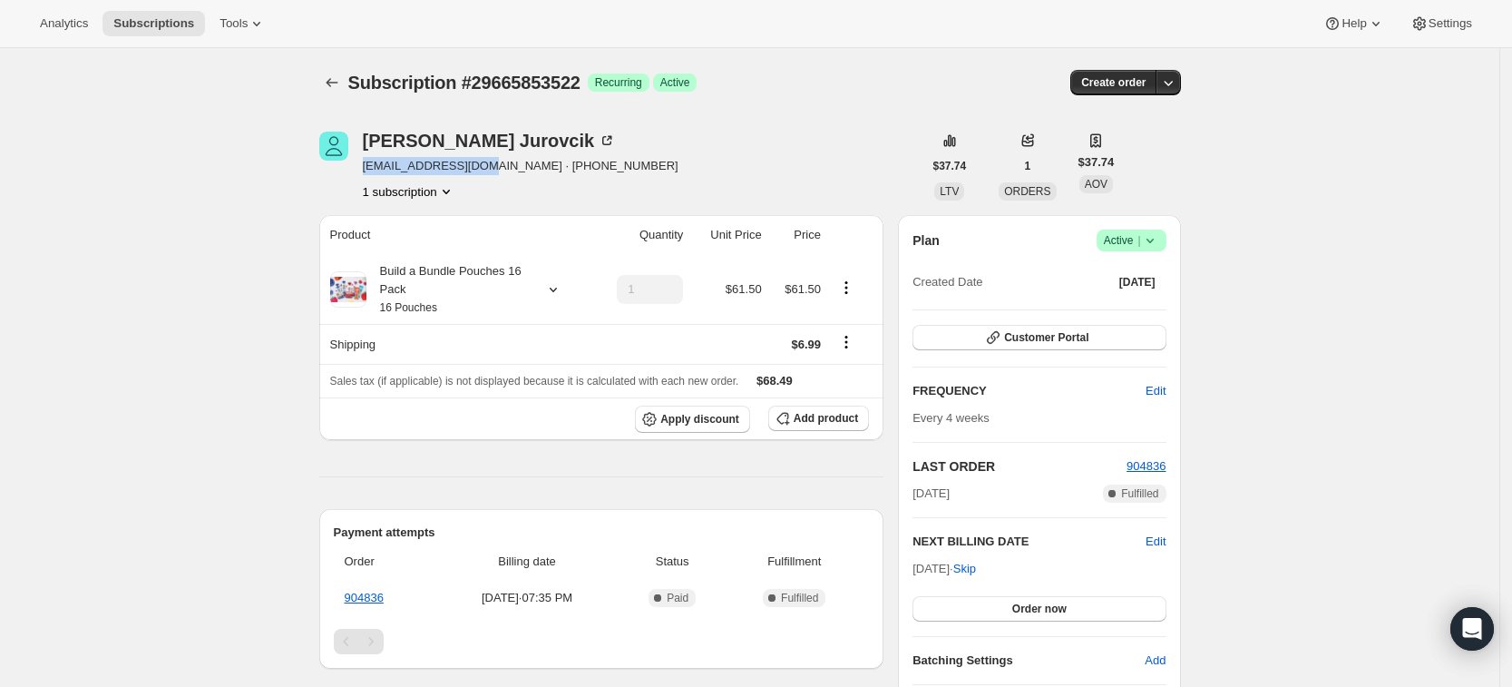
drag, startPoint x: 473, startPoint y: 167, endPoint x: 362, endPoint y: 171, distance: 111.6
click at [362, 171] on div "[PERSON_NAME] [PERSON_NAME][EMAIL_ADDRESS][DOMAIN_NAME] · [PHONE_NUMBER] 1 subs…" at bounding box center [620, 165] width 603 height 69
copy span "[EMAIL_ADDRESS][DOMAIN_NAME]"
click at [682, 176] on div "[PERSON_NAME] [PERSON_NAME][EMAIL_ADDRESS][DOMAIN_NAME] · [PHONE_NUMBER] 1 subs…" at bounding box center [620, 165] width 603 height 69
click at [1166, 242] on span "Success Active |" at bounding box center [1131, 240] width 70 height 22
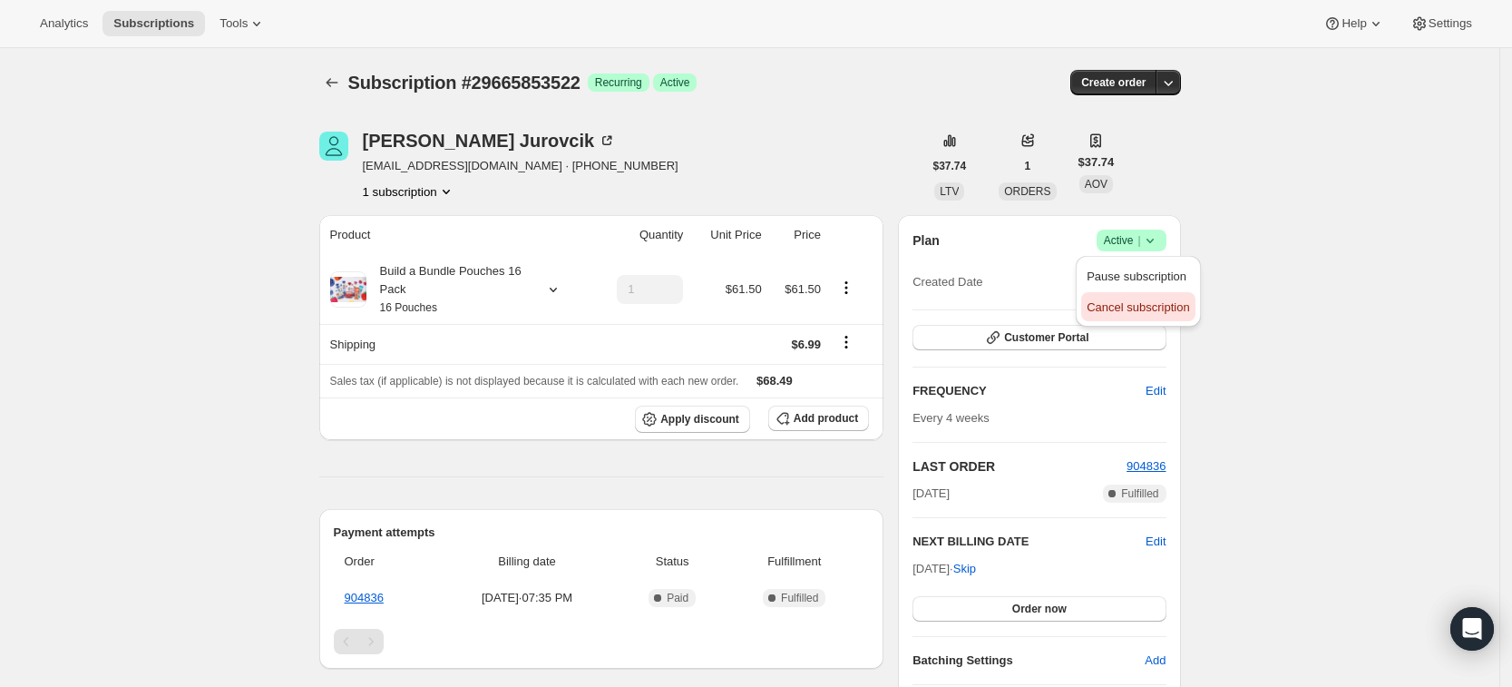
click at [1134, 300] on span "Cancel subscription" at bounding box center [1137, 307] width 102 height 14
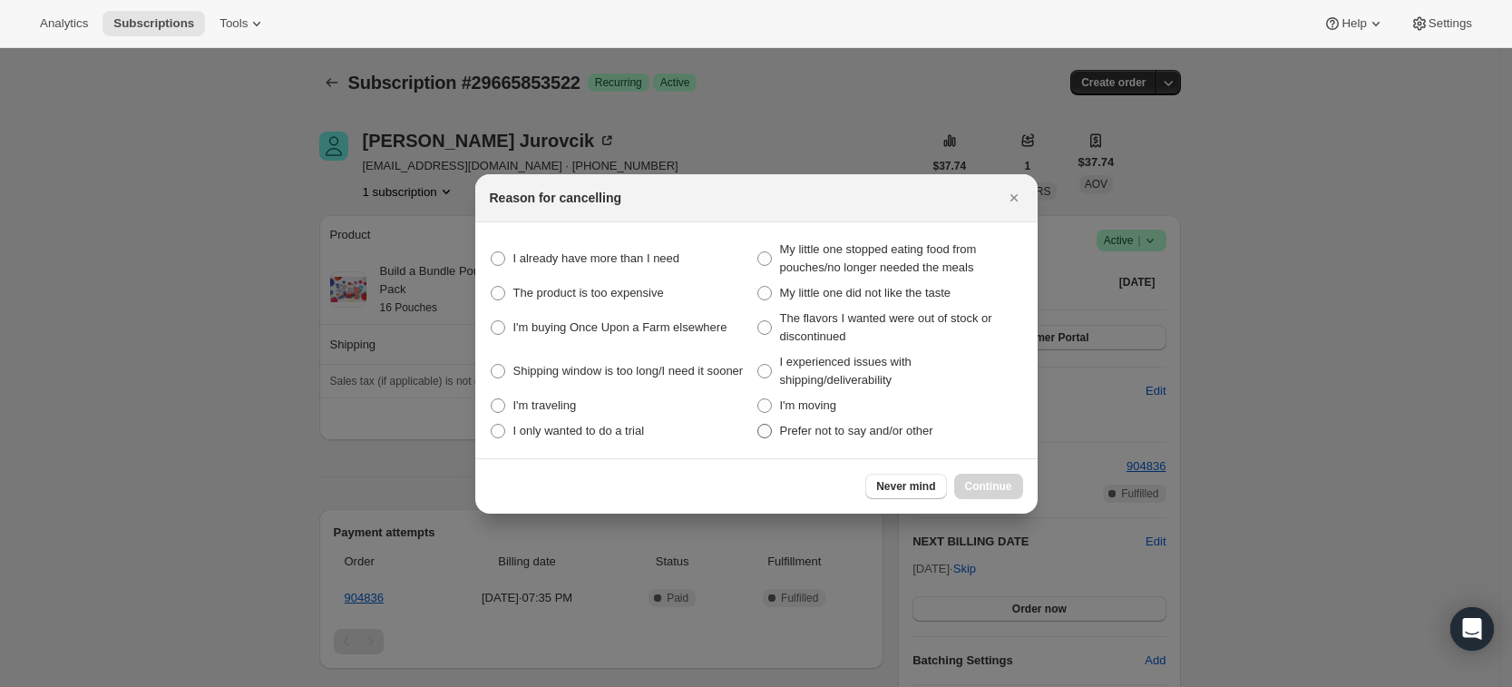
click at [810, 434] on span "Prefer not to say and/or other" at bounding box center [856, 431] width 153 height 14
click at [758, 424] on other "Prefer not to say and/or other" at bounding box center [757, 424] width 1 height 1
radio other "true"
click at [989, 482] on span "Continue" at bounding box center [988, 486] width 47 height 15
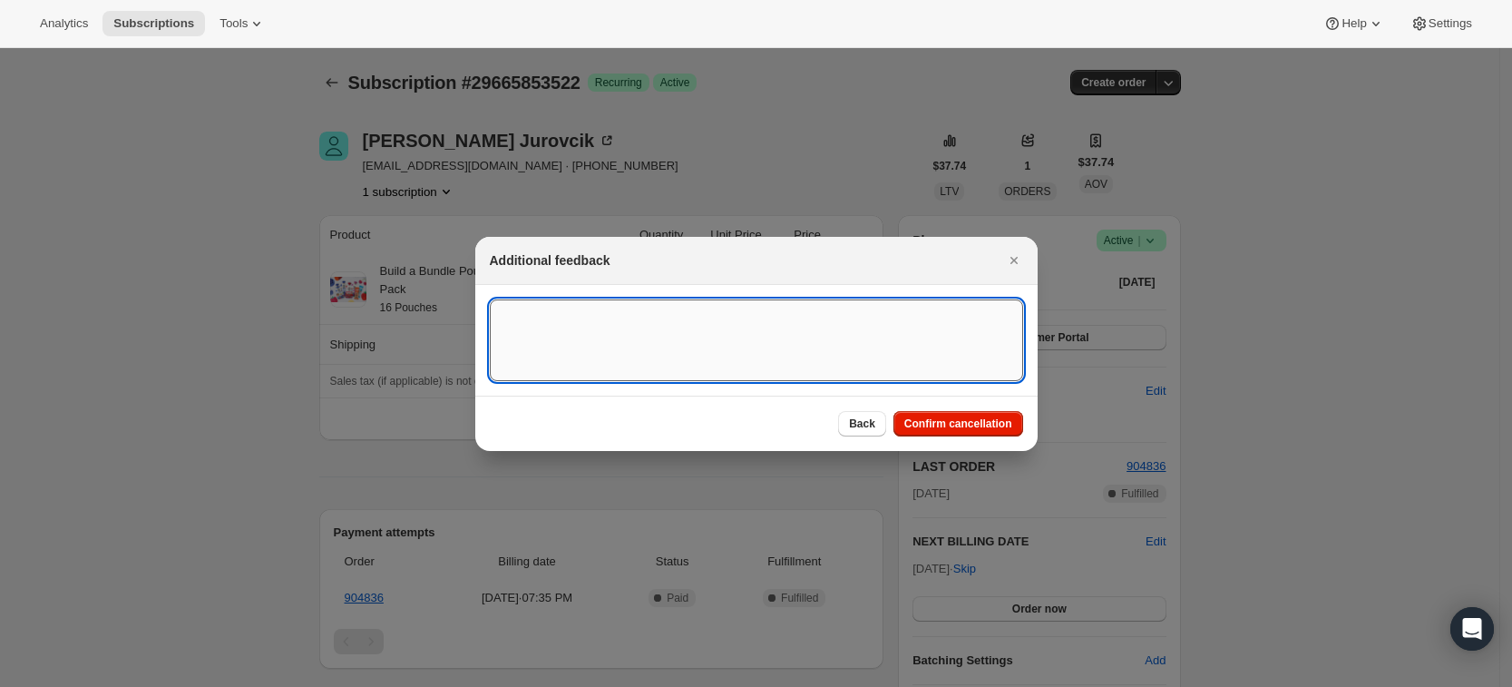
click at [730, 369] on textarea ":rsu:" at bounding box center [756, 340] width 533 height 82
click at [939, 414] on button "Confirm cancellation" at bounding box center [958, 423] width 130 height 25
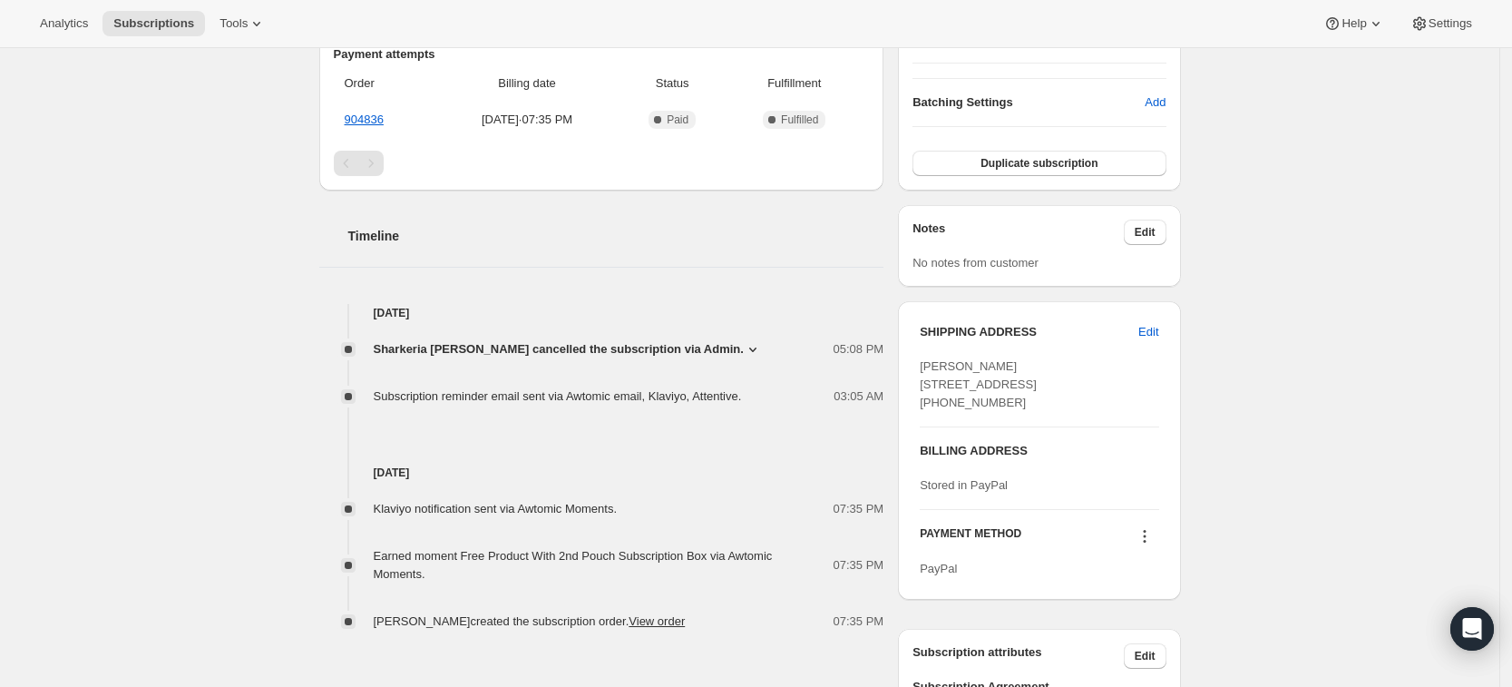
scroll to position [648, 0]
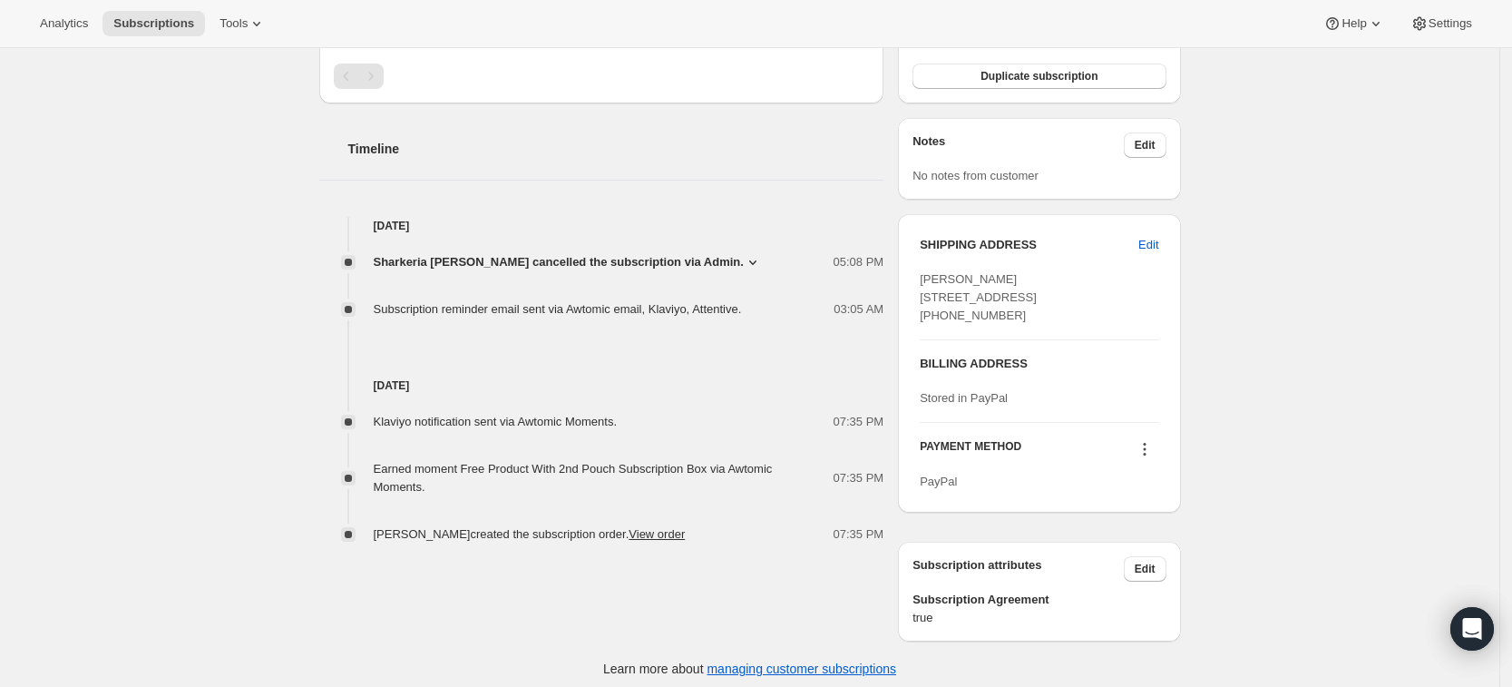
click at [684, 261] on span "Sharkeria [PERSON_NAME] cancelled the subscription via Admin." at bounding box center [559, 262] width 370 height 18
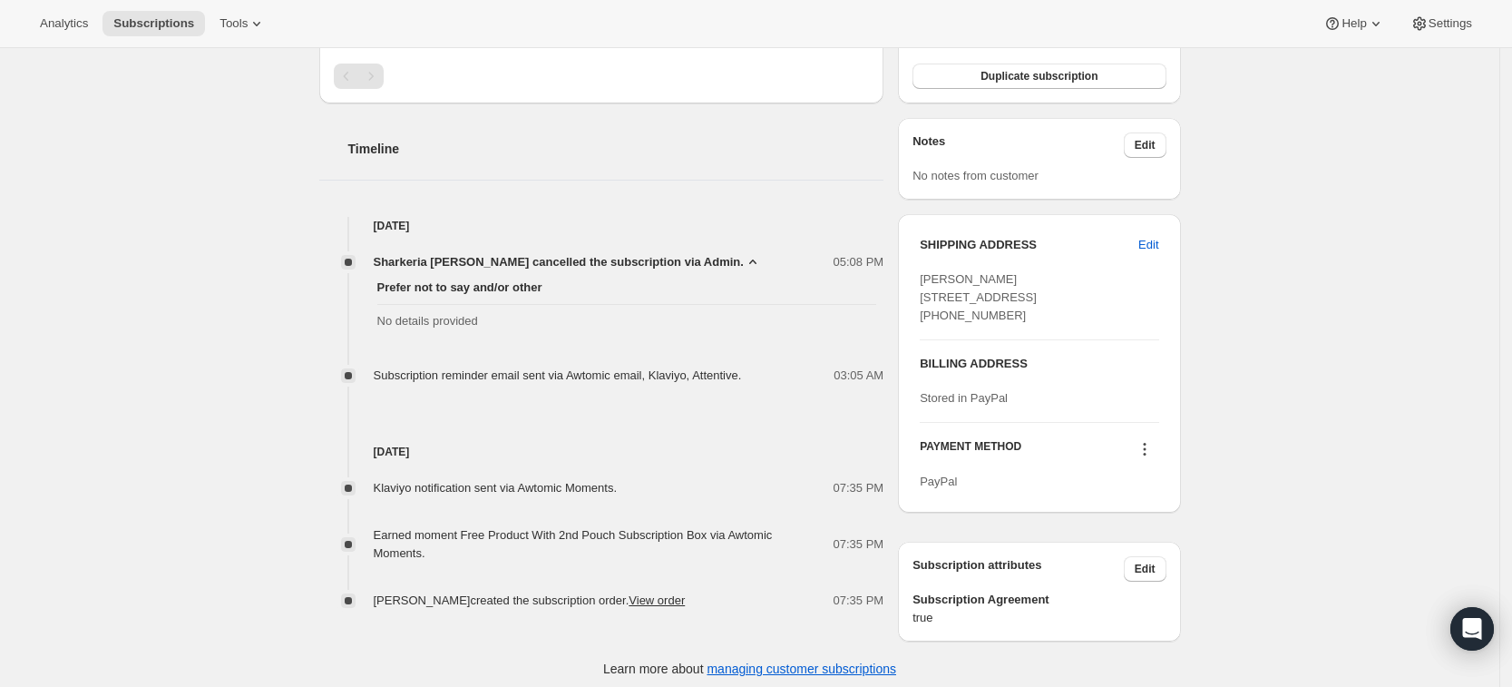
click at [684, 261] on span "Sharkeria [PERSON_NAME] cancelled the subscription via Admin." at bounding box center [559, 262] width 370 height 18
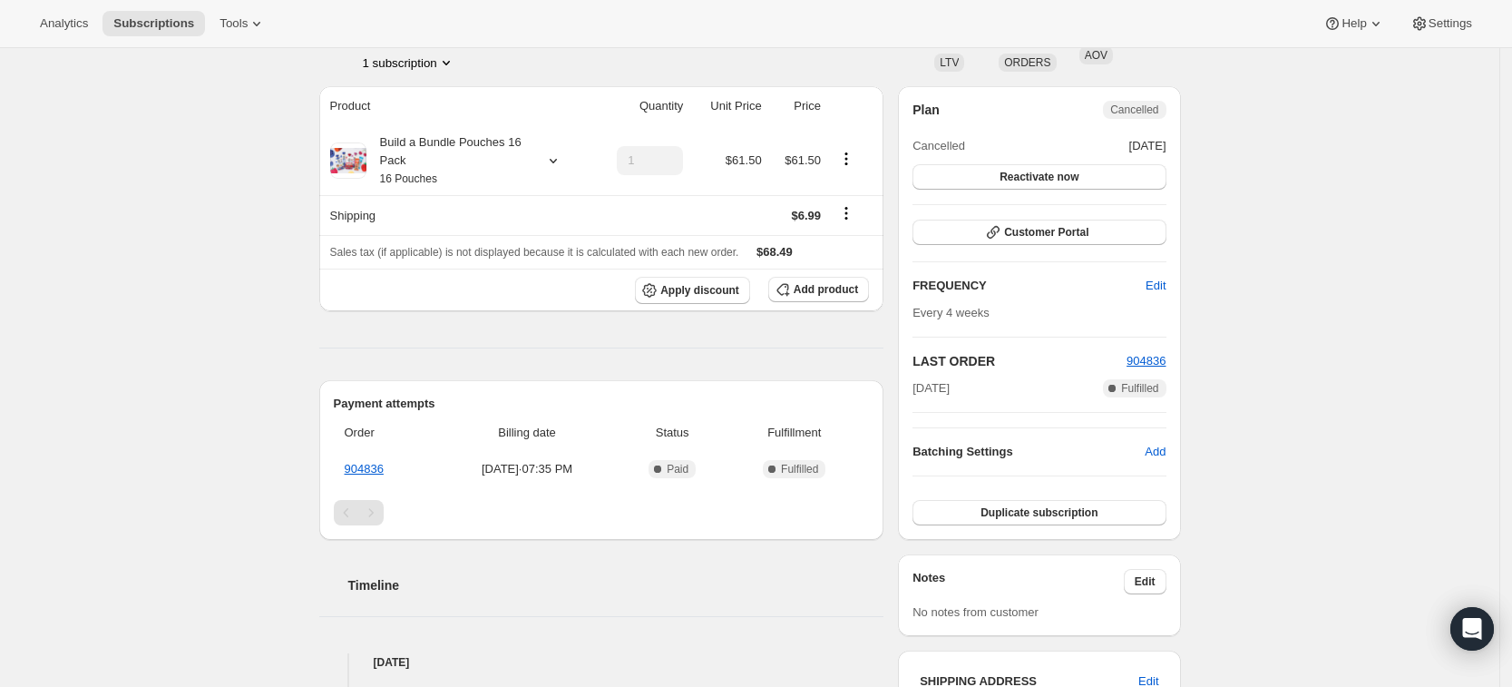
scroll to position [175, 0]
